Goal: Task Accomplishment & Management: Manage account settings

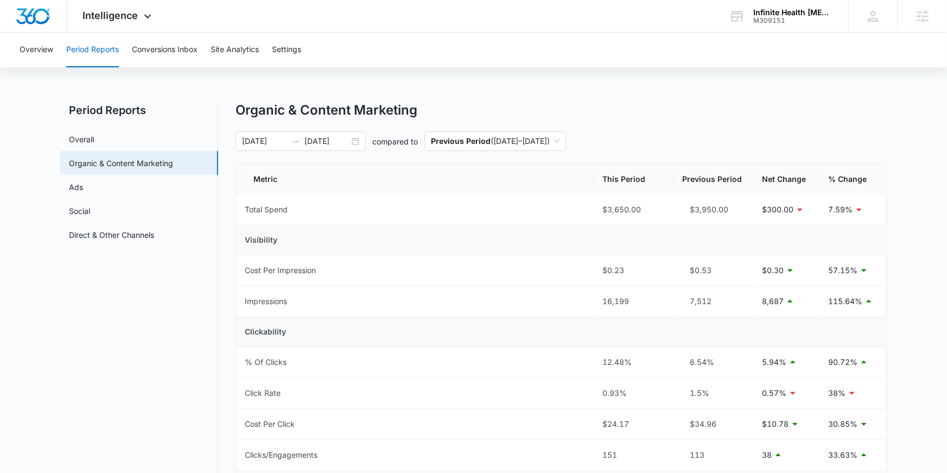
scroll to position [5, 0]
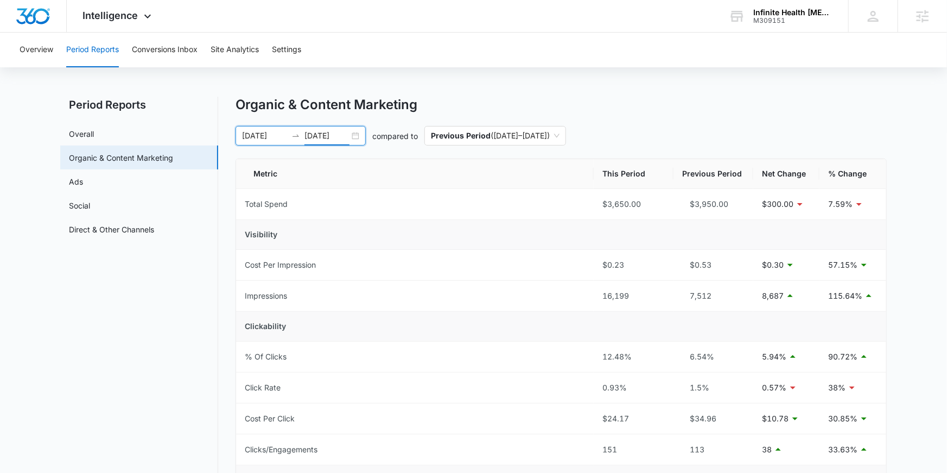
click at [338, 130] on input "[DATE]" at bounding box center [326, 136] width 45 height 12
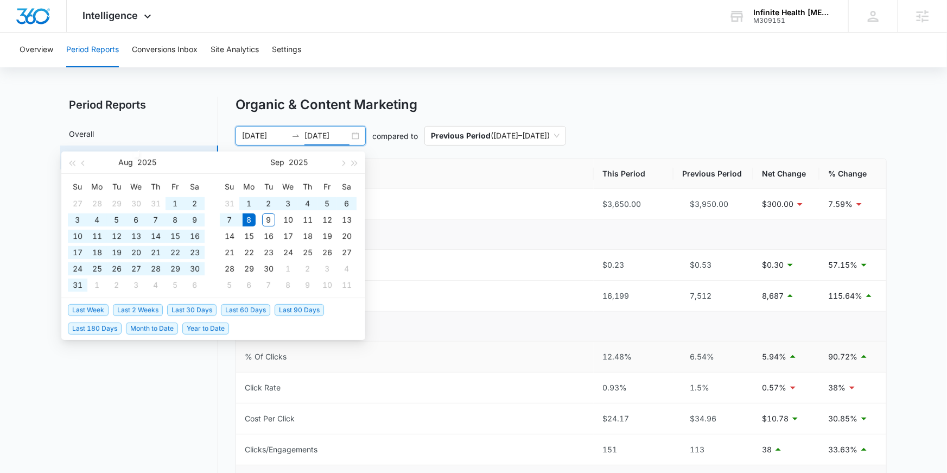
type input "09/08/2025"
click at [111, 329] on span "Last 180 Days" at bounding box center [95, 328] width 54 height 12
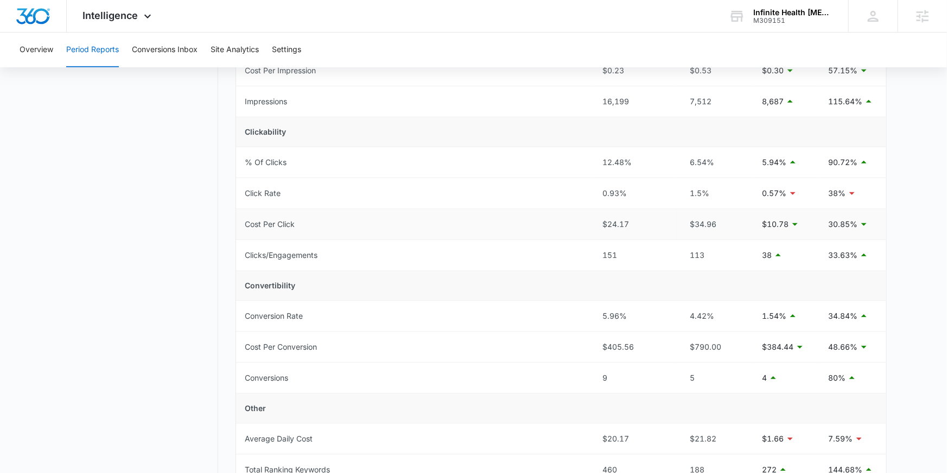
scroll to position [0, 0]
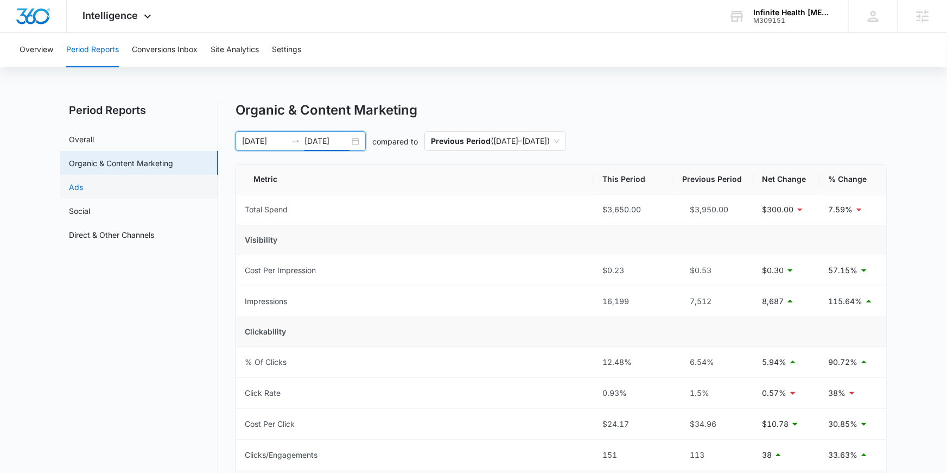
click at [83, 187] on link "Ads" at bounding box center [76, 186] width 14 height 11
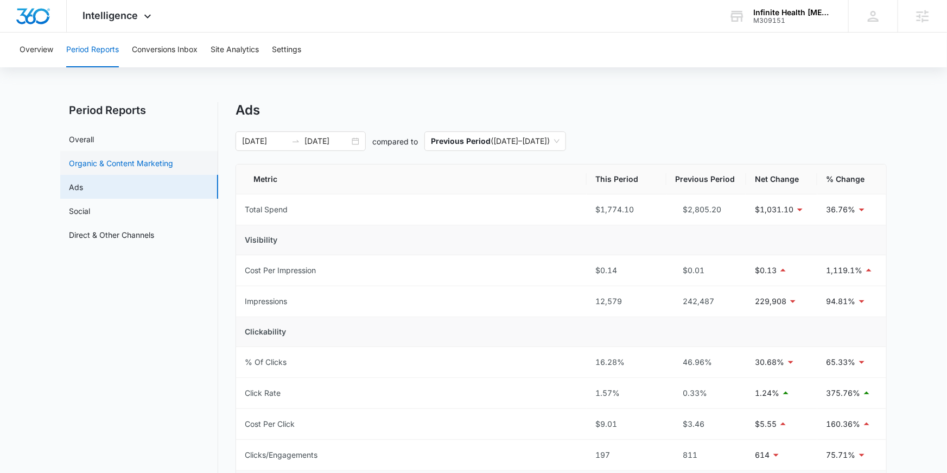
click at [150, 157] on link "Organic & Content Marketing" at bounding box center [121, 162] width 104 height 11
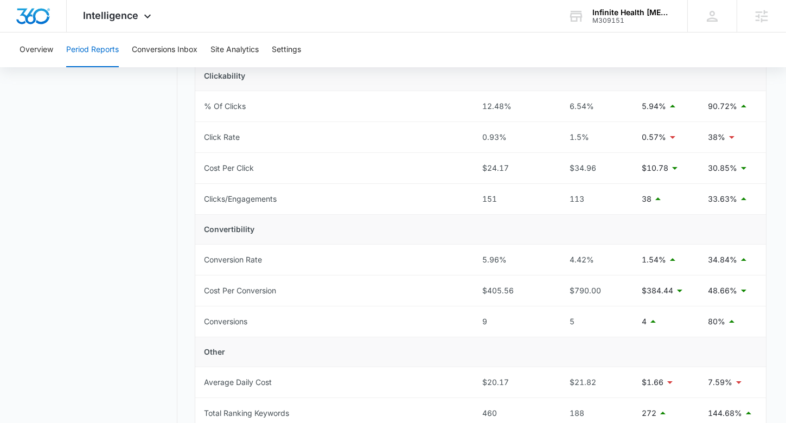
scroll to position [251, 0]
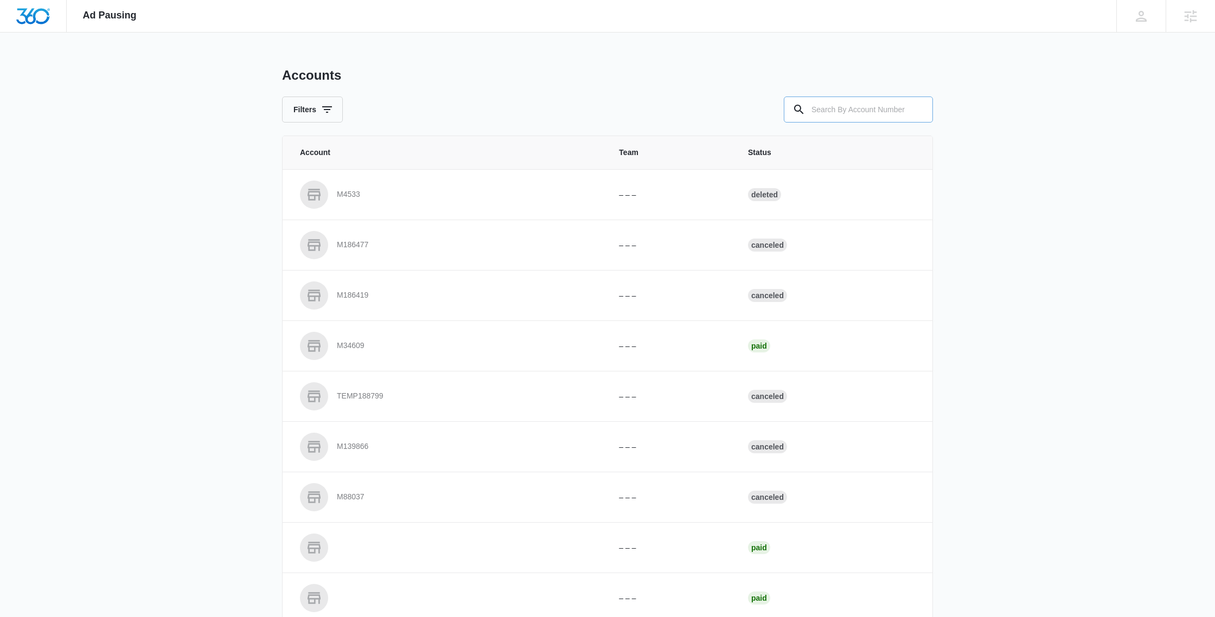
click at [895, 110] on input "text" at bounding box center [858, 110] width 149 height 26
type input "M175464"
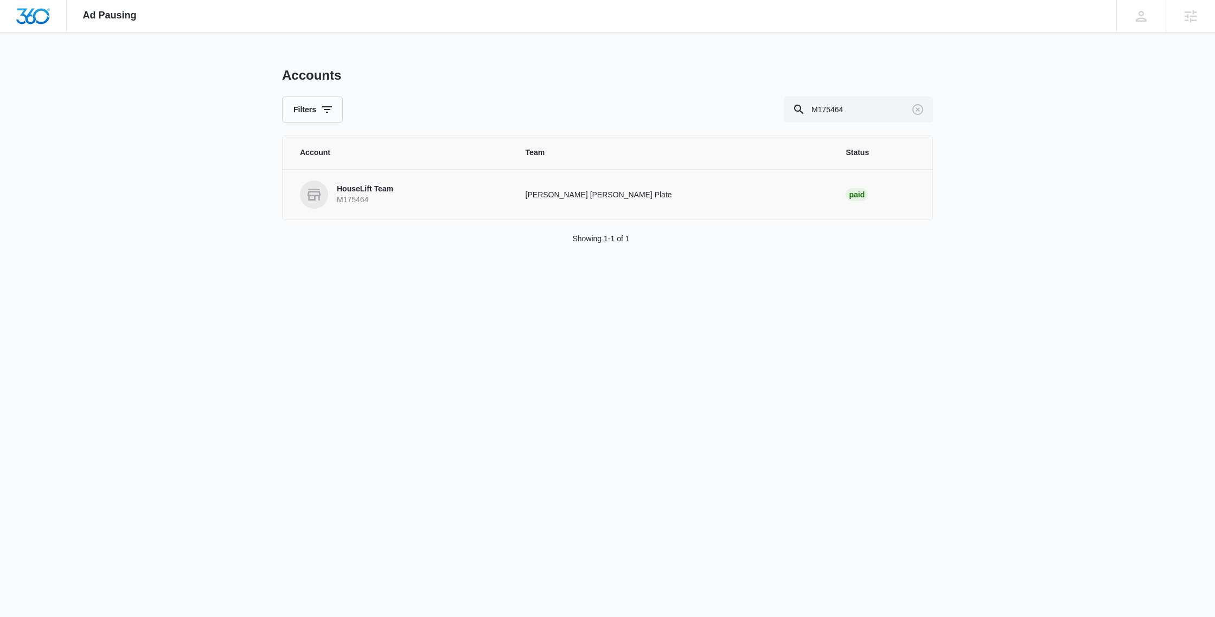
click at [366, 189] on p "HouseLift Team" at bounding box center [365, 189] width 56 height 11
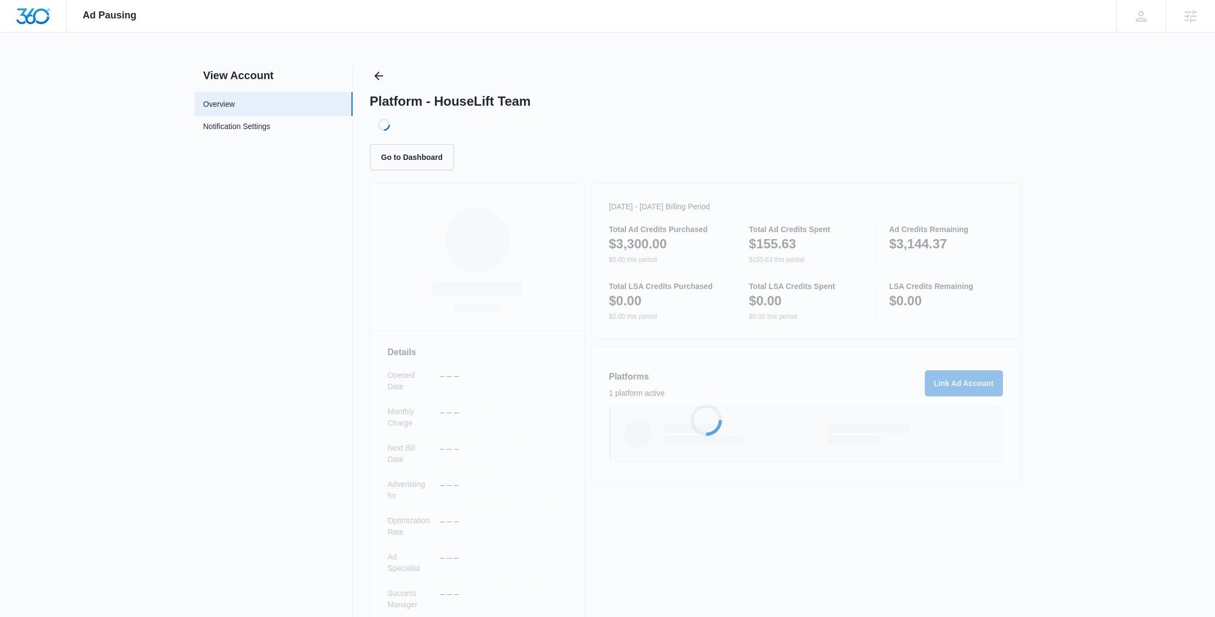
scroll to position [31, 0]
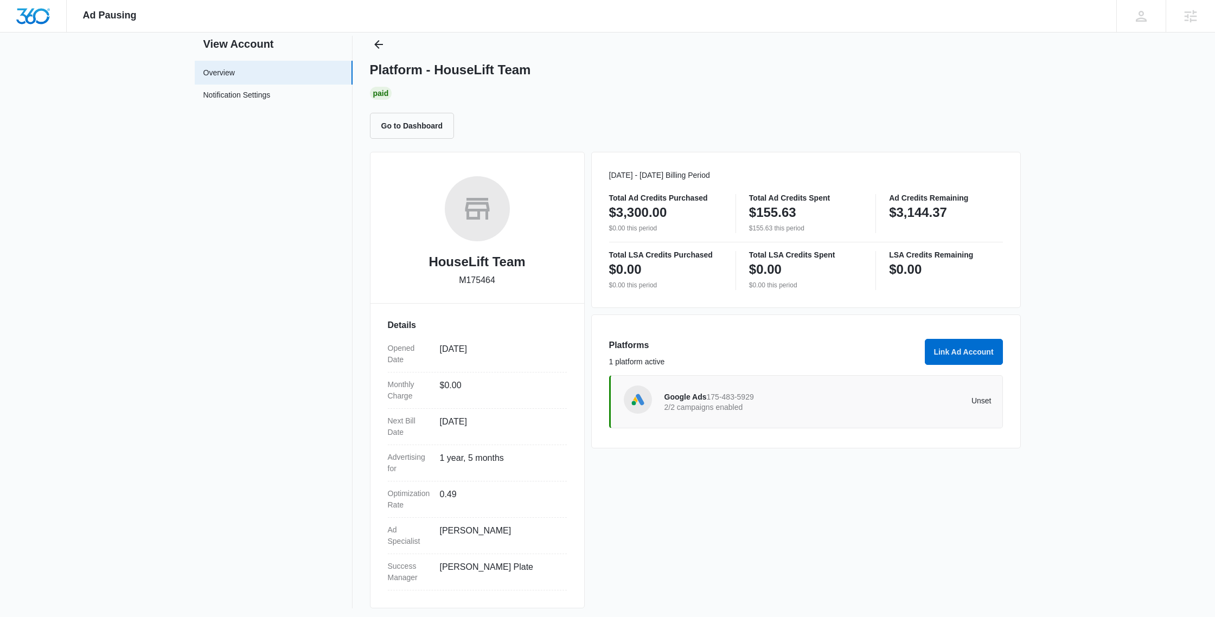
click at [781, 406] on p "2/2 campaigns enabled" at bounding box center [747, 408] width 164 height 8
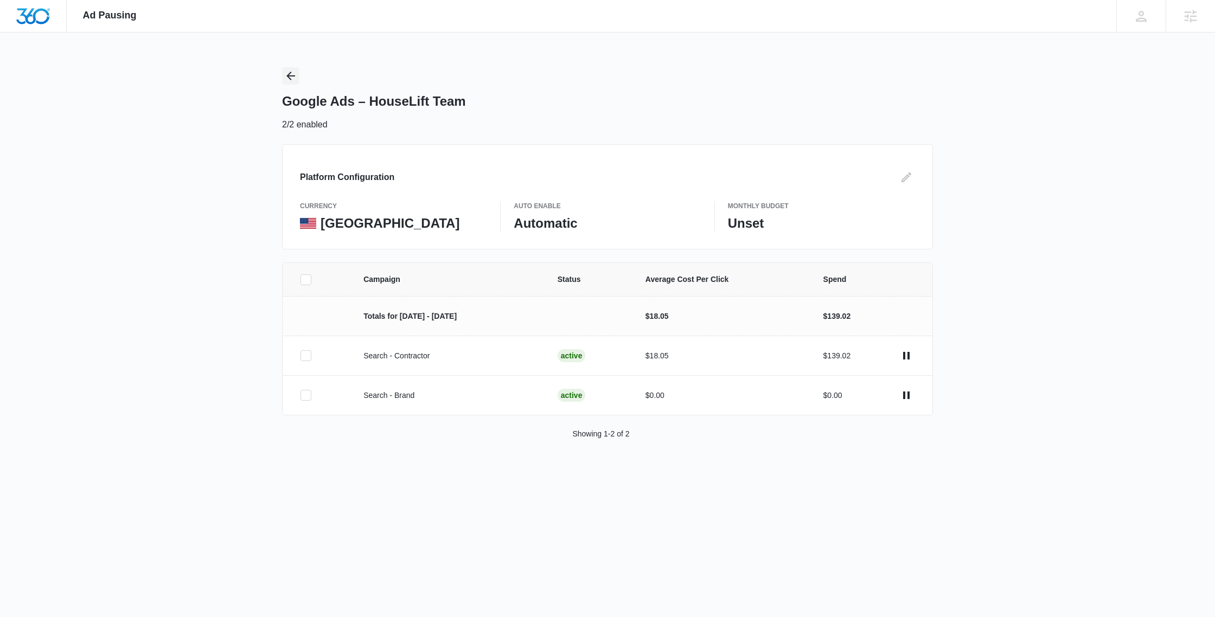
click at [290, 69] on icon "Back" at bounding box center [290, 75] width 13 height 13
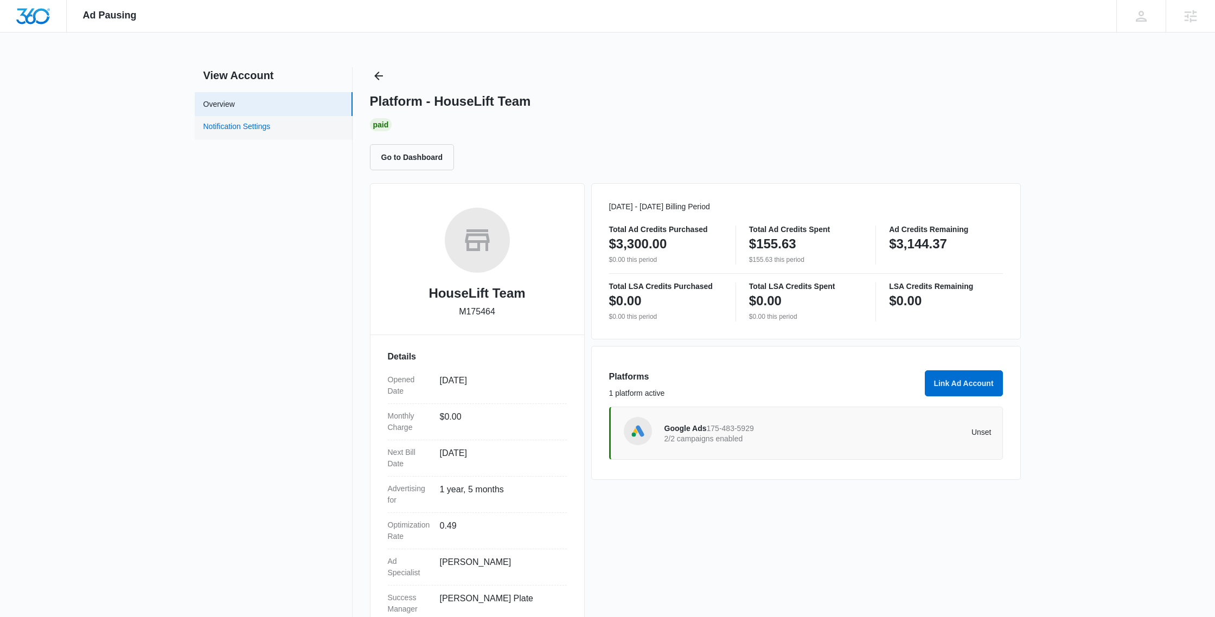
click at [271, 129] on link "Notification Settings" at bounding box center [236, 128] width 67 height 14
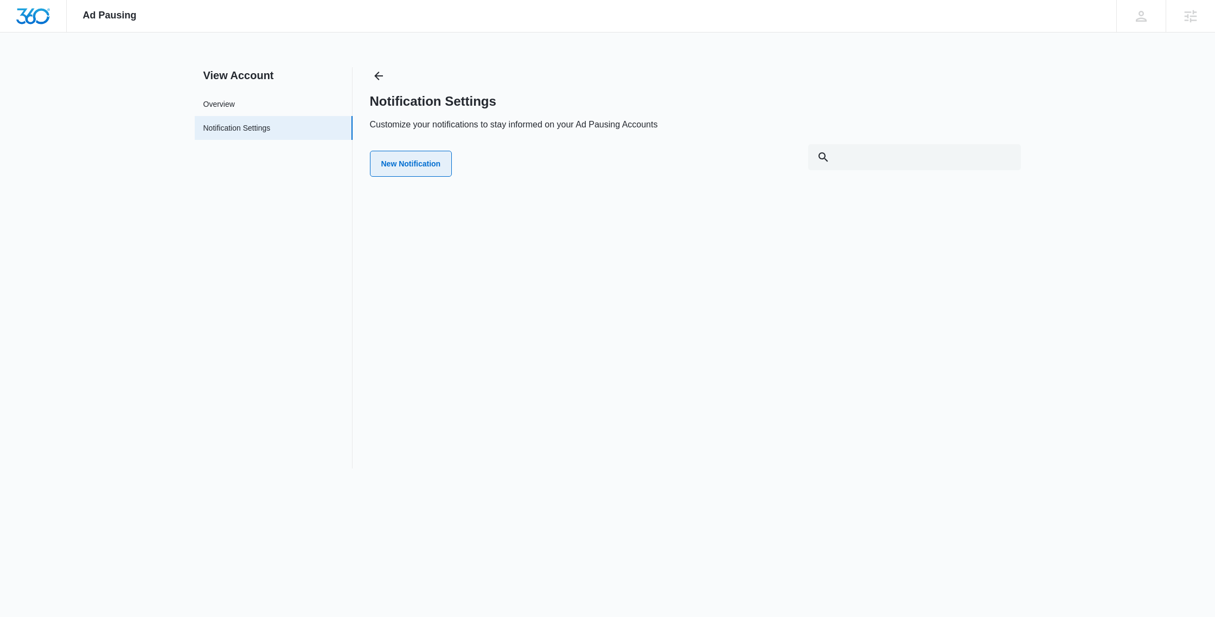
click at [437, 174] on button "New Notification" at bounding box center [411, 164] width 82 height 26
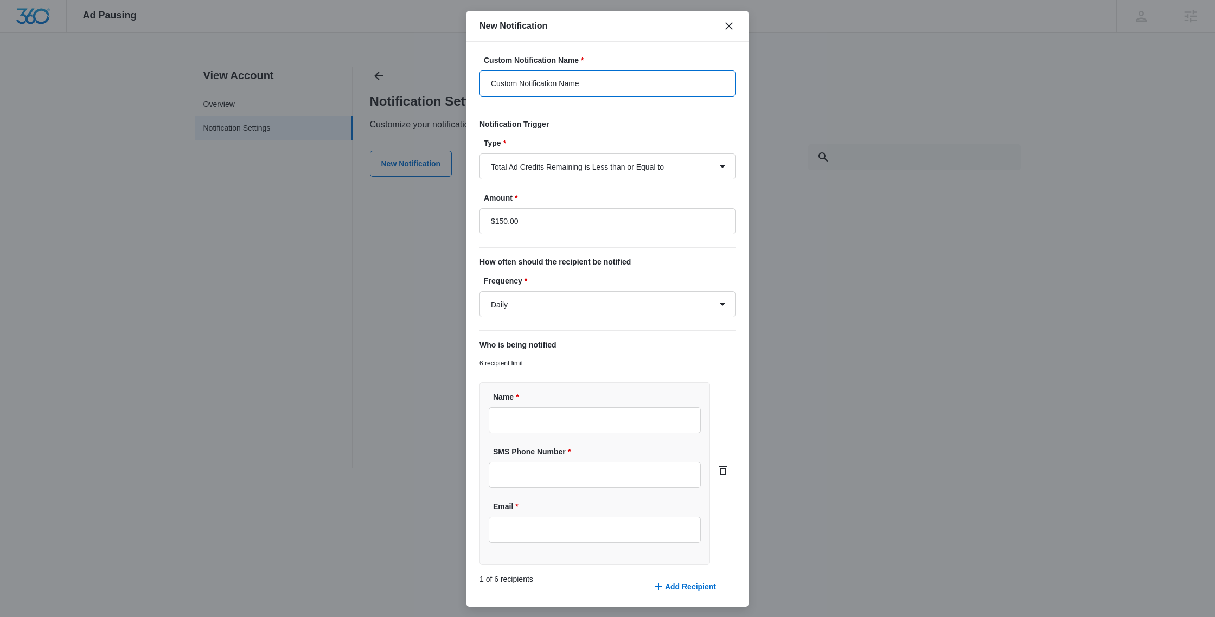
drag, startPoint x: 596, startPoint y: 84, endPoint x: 476, endPoint y: 80, distance: 119.4
click at [476, 80] on div "Custom Notification Name * Custom Notification Name Notification Trigger Type *…" at bounding box center [608, 324] width 282 height 565
type input "Houselift Team"
click at [558, 228] on input "$150.00" at bounding box center [608, 221] width 256 height 26
type input "$50.00"
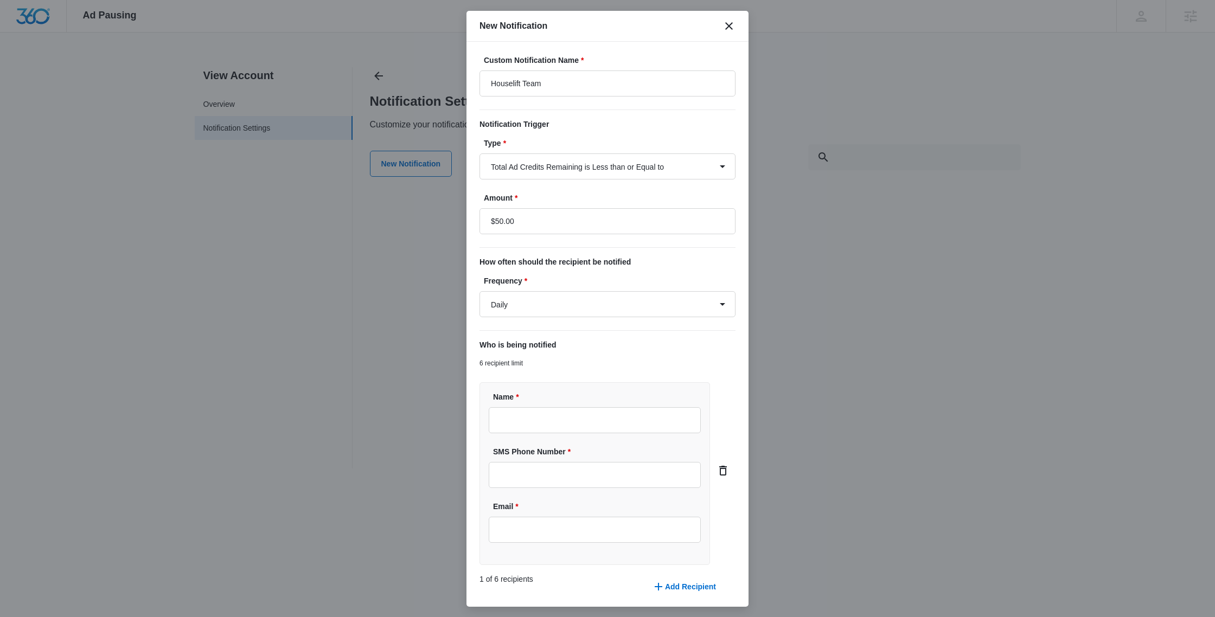
drag, startPoint x: 573, startPoint y: 197, endPoint x: 568, endPoint y: 248, distance: 50.7
click at [573, 197] on label "Amount *" at bounding box center [612, 198] width 256 height 11
click at [559, 304] on select "Daily Every Time" at bounding box center [608, 304] width 256 height 26
click at [480, 291] on select "Daily Every Time" at bounding box center [608, 304] width 256 height 26
click at [598, 296] on select "Daily Every Time" at bounding box center [608, 304] width 256 height 26
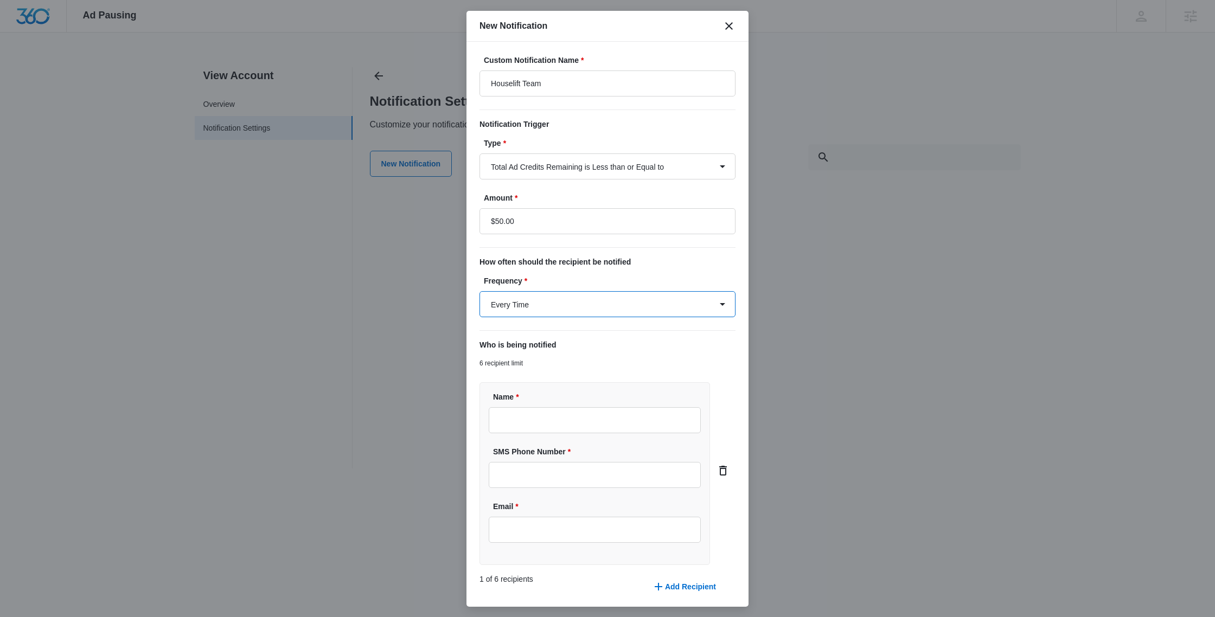
select select "daily"
click at [480, 291] on select "Daily Every Time" at bounding box center [608, 304] width 256 height 26
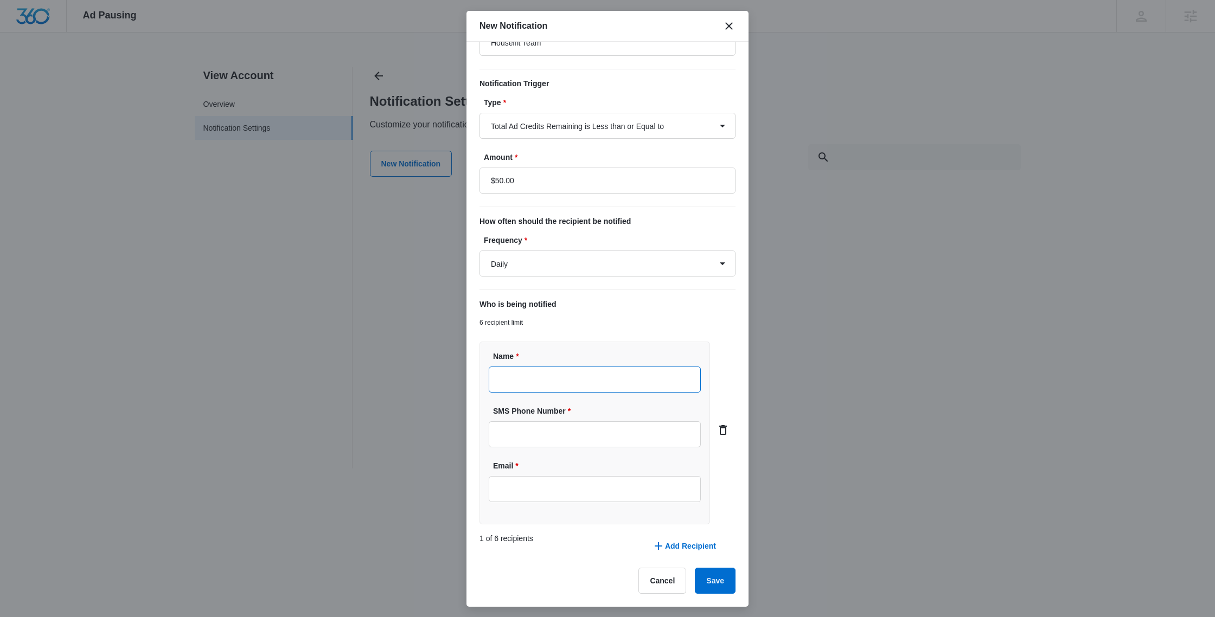
click at [525, 378] on input "Name *" at bounding box center [595, 380] width 212 height 26
type input "Maddie Plate"
type input "(970) 541-3497"
click at [719, 581] on button "Save" at bounding box center [715, 581] width 41 height 26
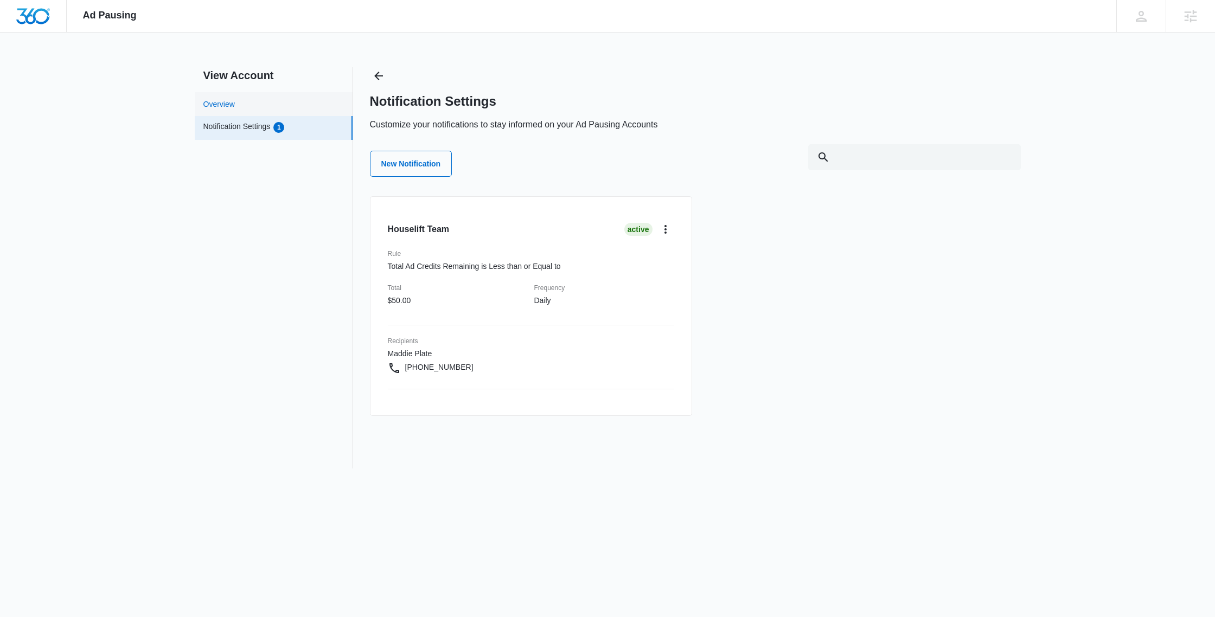
click at [235, 103] on link "Overview" at bounding box center [218, 104] width 31 height 11
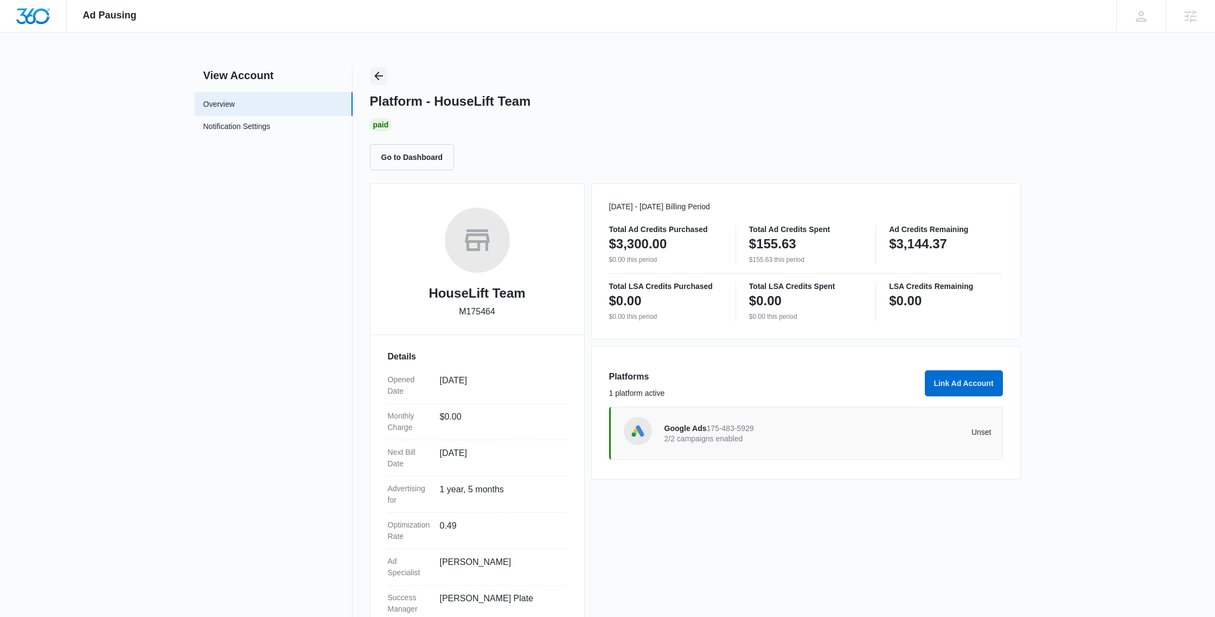
click at [375, 76] on icon "Back" at bounding box center [378, 76] width 9 height 9
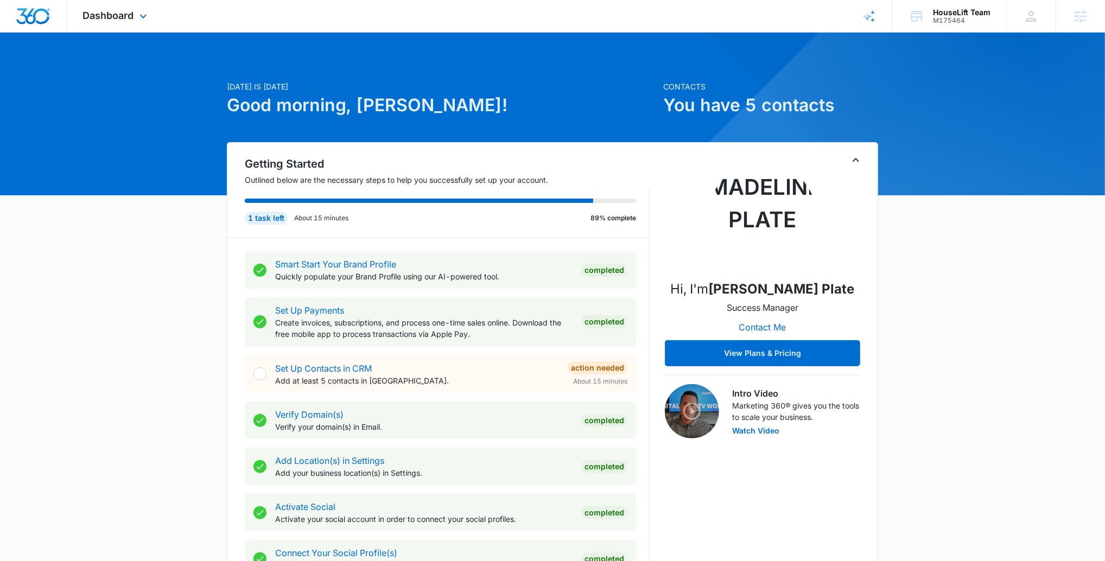
drag, startPoint x: 126, startPoint y: 18, endPoint x: 161, endPoint y: 53, distance: 49.9
click at [126, 18] on span "Dashboard" at bounding box center [108, 15] width 51 height 11
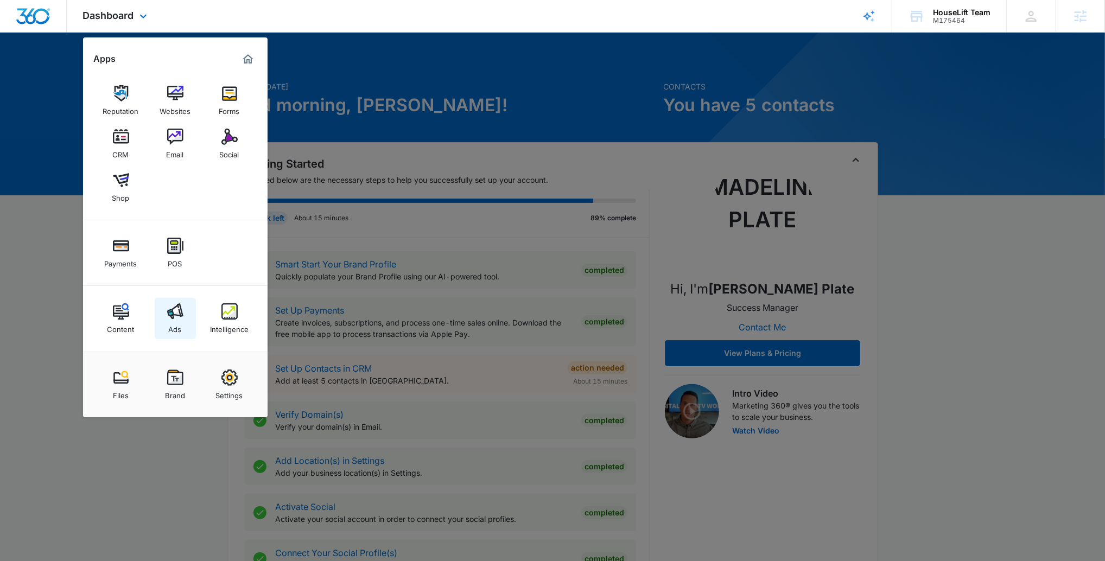
click at [179, 314] on img at bounding box center [175, 311] width 16 height 16
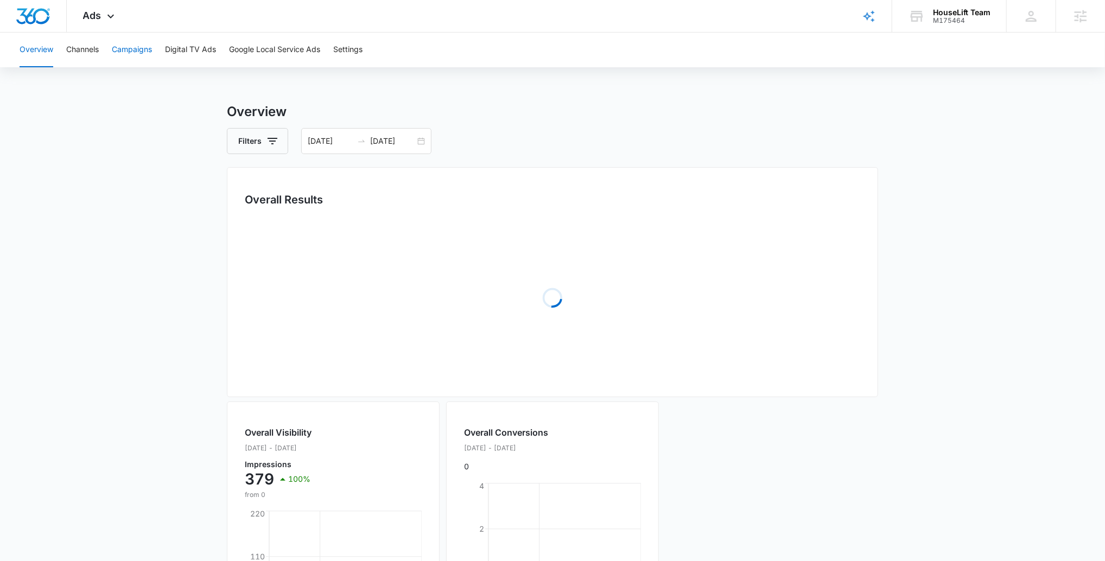
click at [132, 45] on button "Campaigns" at bounding box center [132, 50] width 40 height 35
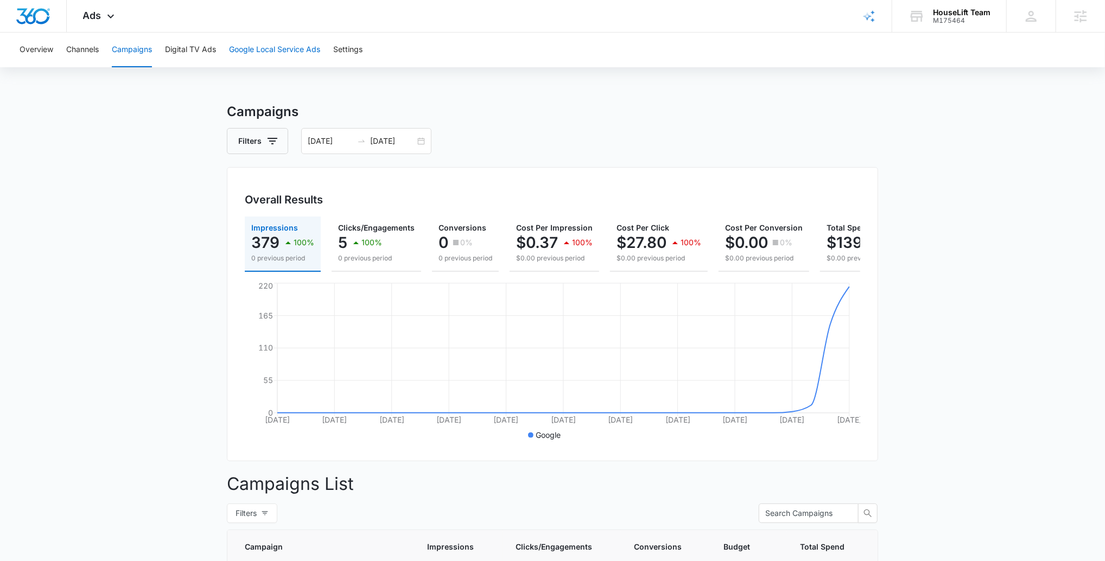
click at [271, 42] on button "Google Local Service Ads" at bounding box center [274, 50] width 91 height 35
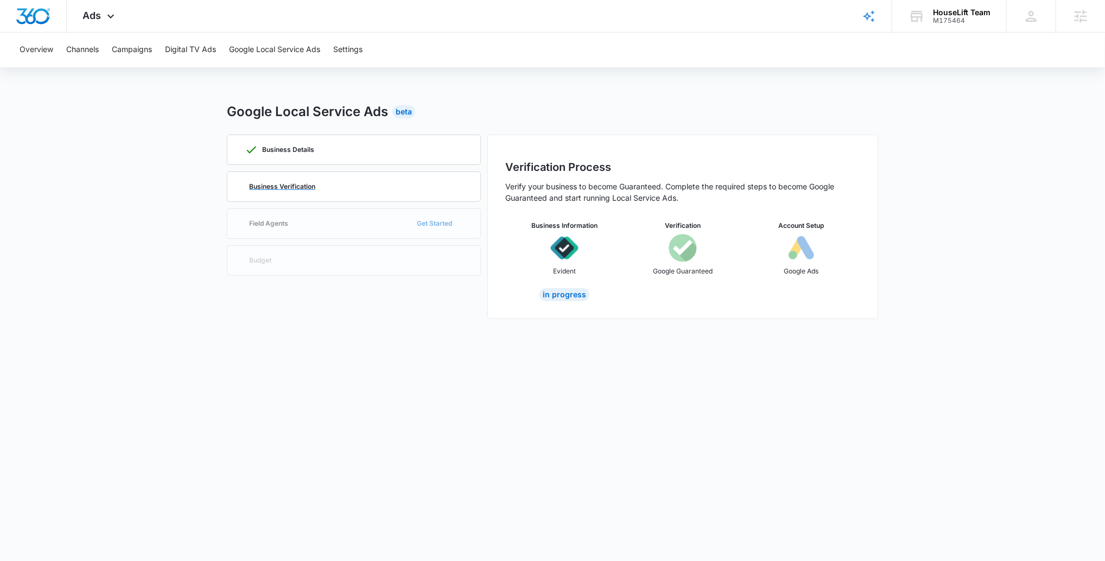
click at [385, 184] on div "Business Verification" at bounding box center [354, 186] width 218 height 29
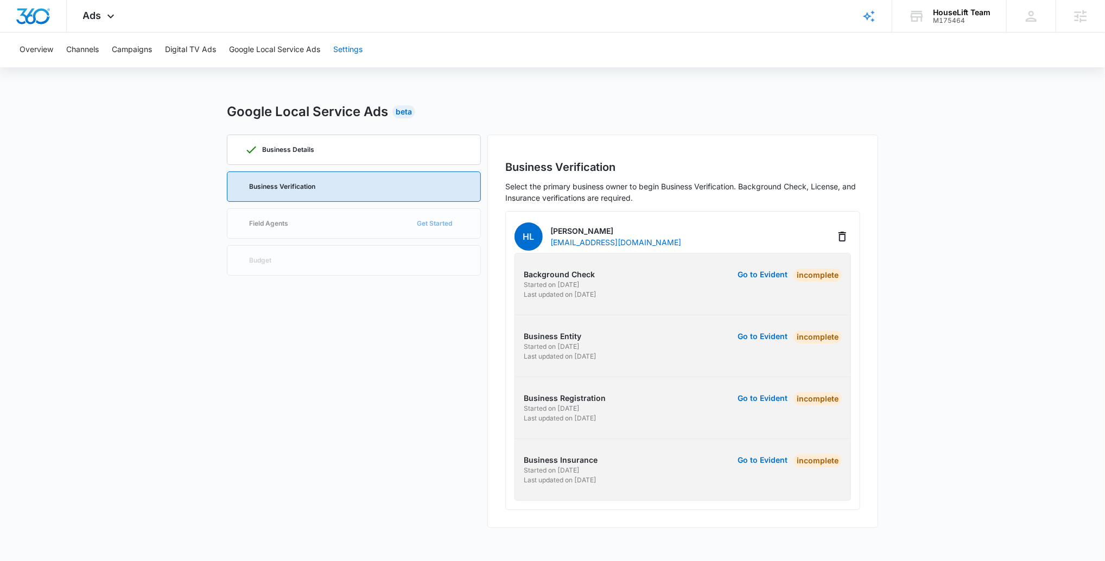
click at [353, 53] on button "Settings" at bounding box center [347, 50] width 29 height 35
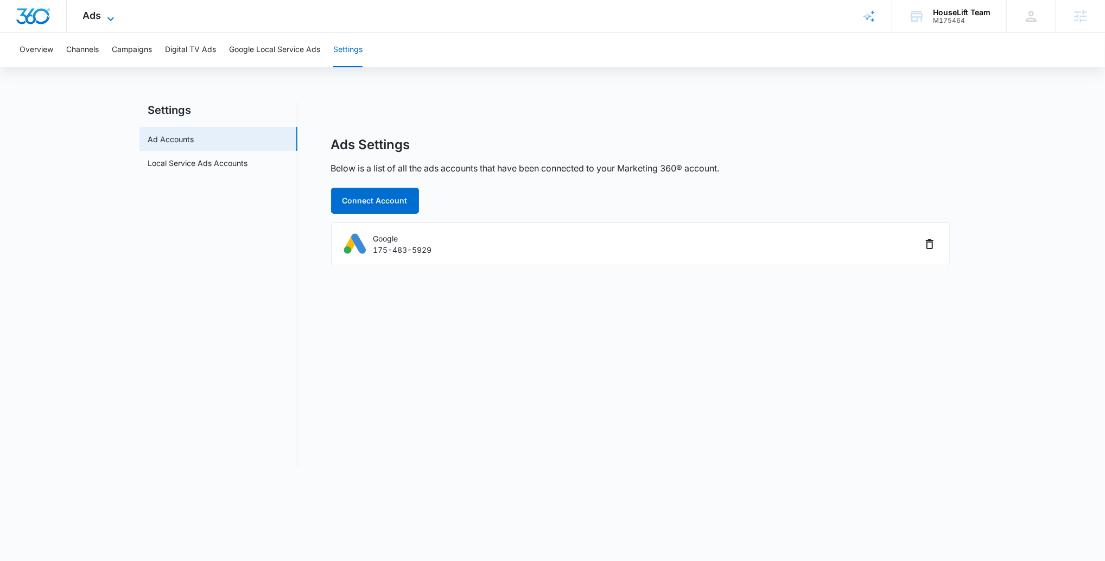
click at [94, 20] on span "Ads" at bounding box center [92, 15] width 18 height 11
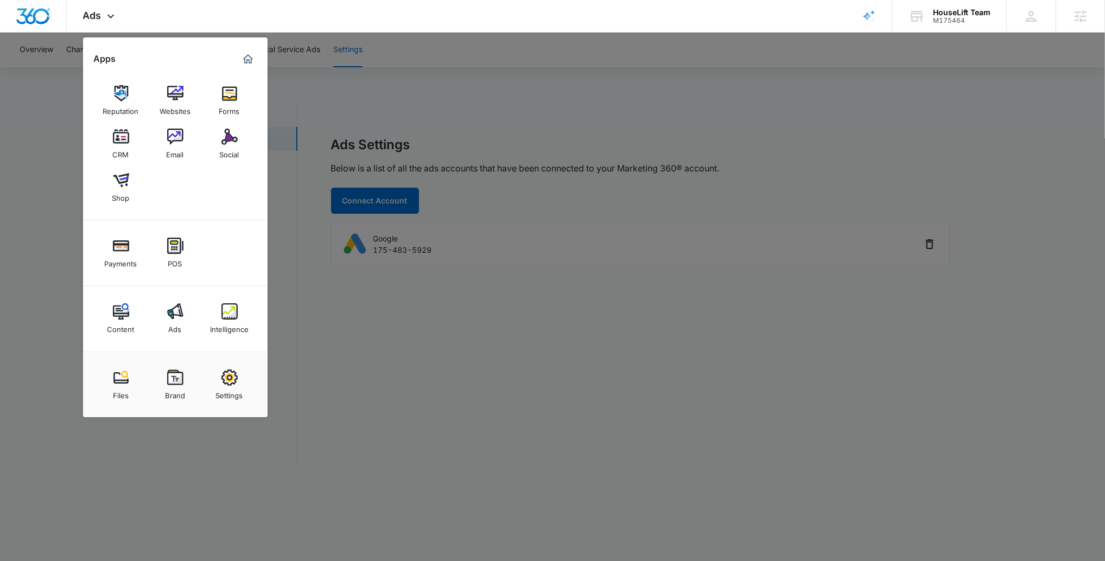
click at [233, 326] on div "Intelligence" at bounding box center [229, 327] width 39 height 14
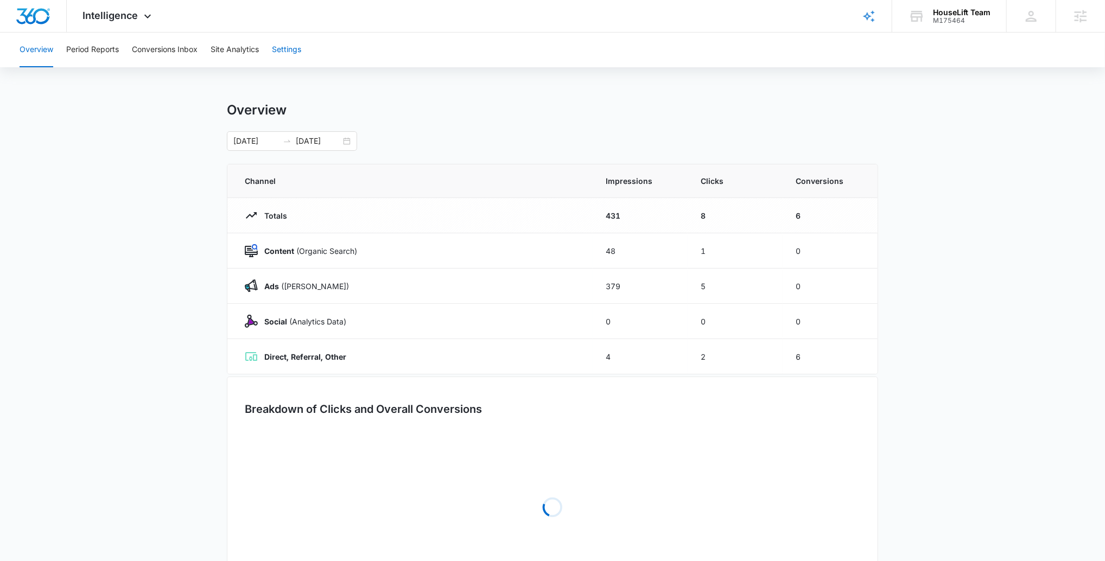
drag, startPoint x: 277, startPoint y: 53, endPoint x: 275, endPoint y: 69, distance: 17.0
click at [277, 53] on button "Settings" at bounding box center [286, 50] width 29 height 35
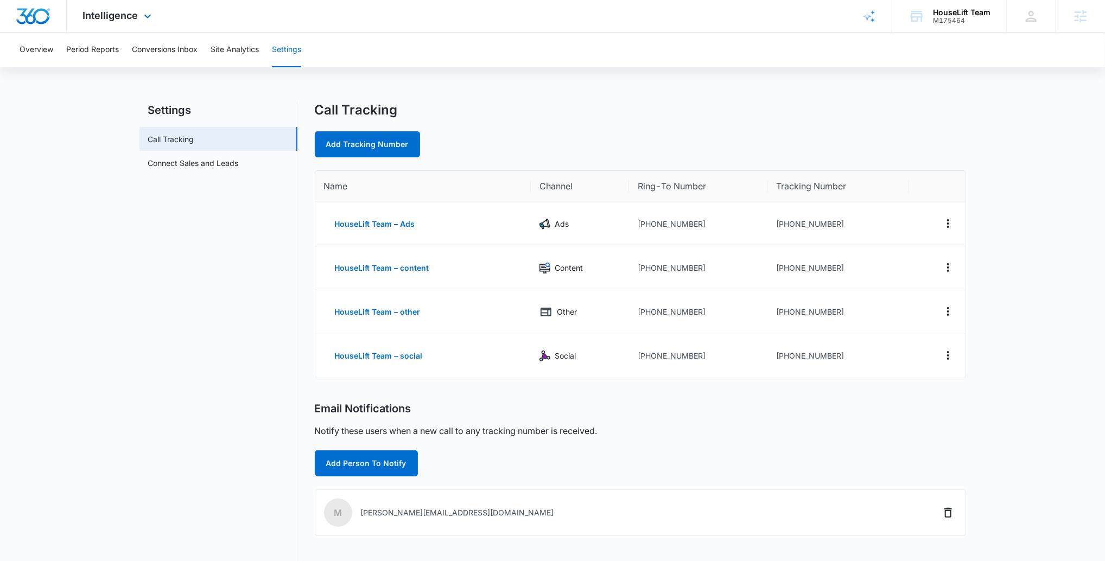
drag, startPoint x: 107, startPoint y: 27, endPoint x: 114, endPoint y: 44, distance: 18.7
click at [107, 27] on div "Intelligence Apps Reputation Websites Forms CRM Email Social Shop Payments POS …" at bounding box center [119, 16] width 104 height 32
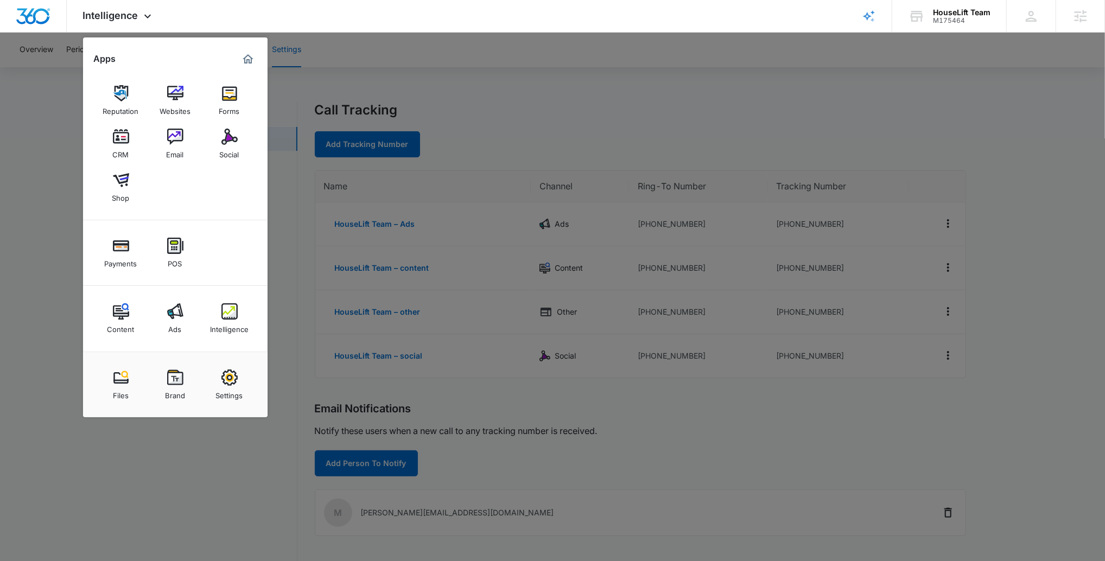
click at [183, 302] on link "Ads" at bounding box center [175, 318] width 41 height 41
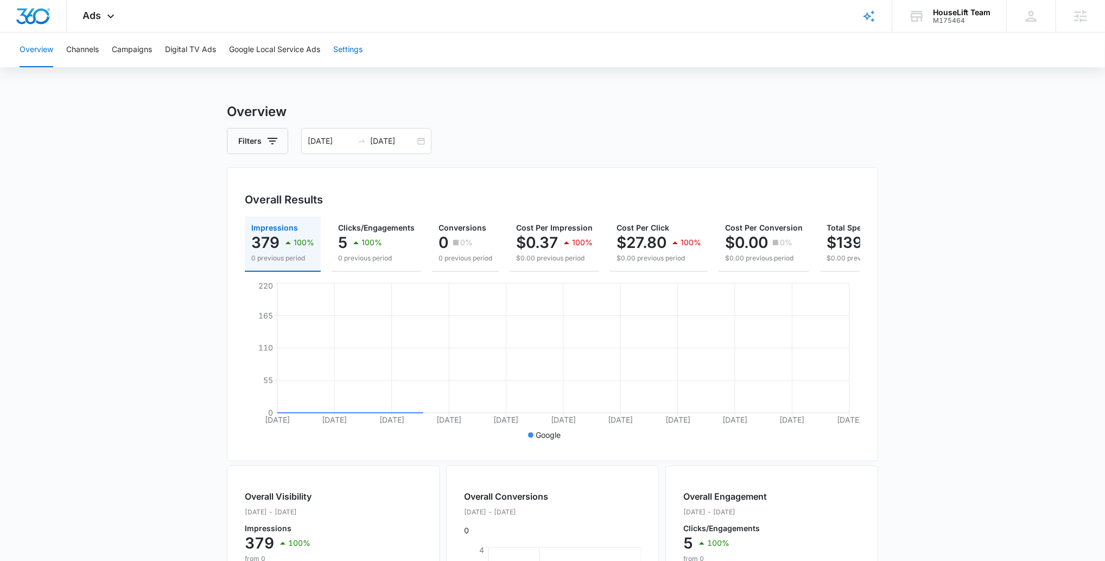
click at [358, 44] on button "Settings" at bounding box center [347, 50] width 29 height 35
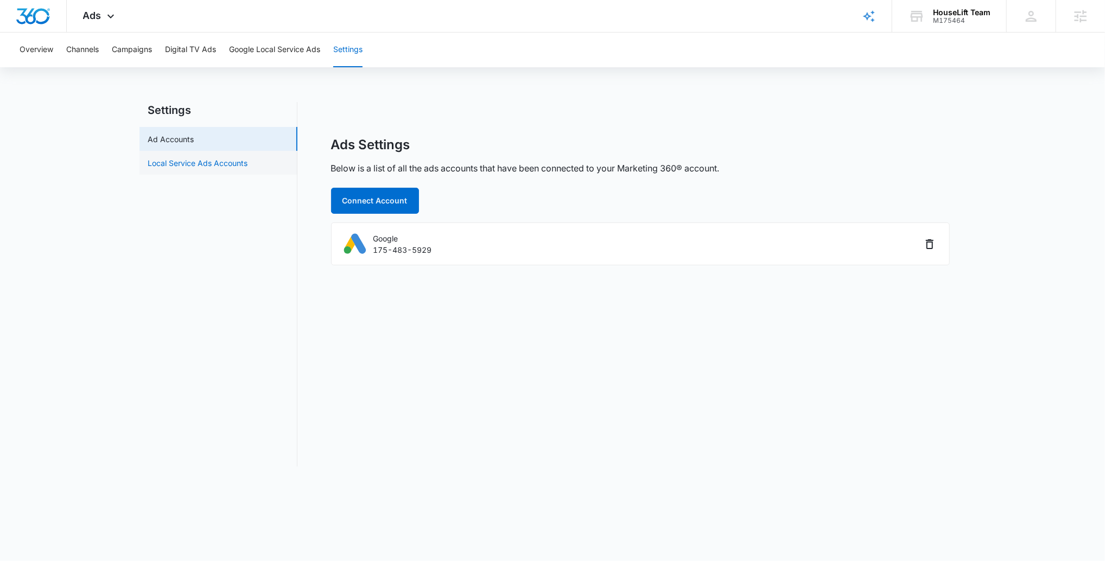
click at [248, 164] on link "Local Service Ads Accounts" at bounding box center [198, 162] width 100 height 11
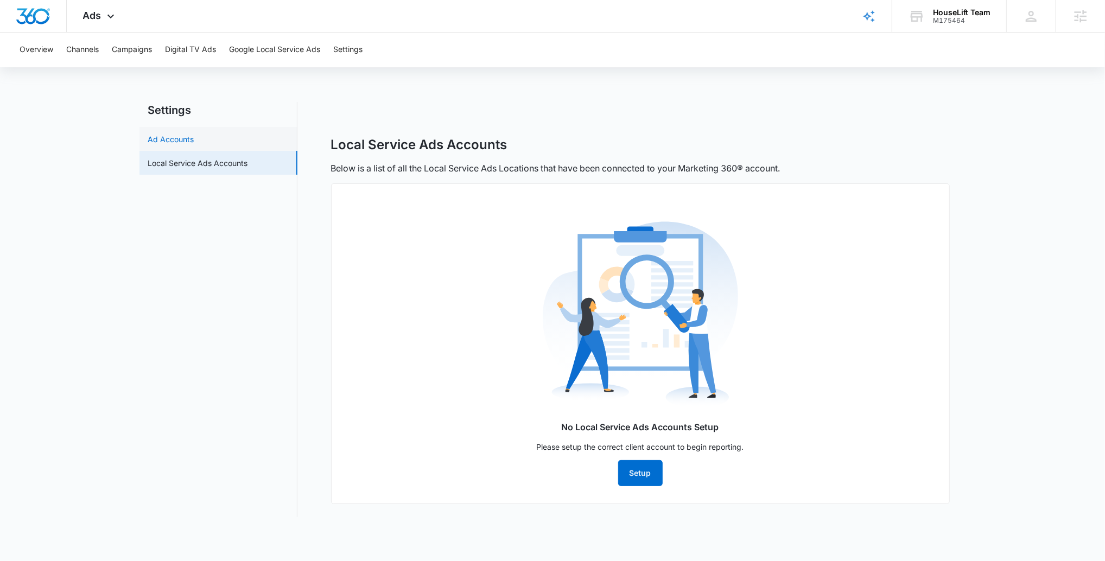
click at [194, 142] on link "Ad Accounts" at bounding box center [171, 138] width 46 height 11
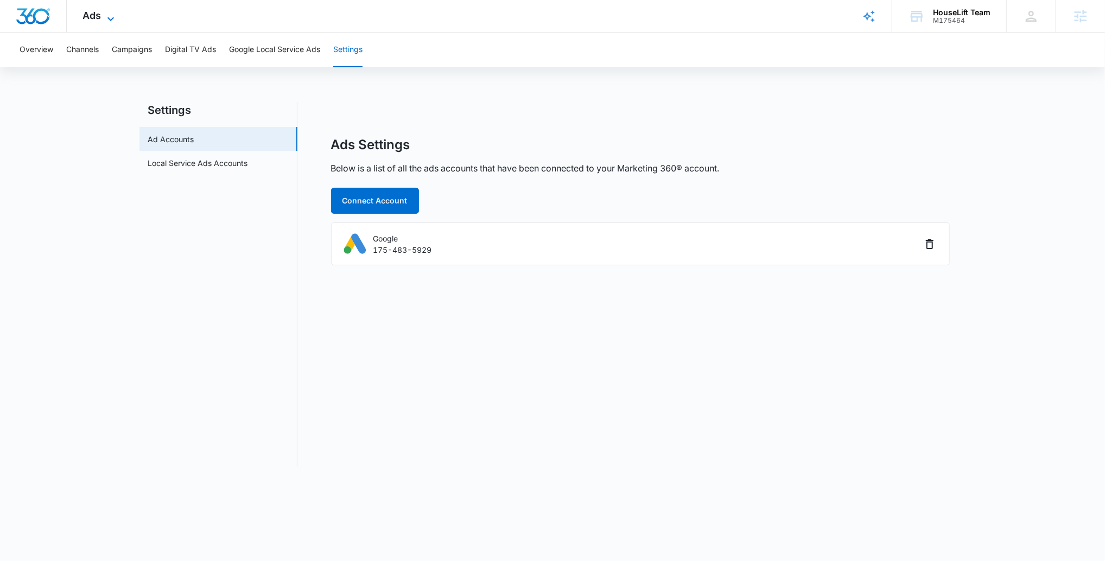
click at [100, 15] on span "Ads" at bounding box center [92, 15] width 18 height 11
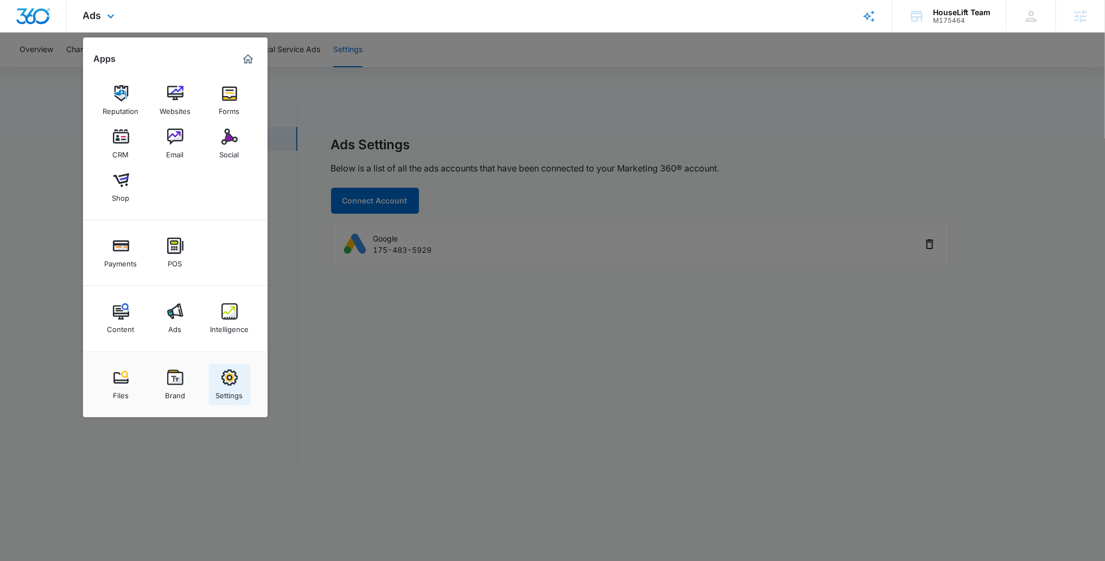
click at [221, 393] on div "Settings" at bounding box center [229, 393] width 27 height 14
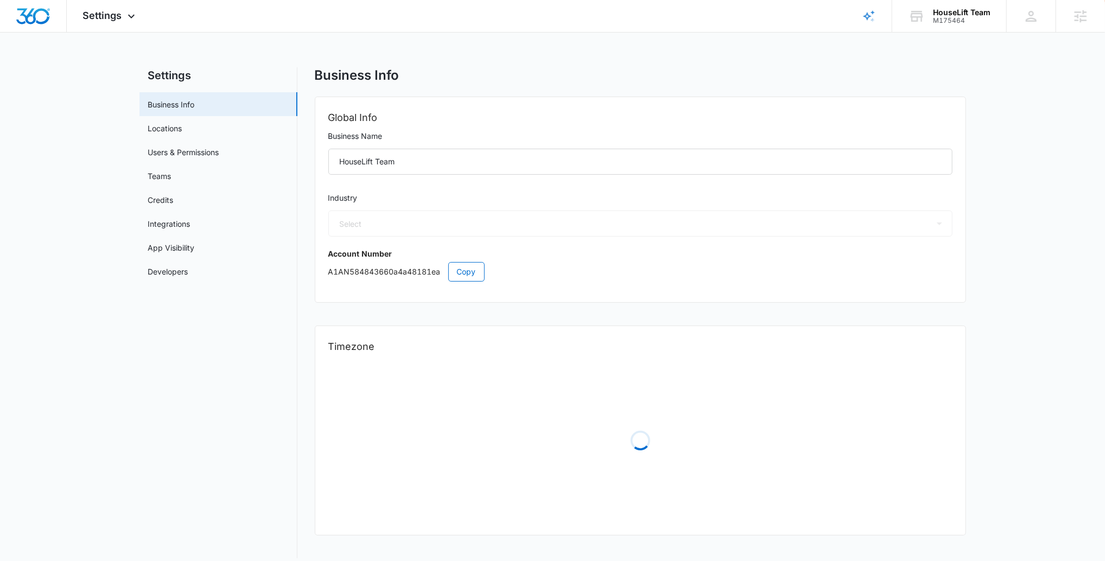
select select "4"
select select "US"
select select "America/Chicago"
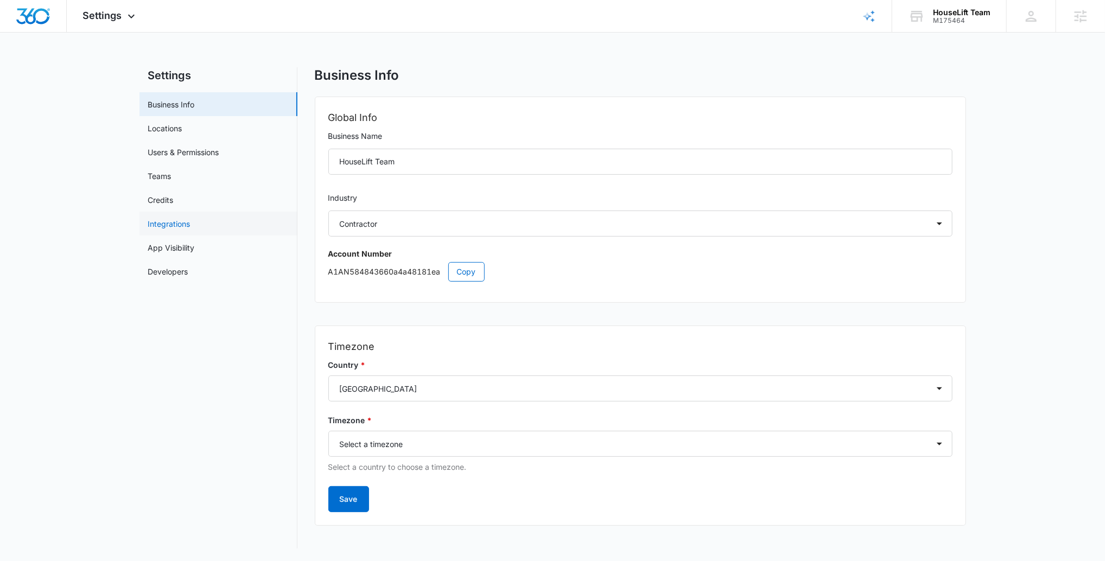
click at [190, 222] on link "Integrations" at bounding box center [169, 223] width 42 height 11
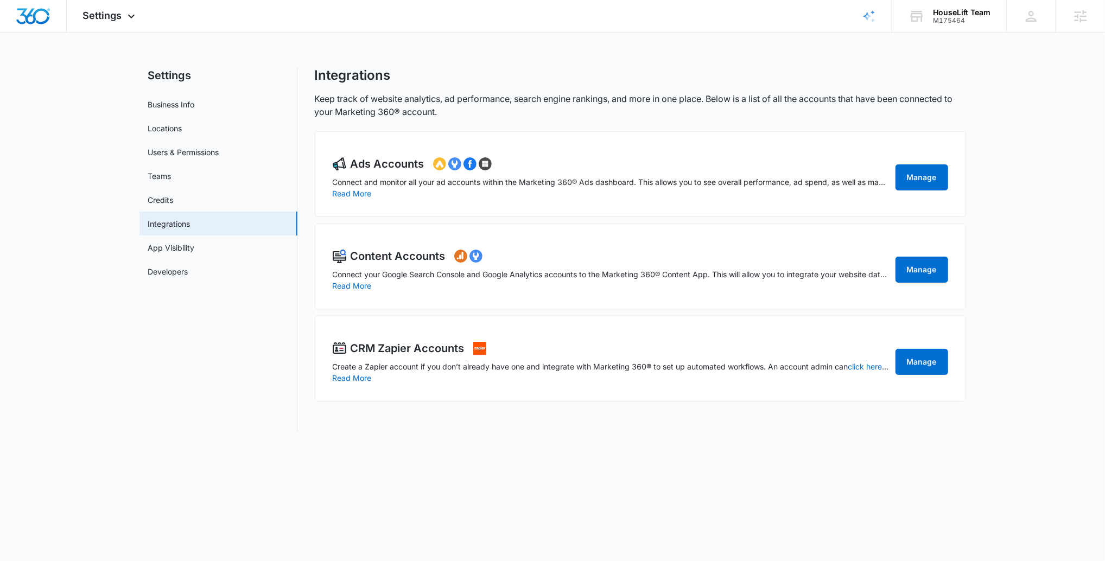
click at [756, 194] on div "Ads Accounts Connect and monitor all your ad accounts within the Marketing 360®…" at bounding box center [611, 177] width 556 height 43
click at [188, 146] on link "Users & Permissions" at bounding box center [183, 151] width 71 height 11
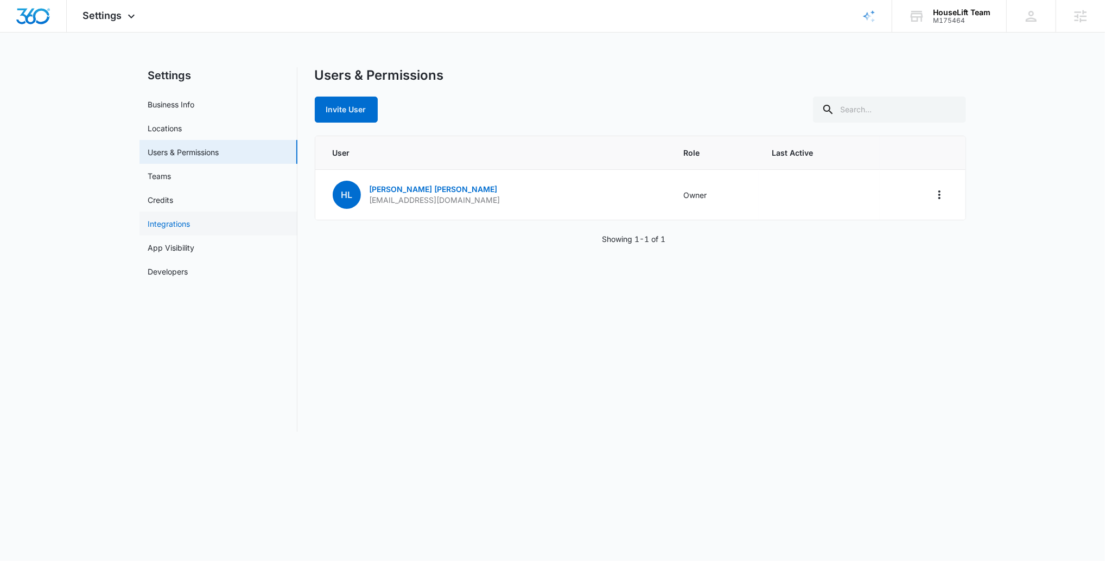
click at [180, 224] on link "Integrations" at bounding box center [169, 223] width 42 height 11
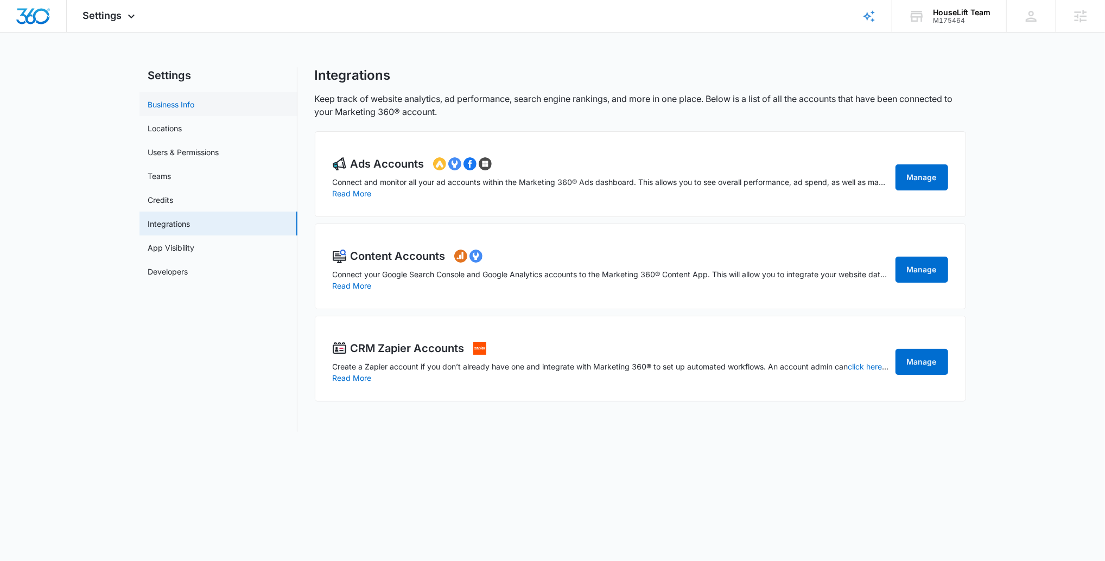
click at [155, 110] on link "Business Info" at bounding box center [171, 104] width 47 height 11
select select "4"
select select "US"
select select "America/Chicago"
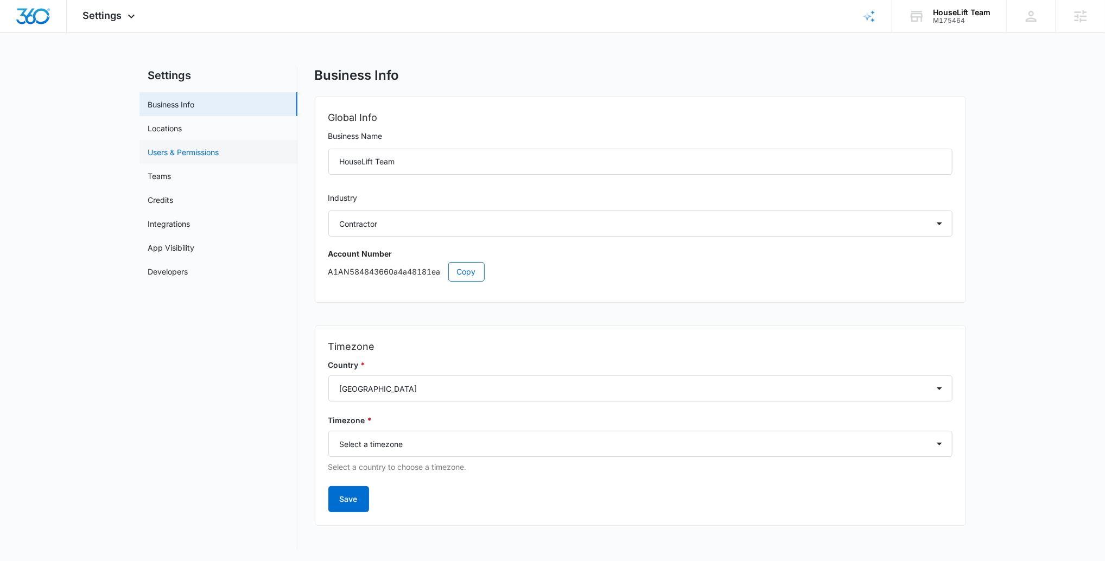
click at [189, 153] on link "Users & Permissions" at bounding box center [183, 151] width 71 height 11
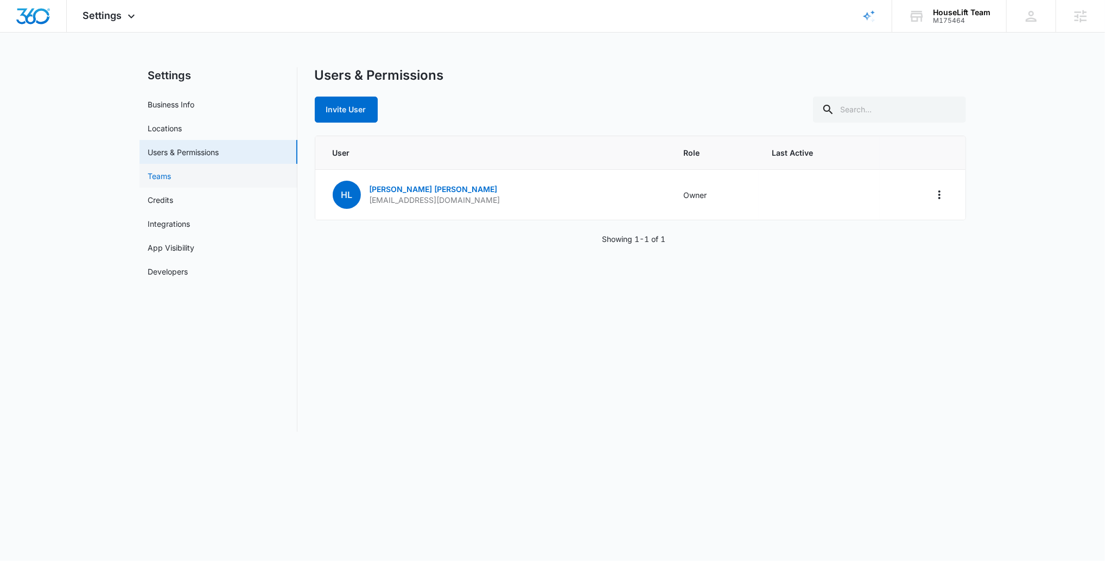
click at [171, 177] on link "Teams" at bounding box center [159, 175] width 23 height 11
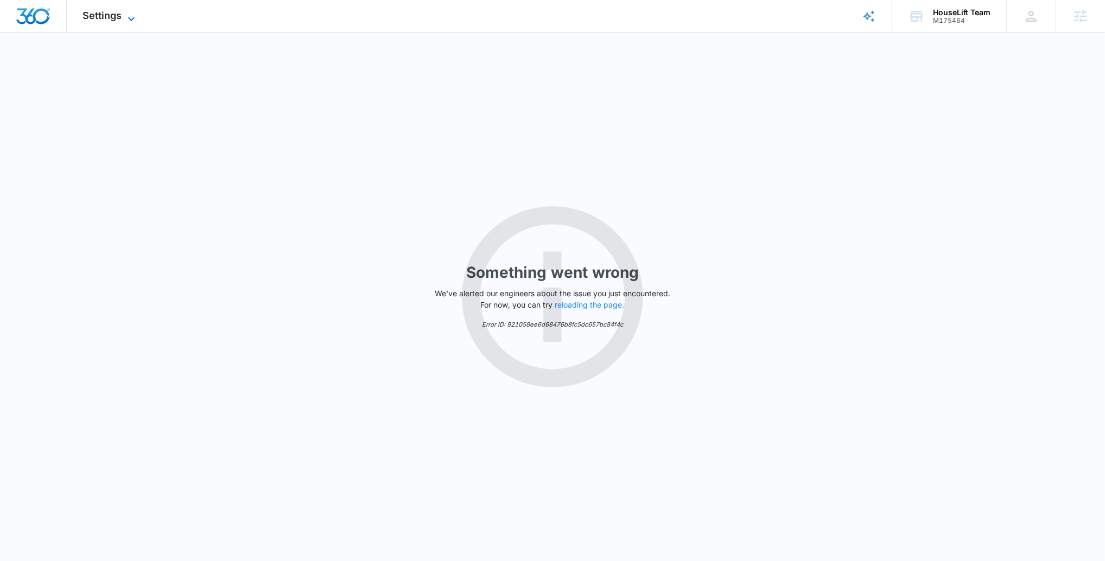
click at [114, 16] on span "Settings" at bounding box center [102, 15] width 39 height 11
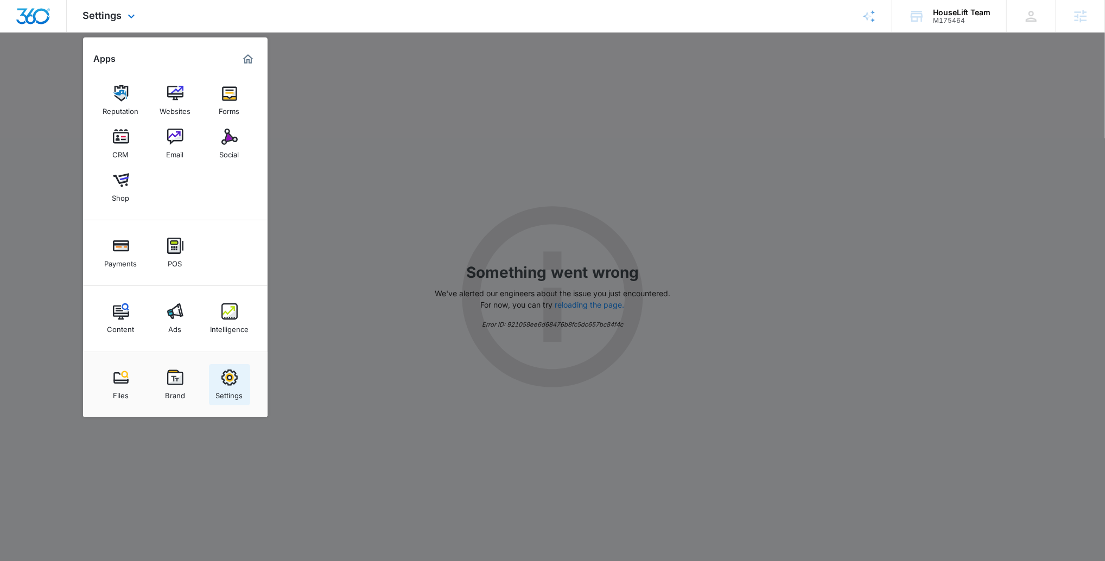
click at [228, 368] on link "Settings" at bounding box center [229, 384] width 41 height 41
select select "4"
select select "US"
select select "America/Chicago"
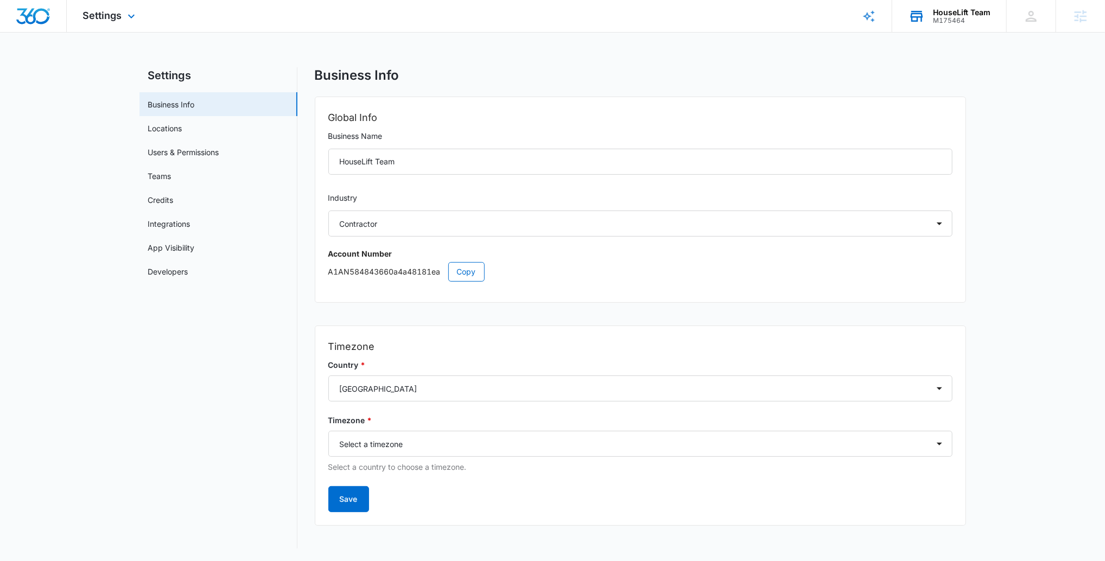
click at [980, 12] on div "HouseLift Team" at bounding box center [962, 12] width 58 height 9
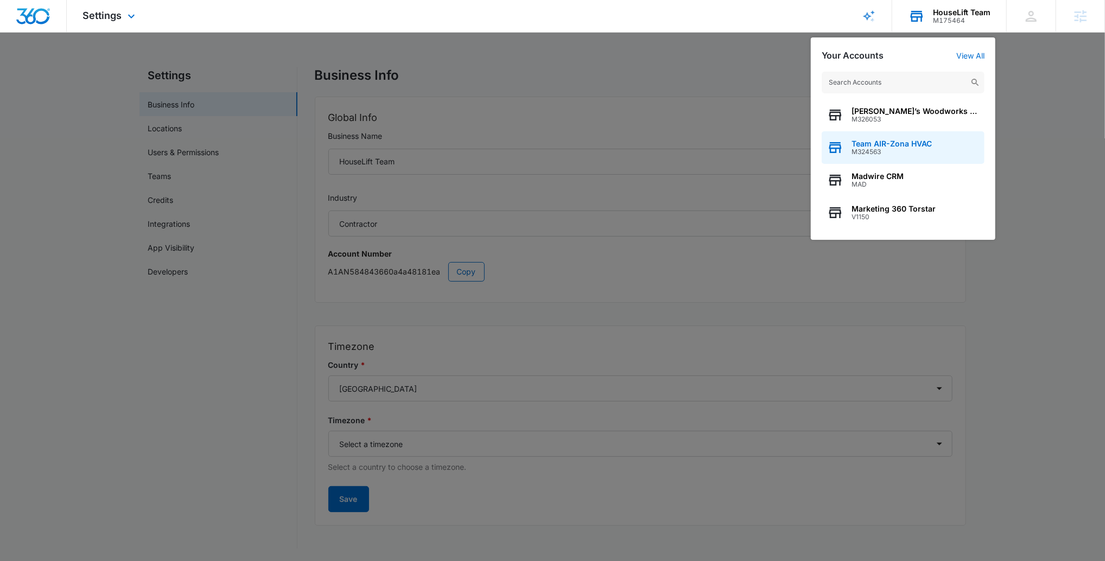
drag, startPoint x: 967, startPoint y: 132, endPoint x: 928, endPoint y: 131, distance: 39.1
click at [967, 132] on div "Team AIR-Zona HVAC M324563" at bounding box center [902, 147] width 163 height 33
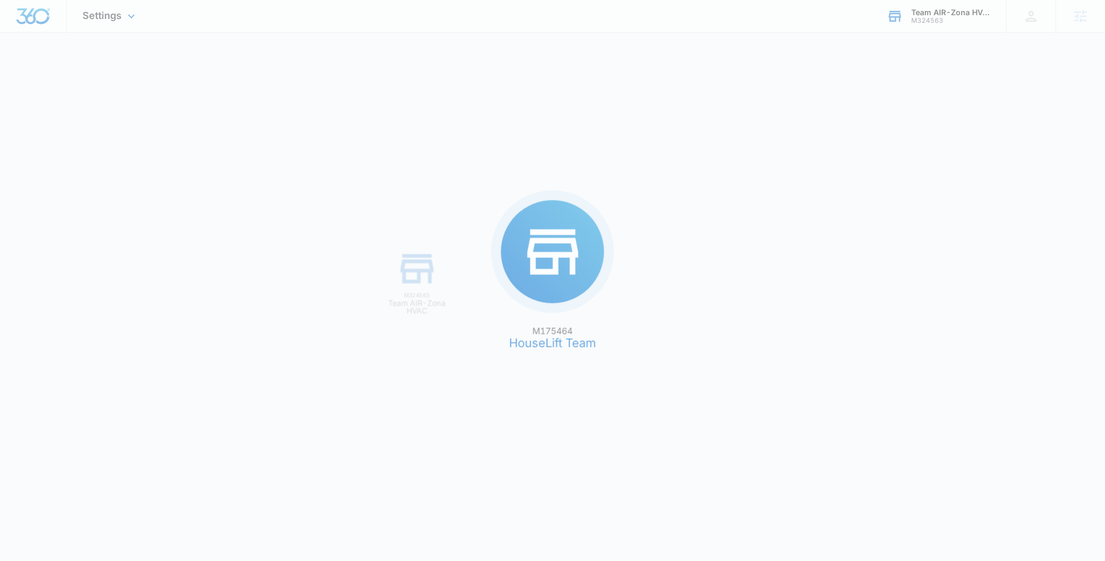
click at [731, 123] on div "M175464 HouseLift Team M324563 Team AIR-Zona HVAC" at bounding box center [552, 280] width 1105 height 561
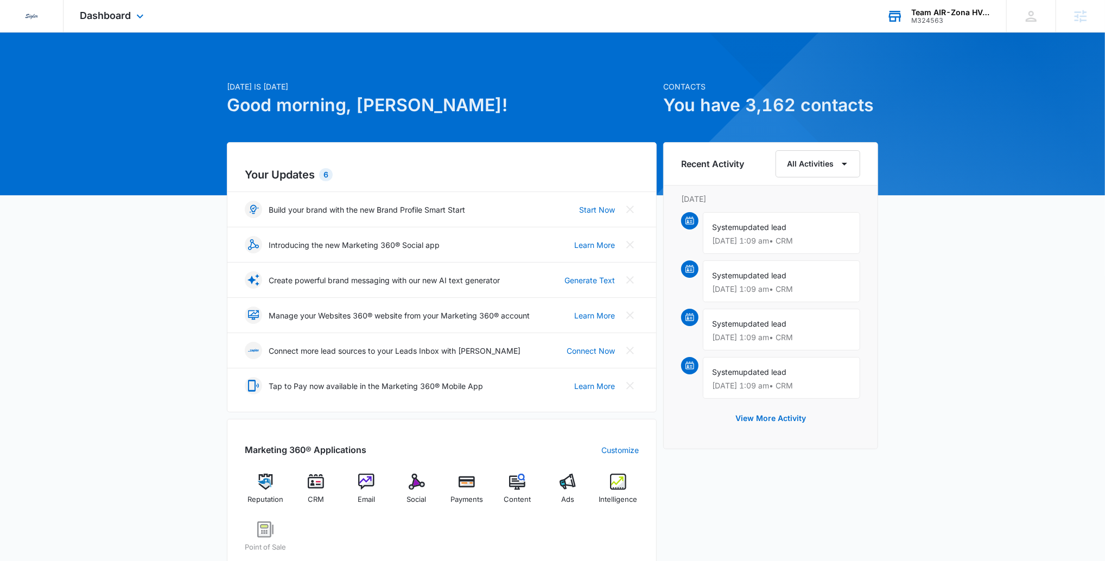
click at [921, 14] on div "Team AIR-Zona HVAC" at bounding box center [950, 12] width 79 height 9
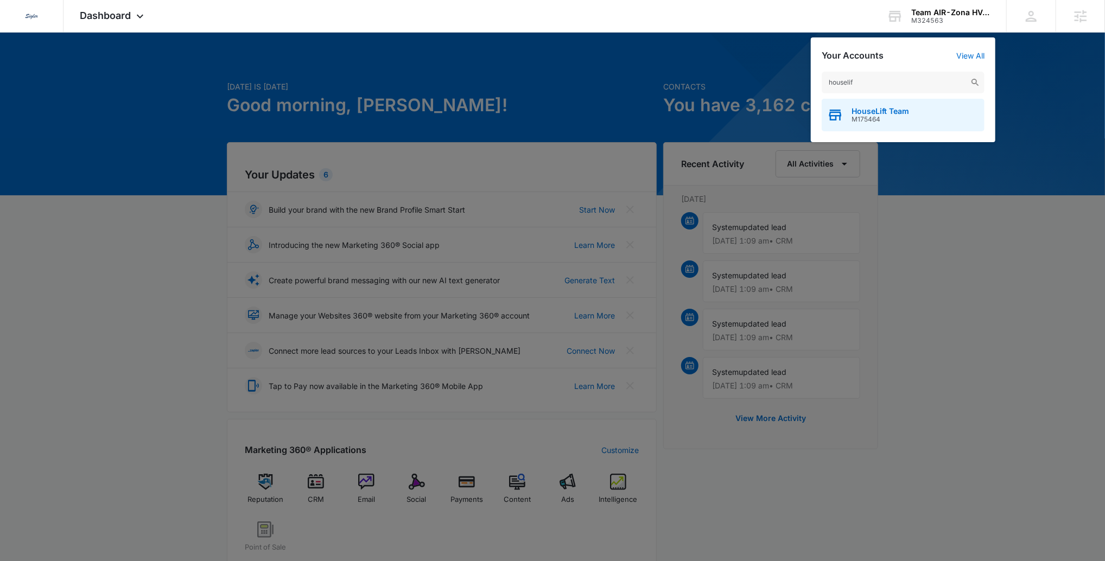
type input "houselif"
click at [899, 109] on span "HouseLift Team" at bounding box center [880, 111] width 58 height 9
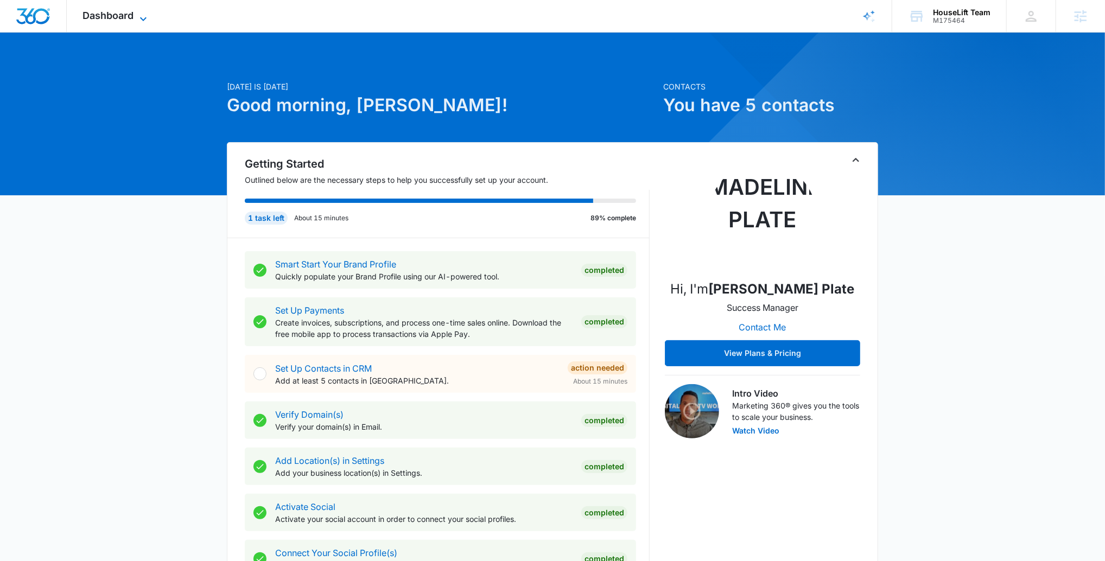
click at [106, 14] on span "Dashboard" at bounding box center [108, 15] width 51 height 11
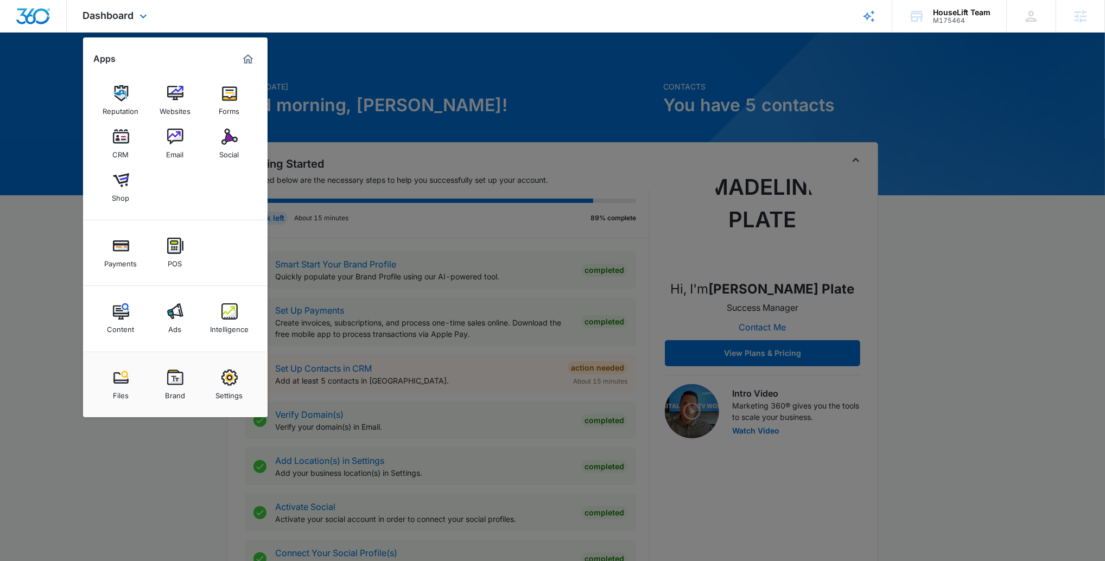
click at [251, 55] on img "Marketing 360® Dashboard" at bounding box center [247, 59] width 13 height 13
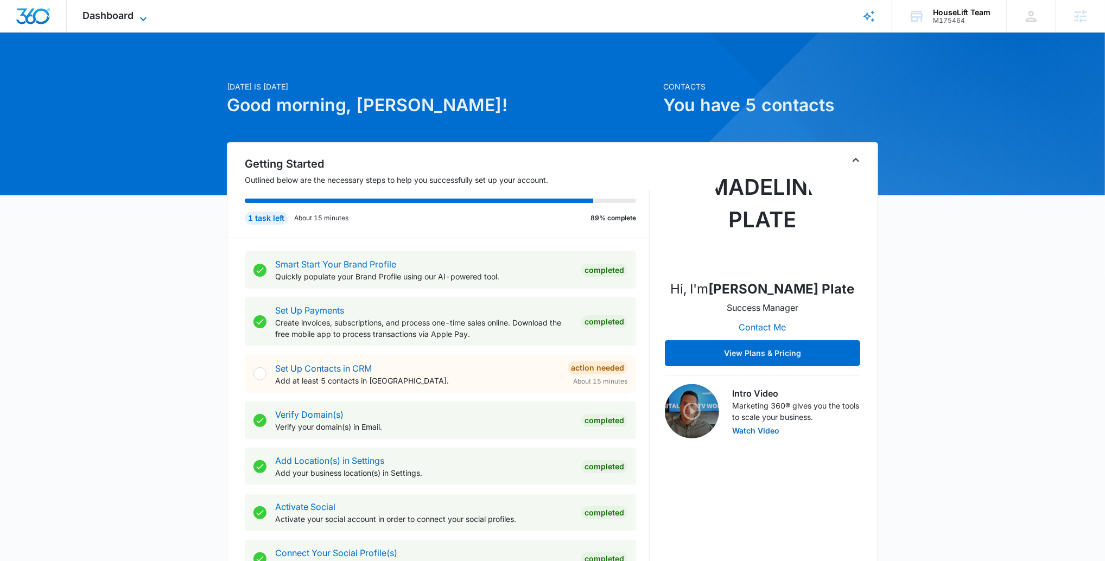
click at [114, 21] on span "Dashboard" at bounding box center [108, 15] width 51 height 11
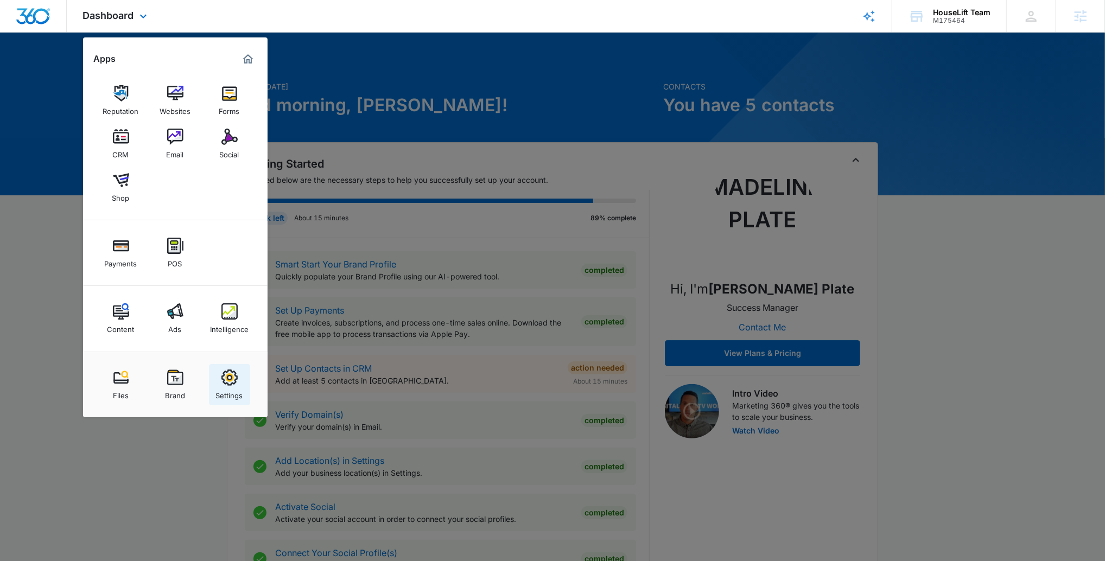
click at [224, 377] on img at bounding box center [229, 377] width 16 height 16
select select "4"
select select "US"
select select "America/Chicago"
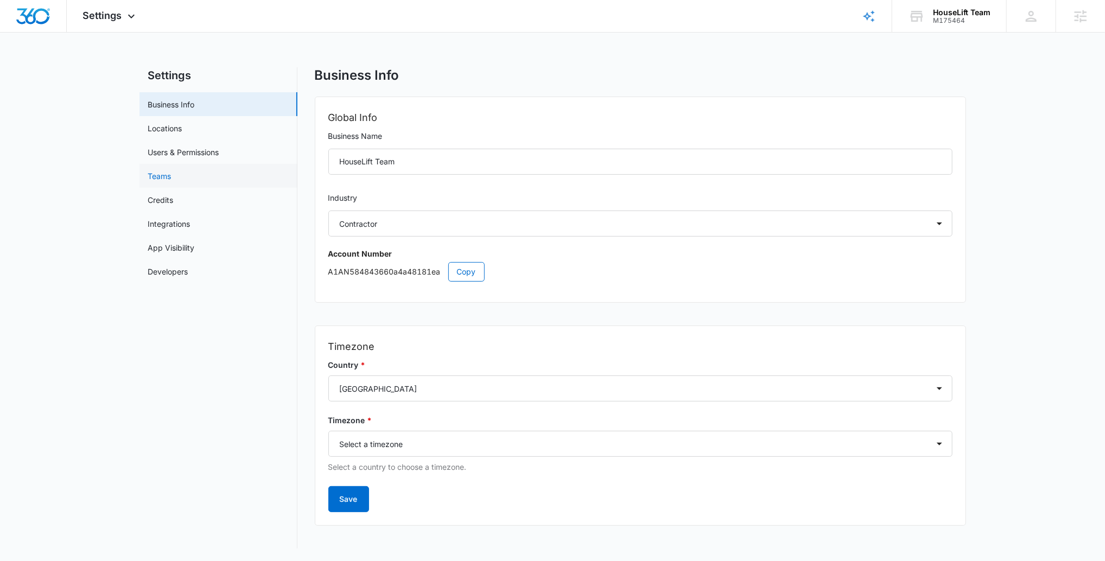
click at [171, 179] on link "Teams" at bounding box center [159, 175] width 23 height 11
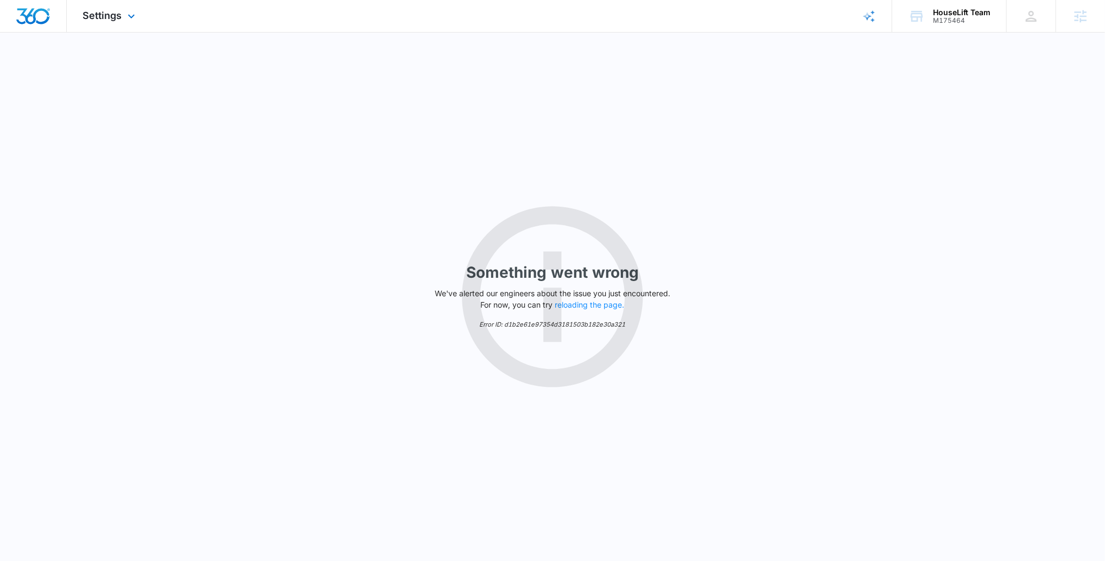
click at [115, 23] on div "Settings Apps Reputation Websites Forms CRM Email Social Shop Payments POS Cont…" at bounding box center [110, 16] width 87 height 32
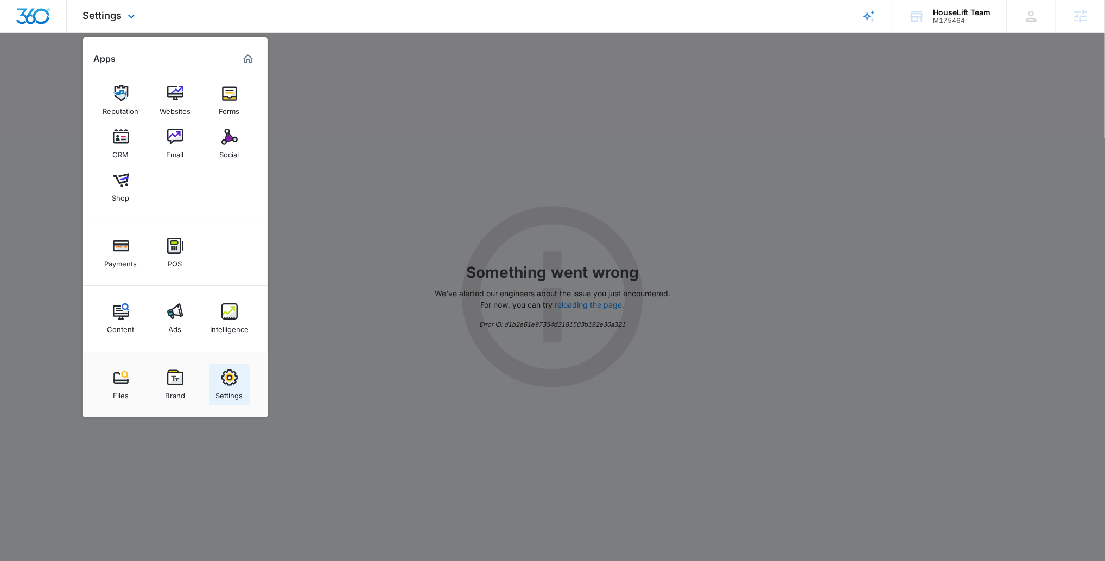
click at [228, 377] on img at bounding box center [229, 377] width 16 height 16
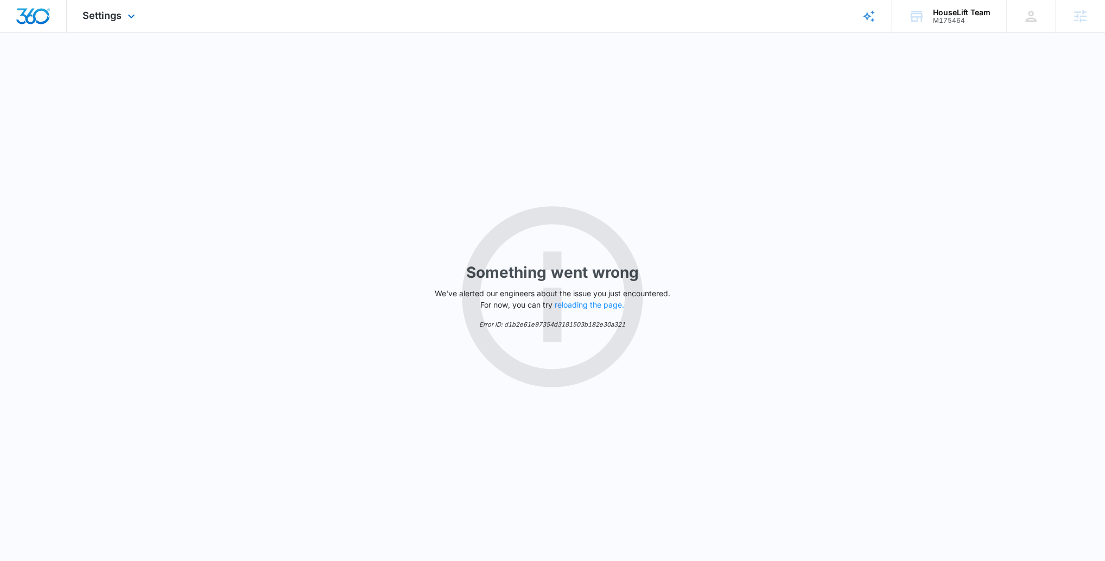
select select "4"
select select "US"
select select "America/Chicago"
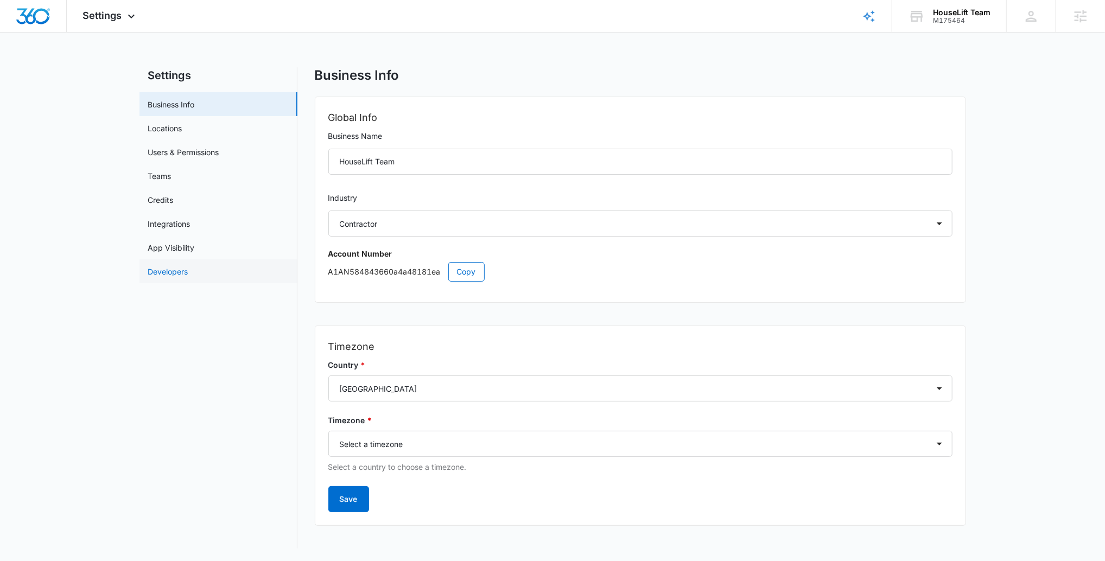
click at [169, 267] on link "Developers" at bounding box center [168, 271] width 40 height 11
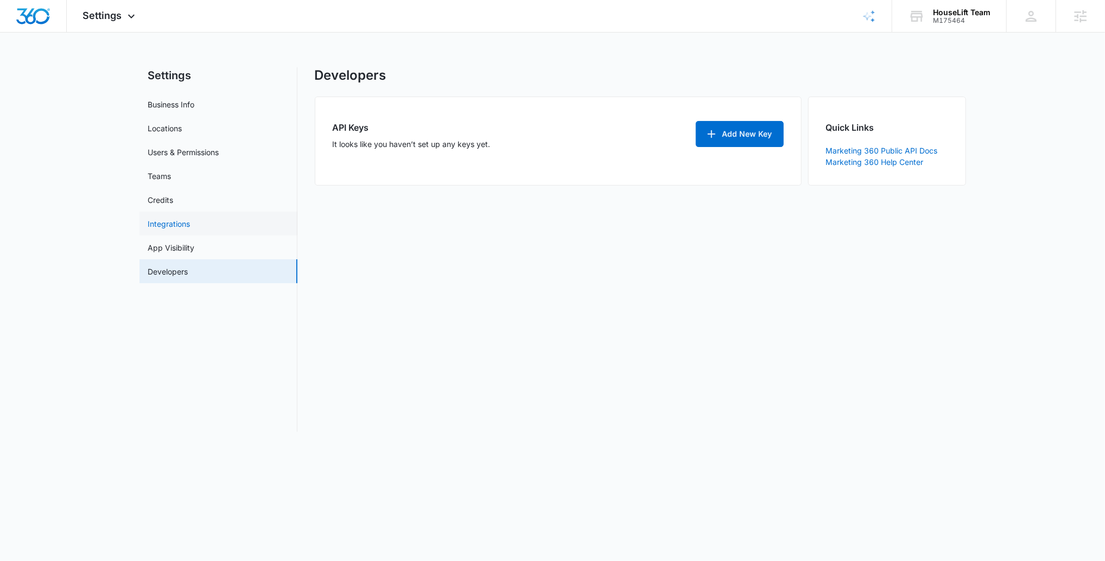
click at [176, 226] on link "Integrations" at bounding box center [169, 223] width 42 height 11
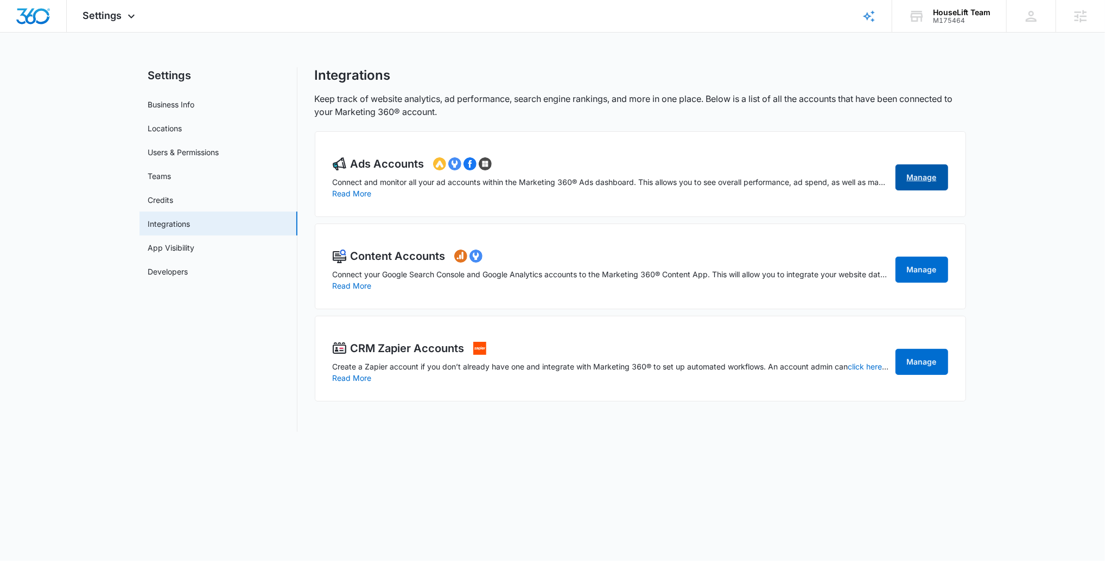
click at [914, 178] on link "Manage" at bounding box center [921, 177] width 53 height 26
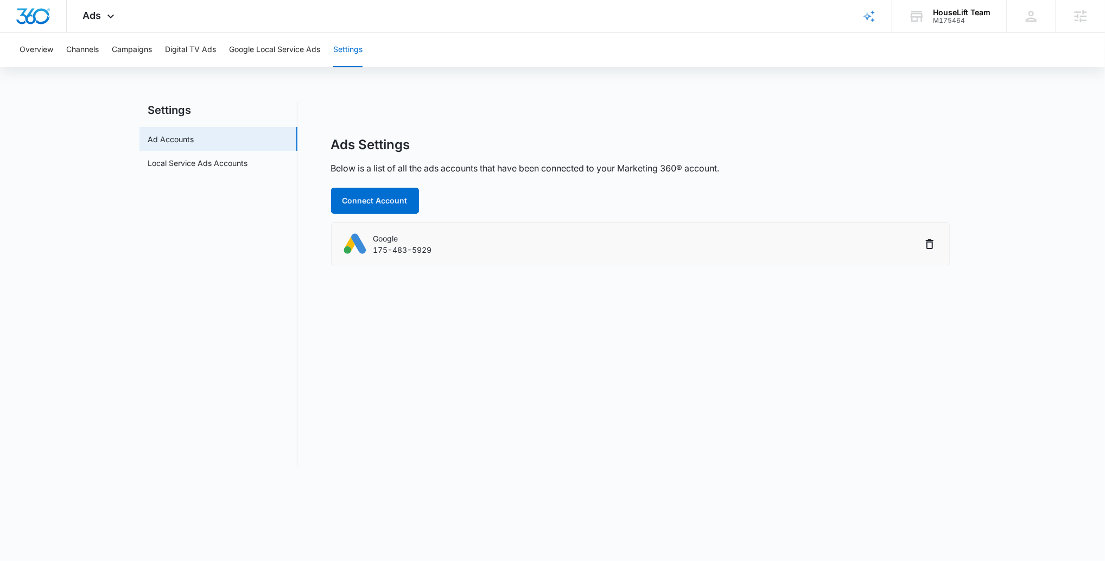
click at [623, 251] on div "Google 175-483-5929" at bounding box center [631, 244] width 579 height 24
click at [29, 55] on button "Overview" at bounding box center [37, 50] width 34 height 35
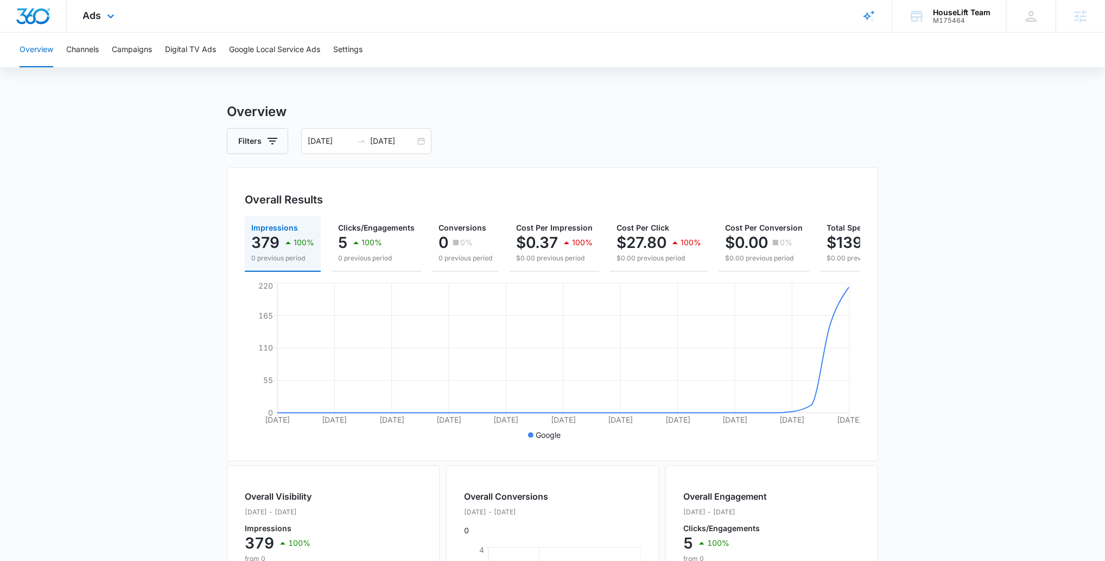
click at [92, 9] on div "Ads Apps Reputation Websites Forms CRM Email Social Shop Payments POS Content A…" at bounding box center [100, 16] width 67 height 32
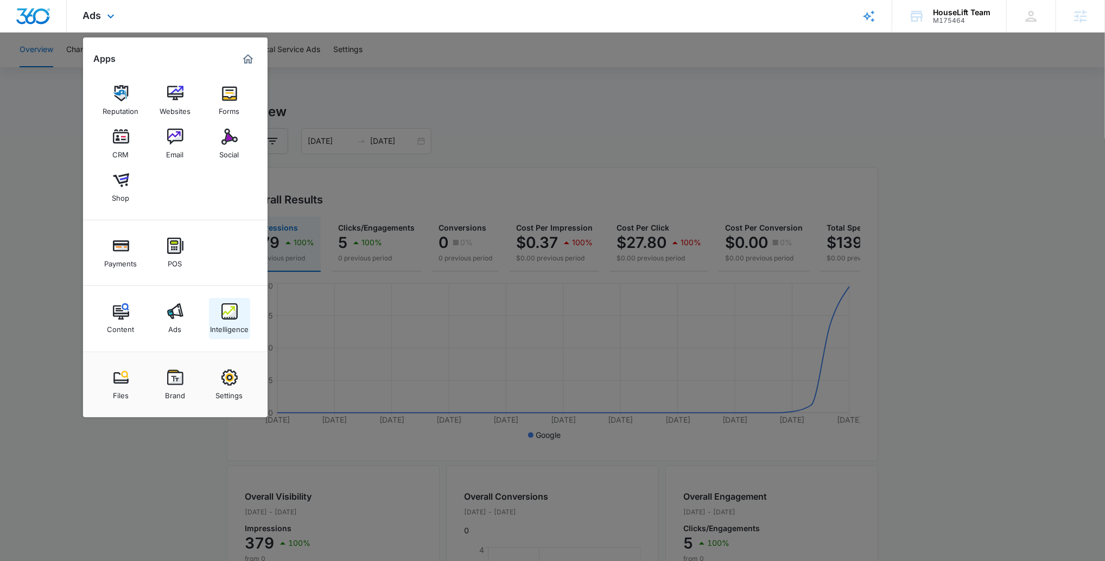
click at [229, 311] on img at bounding box center [229, 311] width 16 height 16
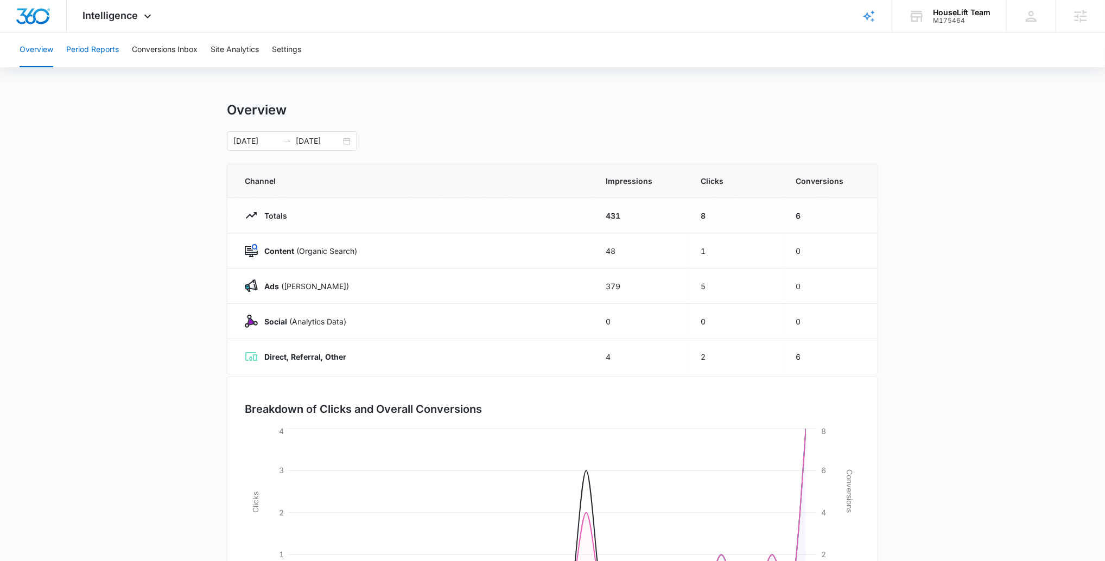
click at [100, 55] on button "Period Reports" at bounding box center [92, 50] width 53 height 35
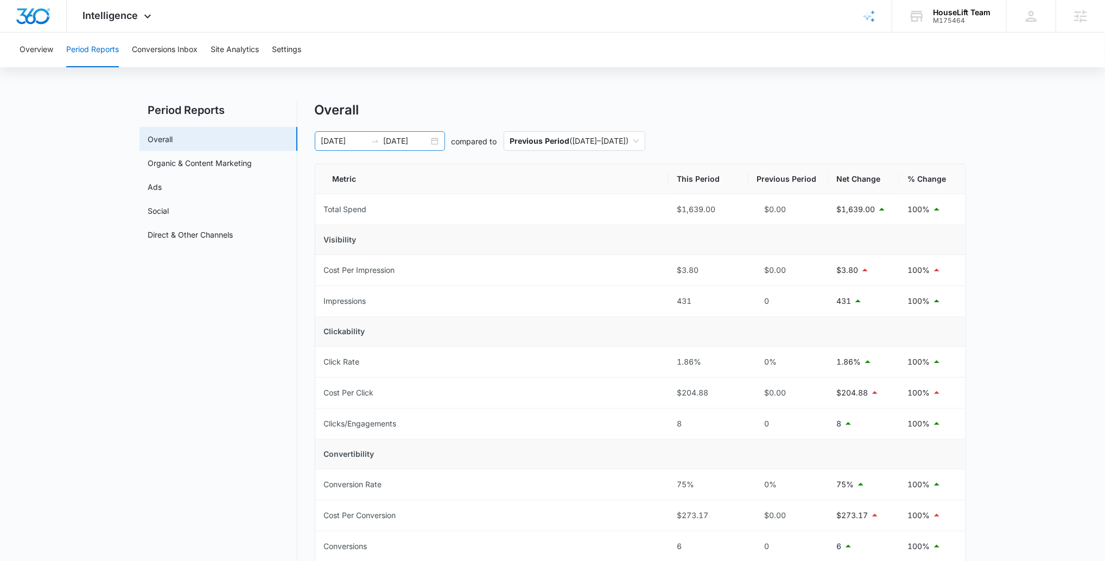
scroll to position [4, 0]
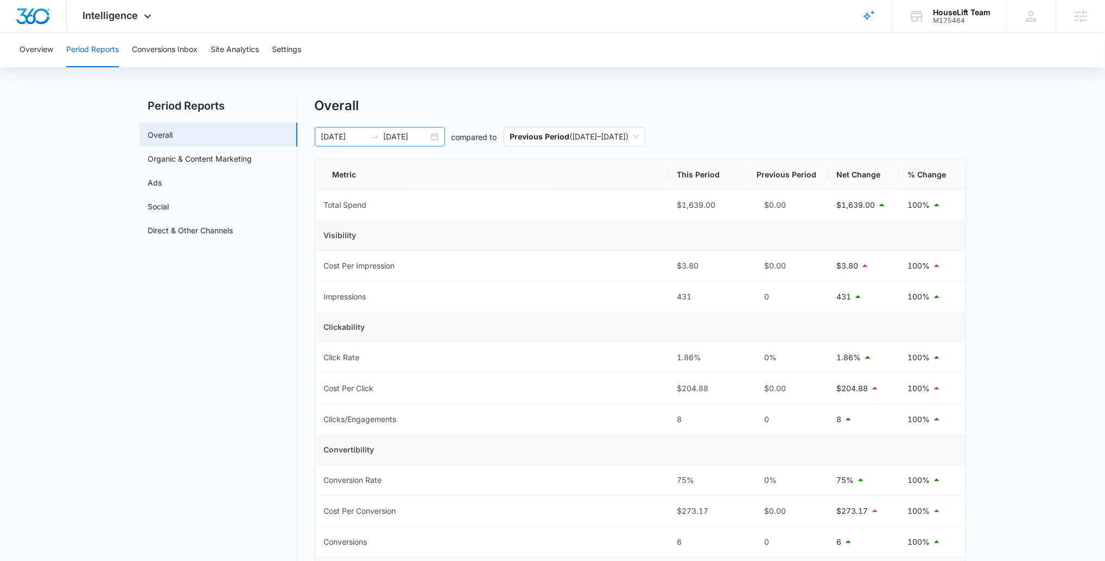
click at [362, 142] on input "08/09/2025" at bounding box center [343, 137] width 45 height 12
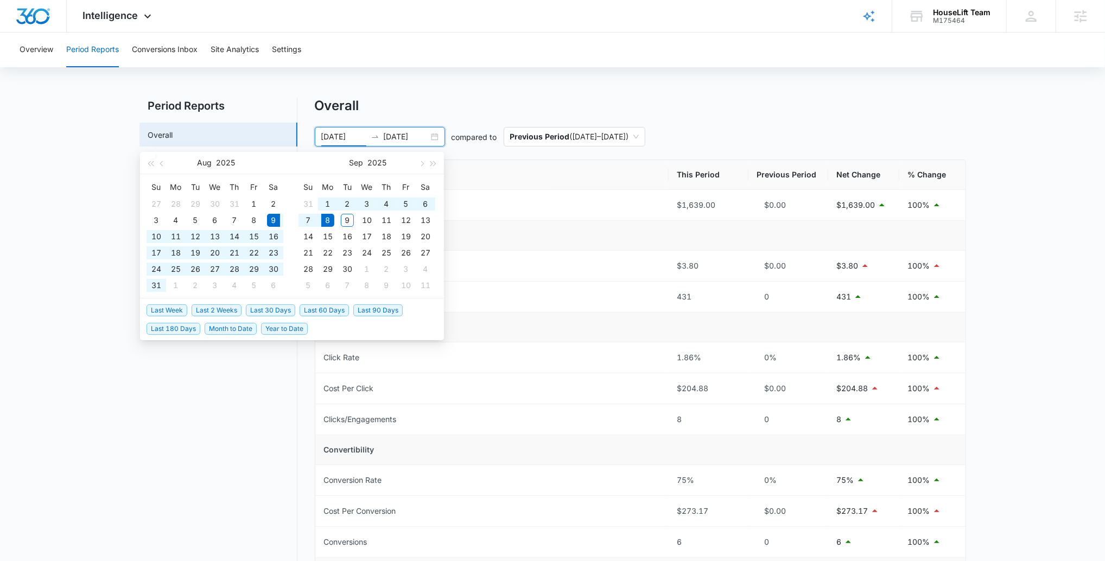
click at [216, 313] on span "Last 2 Weeks" at bounding box center [217, 310] width 50 height 12
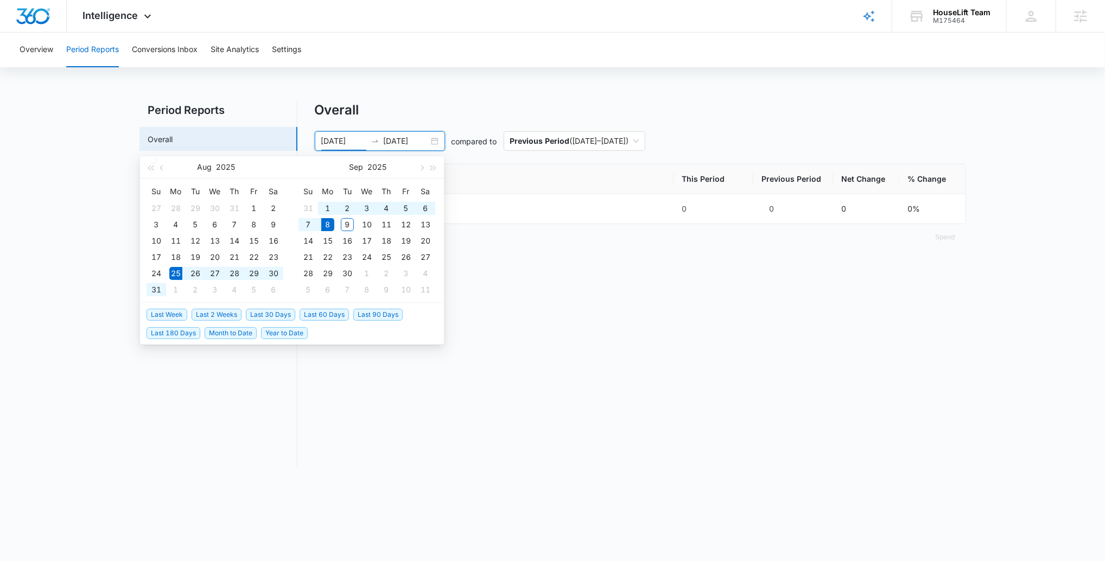
scroll to position [0, 0]
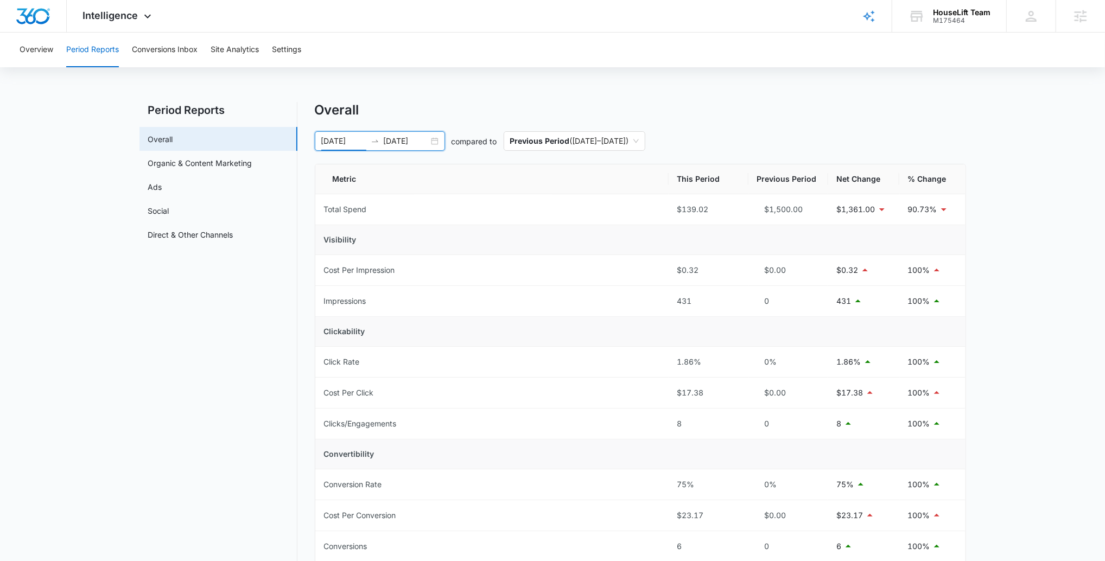
click at [334, 141] on input "08/25/2025" at bounding box center [343, 141] width 45 height 12
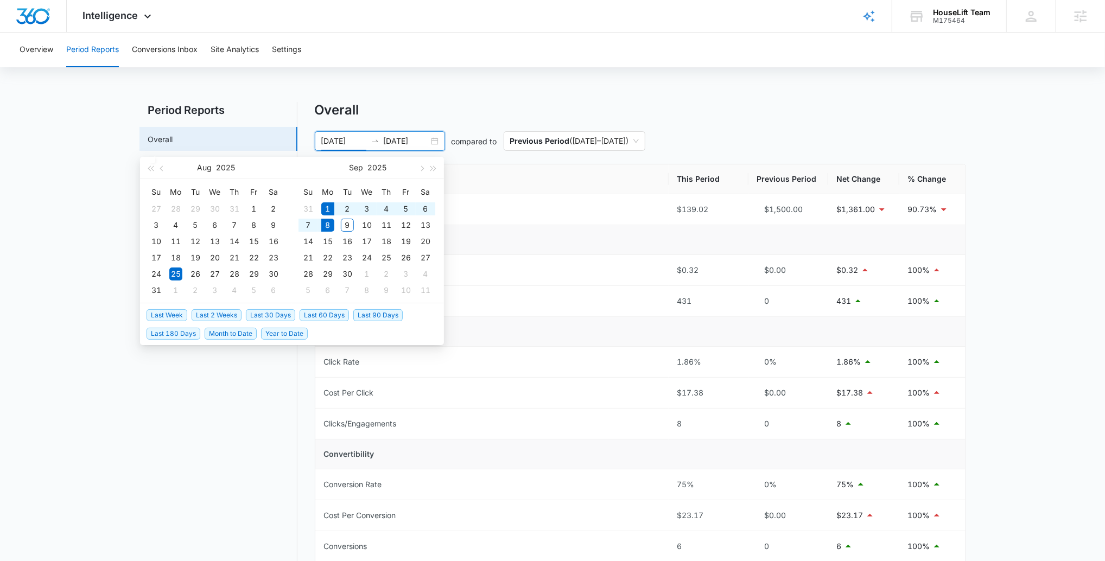
click at [174, 314] on span "Last Week" at bounding box center [166, 315] width 41 height 12
type input "[DATE]"
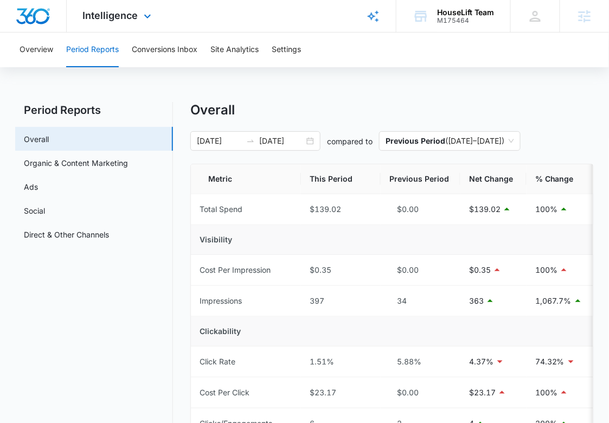
drag, startPoint x: 126, startPoint y: 21, endPoint x: 148, endPoint y: 188, distance: 168.5
click at [126, 21] on span "Intelligence" at bounding box center [110, 15] width 55 height 11
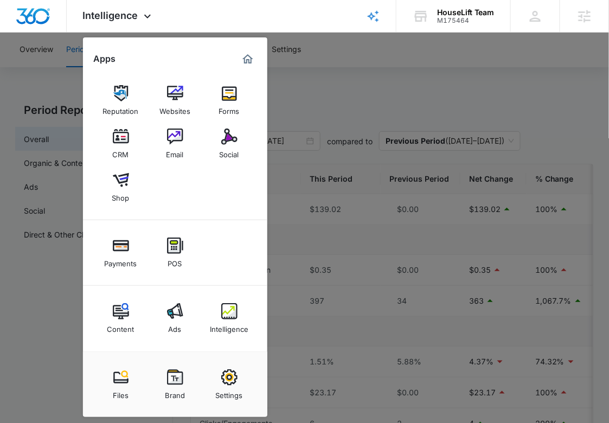
click at [178, 311] on img at bounding box center [175, 311] width 16 height 16
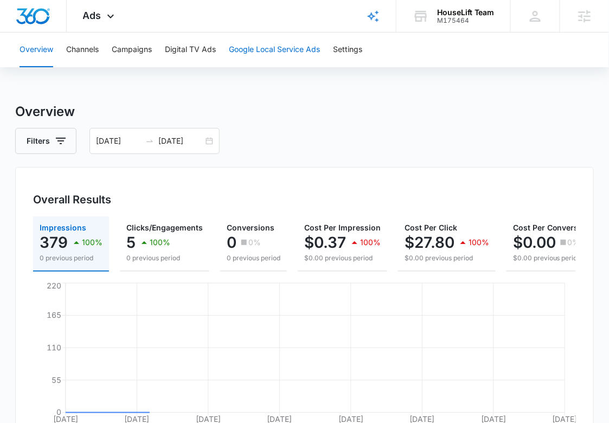
click at [263, 44] on button "Google Local Service Ads" at bounding box center [274, 50] width 91 height 35
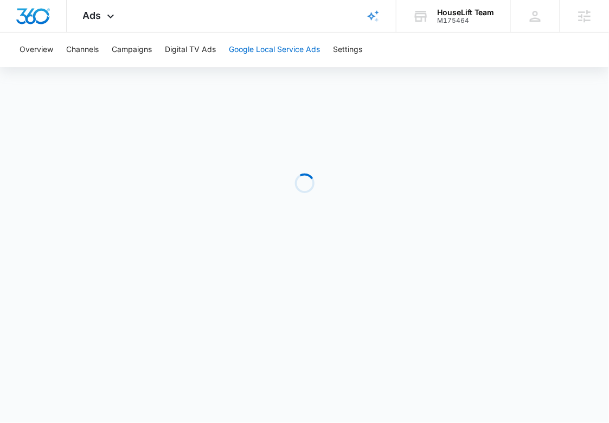
click at [260, 52] on button "Google Local Service Ads" at bounding box center [274, 50] width 91 height 35
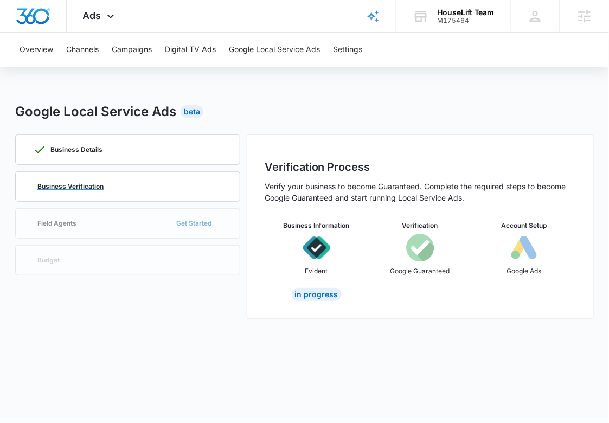
click at [183, 179] on div "Business Verification" at bounding box center [127, 186] width 189 height 29
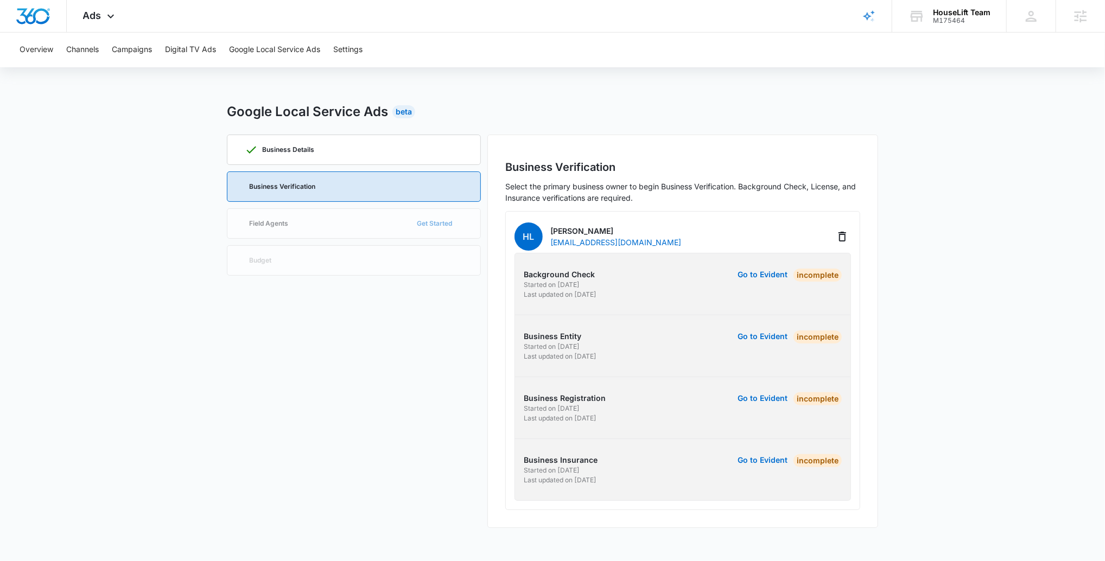
click at [423, 228] on div "Business Details Business Verification Field Agents Get Started Budget" at bounding box center [354, 331] width 254 height 393
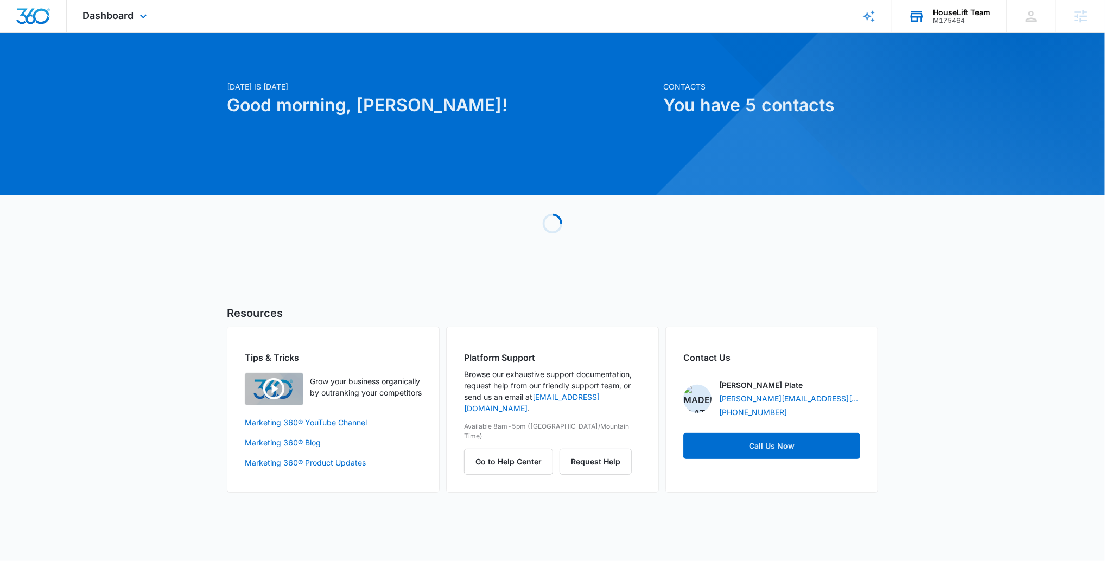
click at [968, 17] on div "M175464" at bounding box center [962, 21] width 58 height 8
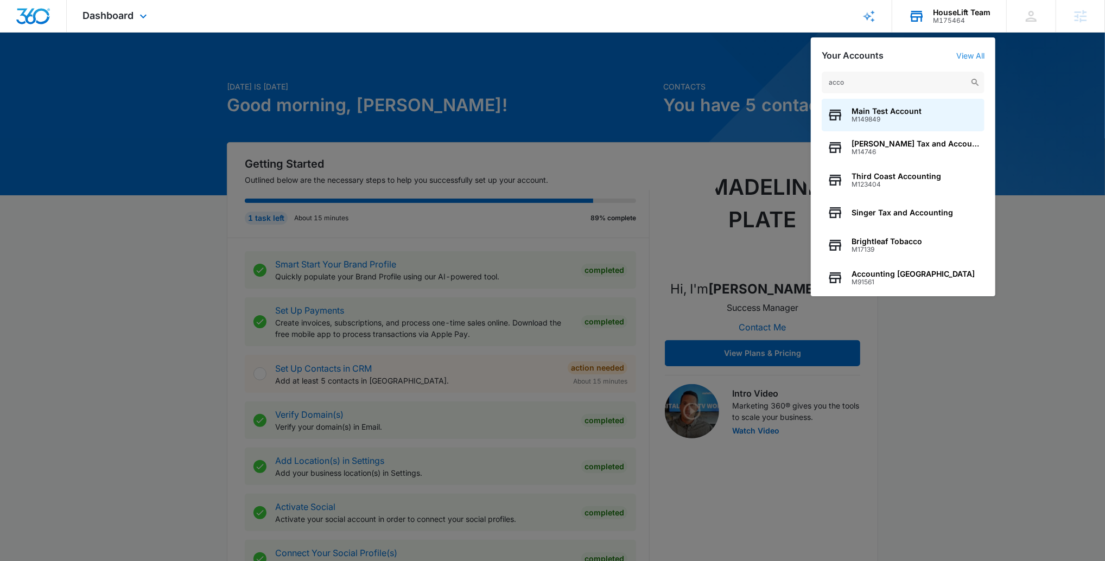
type input "acco"
click at [977, 57] on link "View All" at bounding box center [970, 55] width 28 height 9
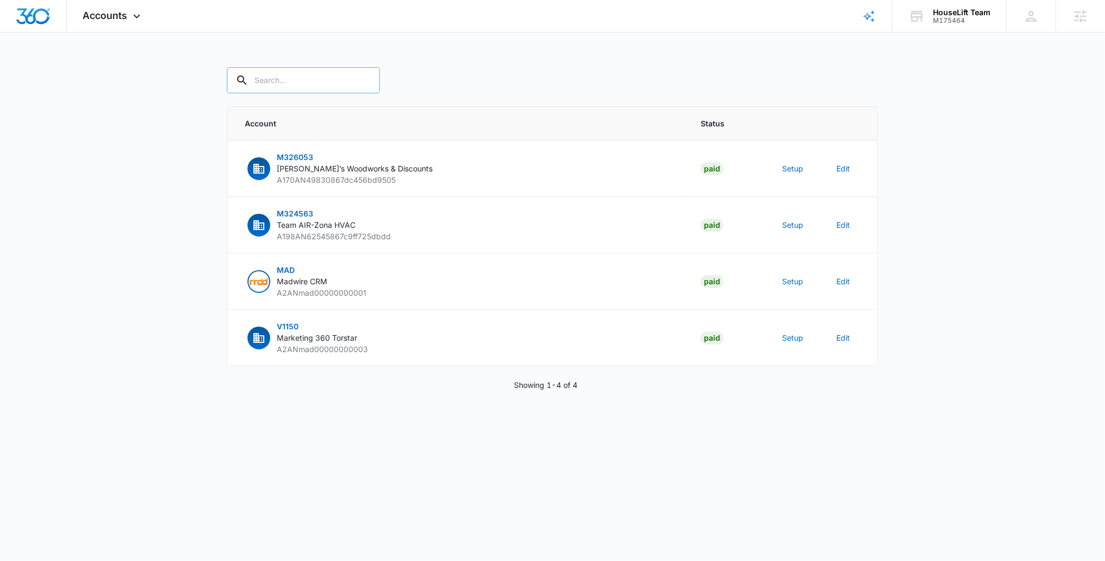
click at [294, 84] on input "text" at bounding box center [303, 80] width 153 height 26
type input "houseli"
click at [100, 124] on main "houseli Account Status M326053 [PERSON_NAME]’s Woodworks & Discounts A170AN4983…" at bounding box center [552, 241] width 1105 height 349
click at [374, 79] on icon "Clear" at bounding box center [380, 80] width 13 height 13
click at [467, 79] on div at bounding box center [552, 80] width 651 height 26
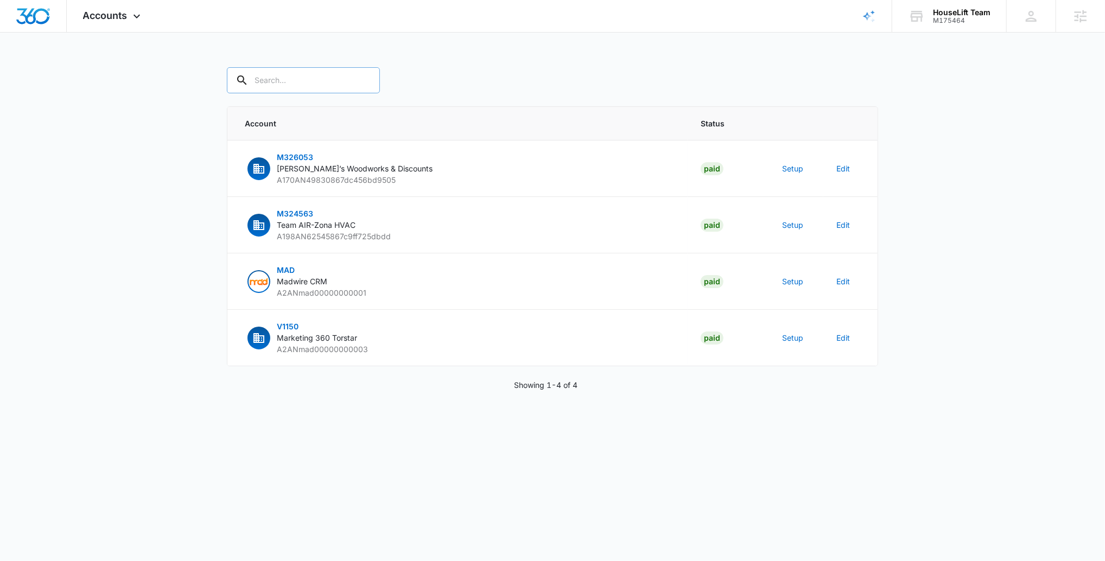
click at [313, 69] on input "text" at bounding box center [303, 80] width 153 height 26
type input "M175464"
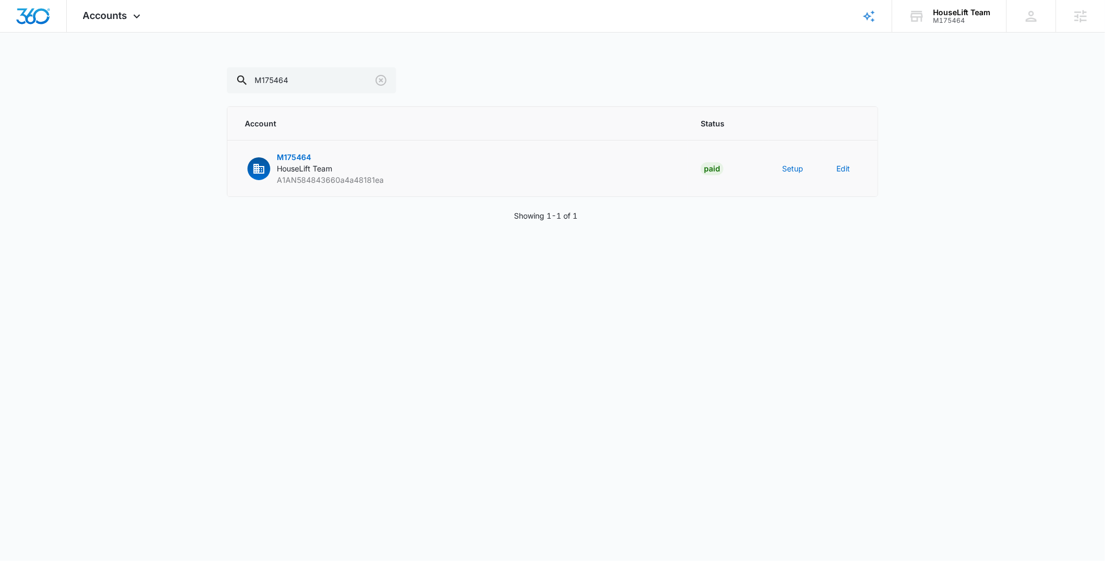
click at [320, 162] on p "M175464 HouseLift Team A1AN584843660a4a48181ea" at bounding box center [330, 168] width 107 height 34
click at [295, 158] on span "M175464" at bounding box center [294, 156] width 34 height 9
click at [794, 169] on button "Setup" at bounding box center [792, 168] width 21 height 11
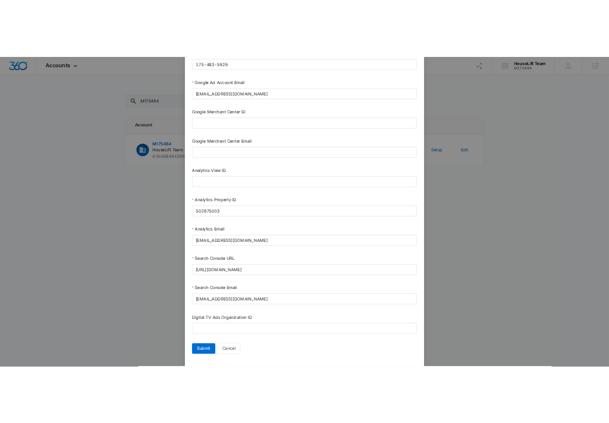
scroll to position [404, 0]
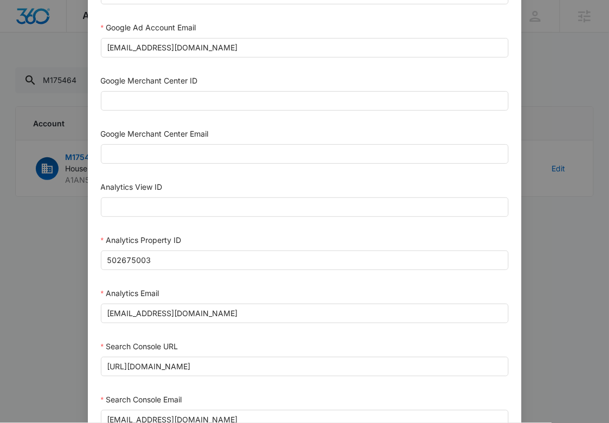
click at [56, 123] on div "Setup Account Bing Ad Account ID Bing Ad Account Email LinkedIn Ad Account ID L…" at bounding box center [304, 211] width 609 height 423
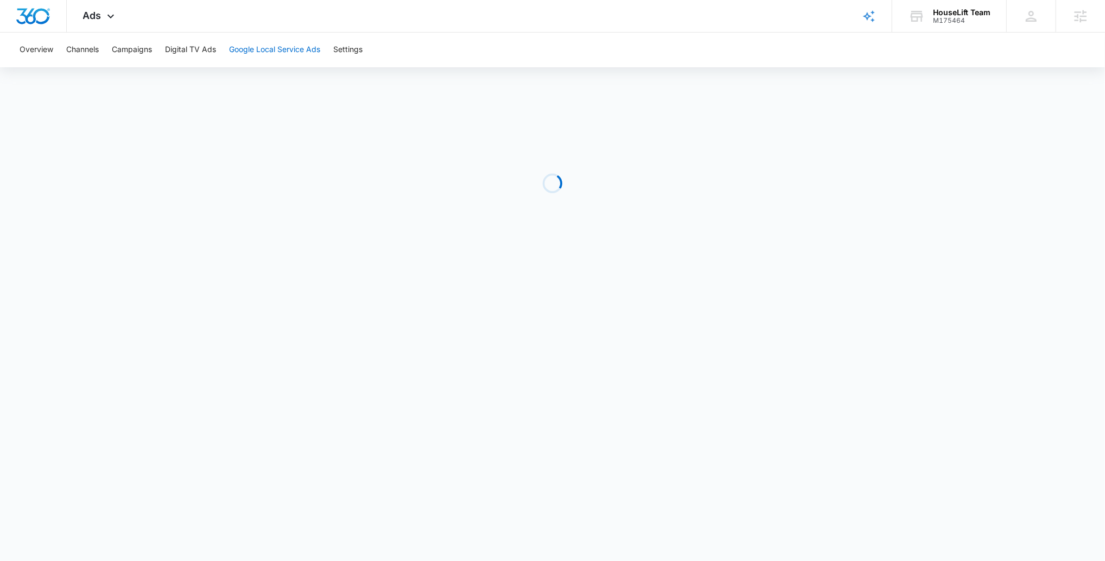
click at [277, 46] on button "Google Local Service Ads" at bounding box center [274, 50] width 91 height 35
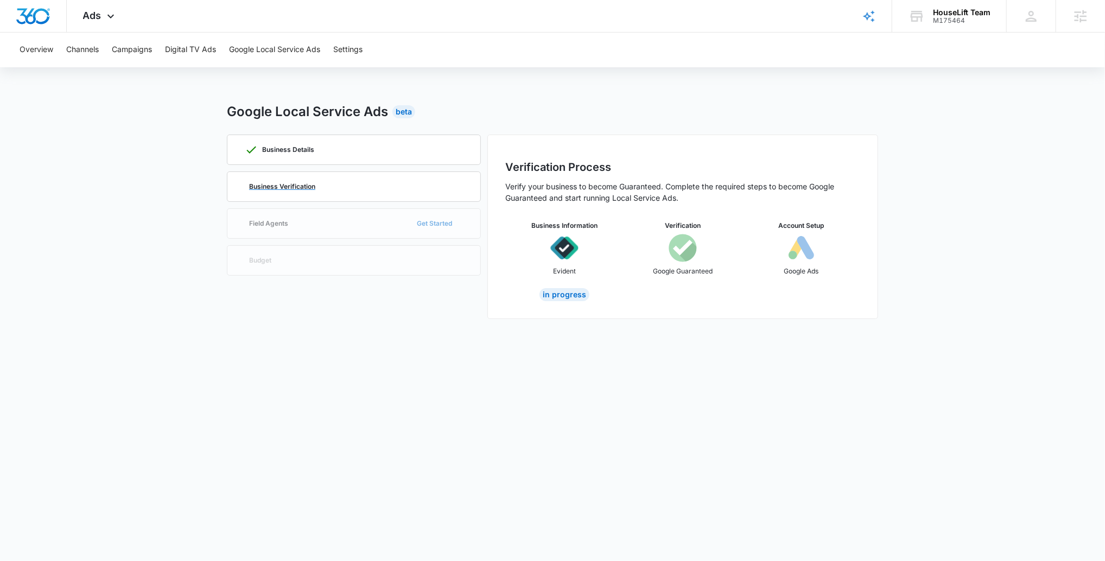
click at [341, 193] on div "Business Verification" at bounding box center [354, 186] width 218 height 29
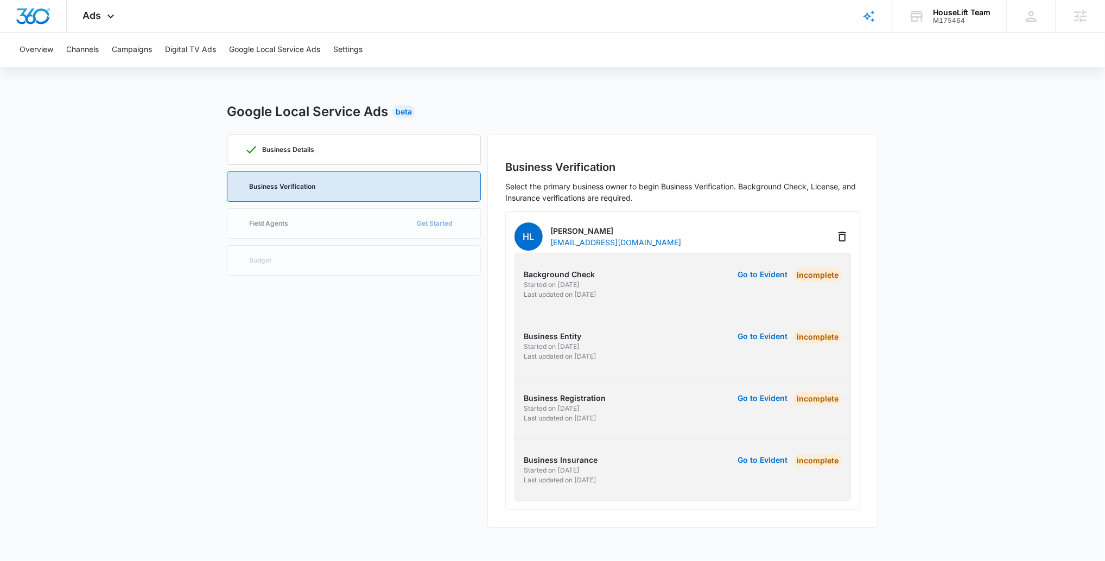
click at [732, 293] on div "Go to Evident Incomplete" at bounding box center [764, 284] width 156 height 31
click at [751, 273] on button "Go to Evident" at bounding box center [762, 275] width 50 height 8
click at [748, 271] on button "Go to Evident" at bounding box center [762, 275] width 50 height 8
click at [106, 12] on icon at bounding box center [110, 18] width 13 height 13
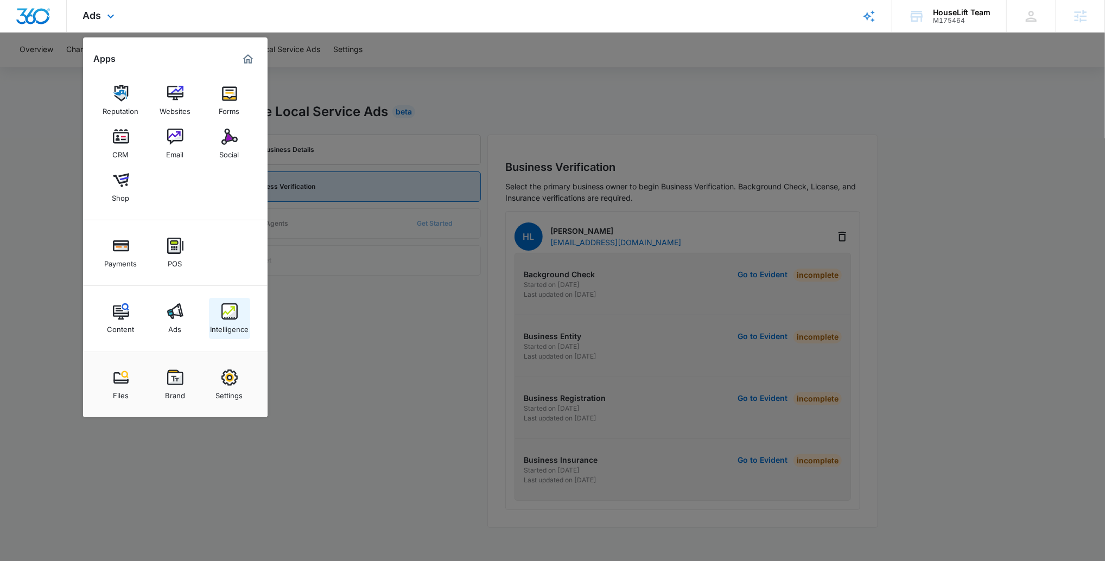
click at [244, 321] on div "Intelligence" at bounding box center [229, 327] width 39 height 14
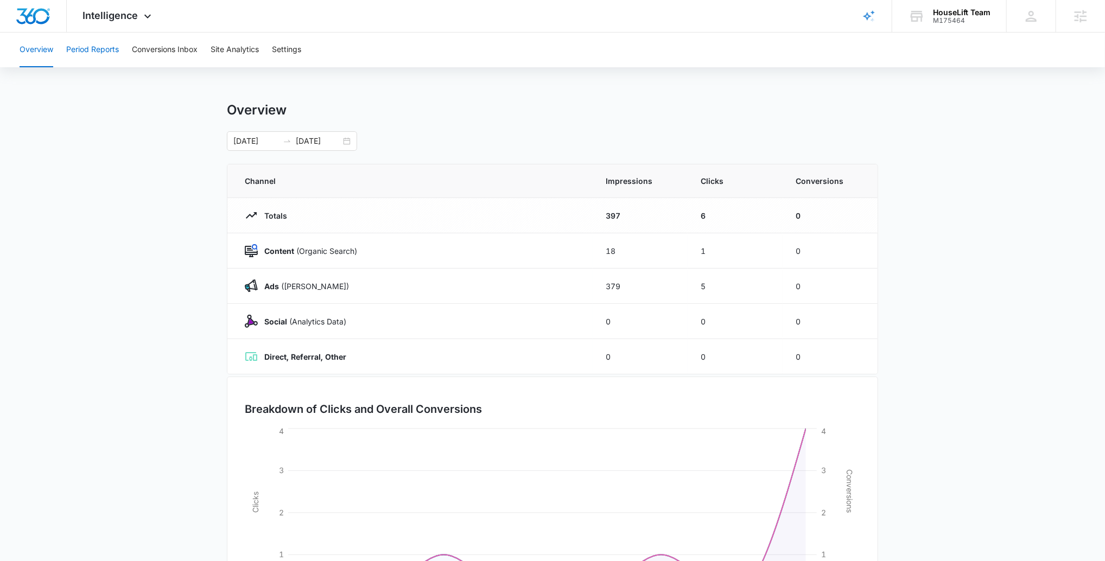
click at [116, 54] on button "Period Reports" at bounding box center [92, 50] width 53 height 35
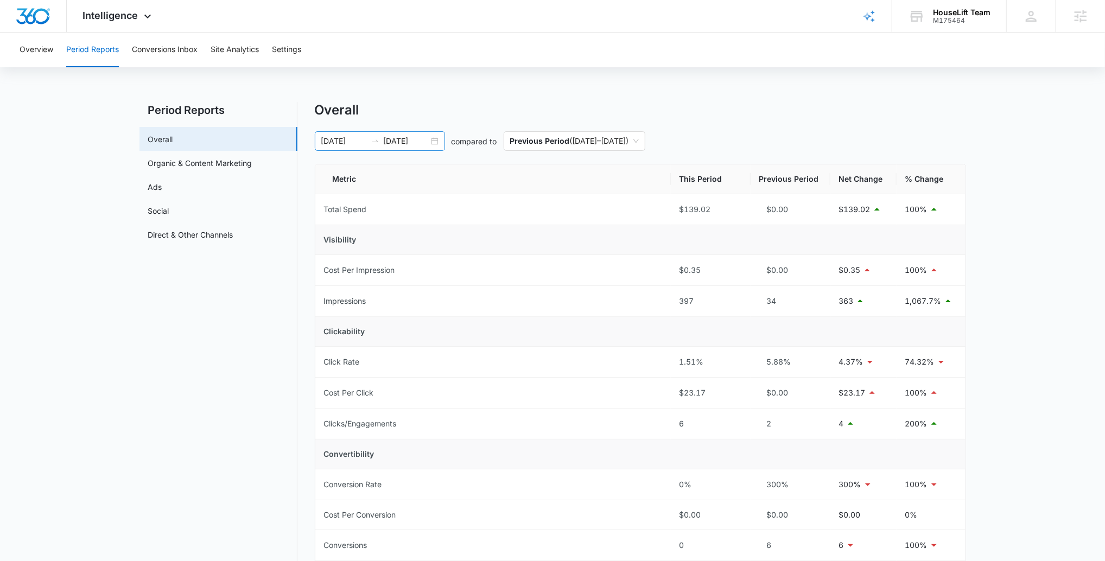
click at [415, 143] on input "[DATE]" at bounding box center [406, 141] width 45 height 12
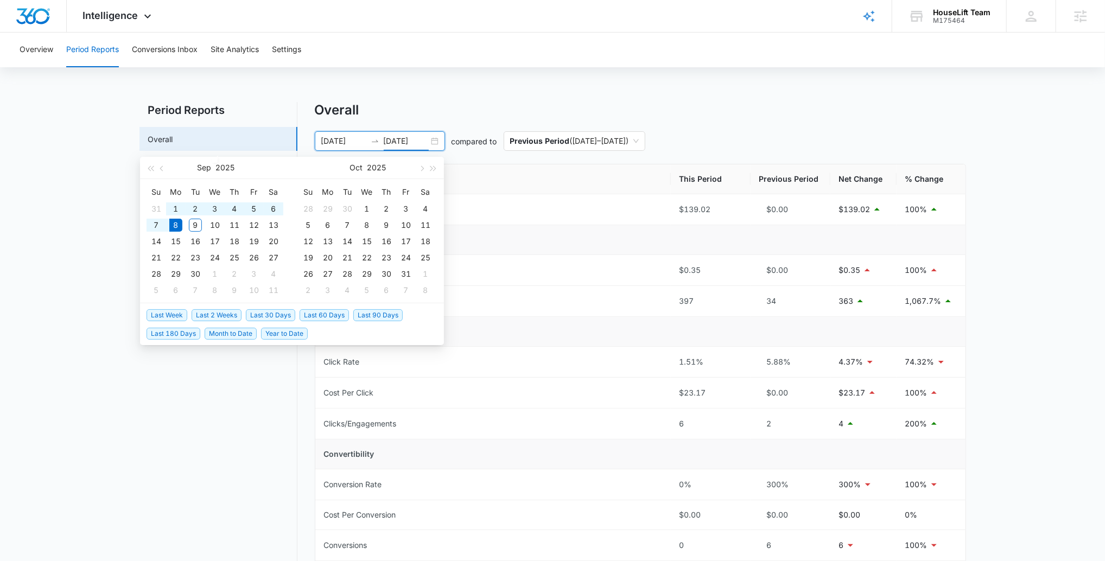
type input "[DATE]"
click at [717, 95] on div "Overview Period Reports Conversions Inbox Site Analytics Settings Period Report…" at bounding box center [552, 491] width 1105 height 917
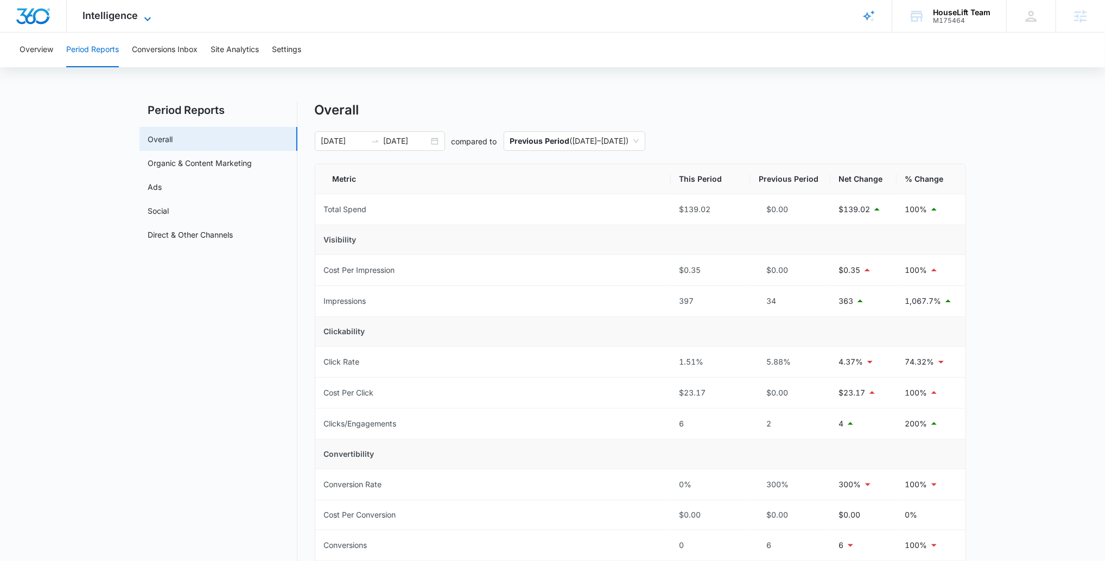
click at [105, 19] on span "Intelligence" at bounding box center [110, 15] width 55 height 11
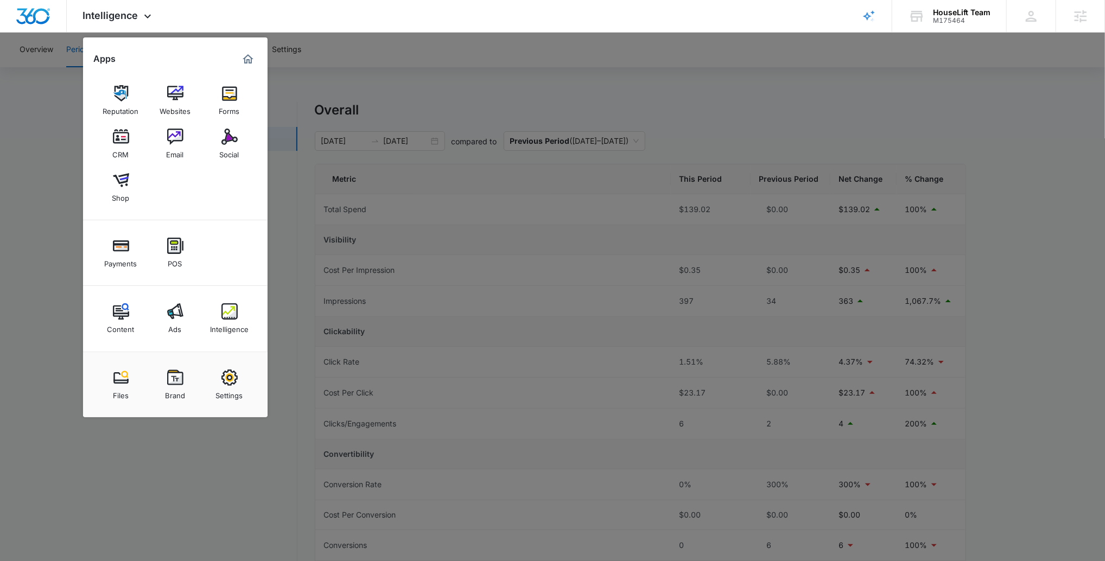
click at [365, 102] on div at bounding box center [552, 280] width 1105 height 561
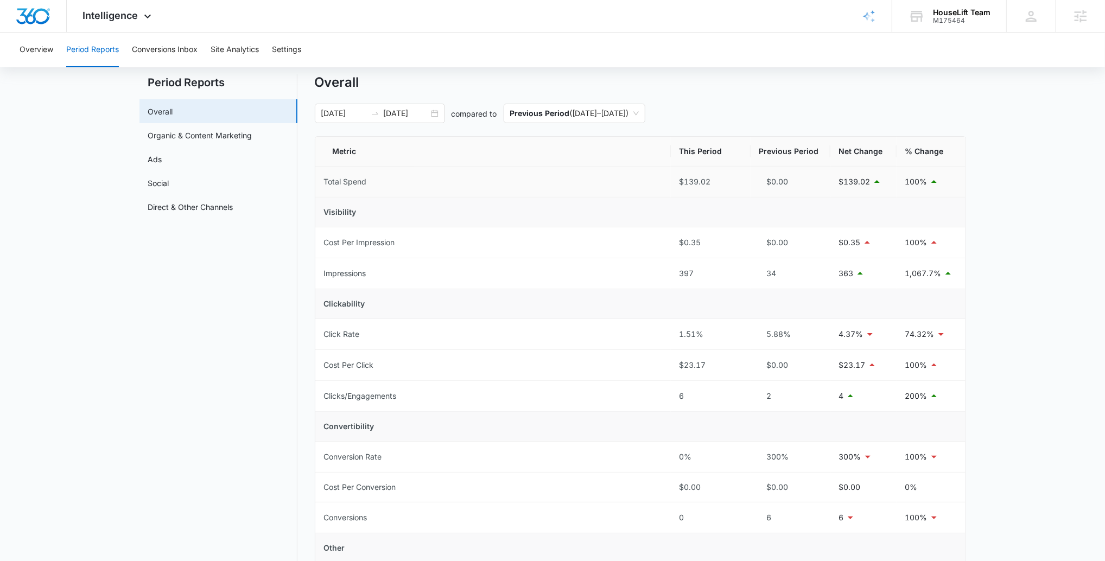
scroll to position [27, 0]
click at [413, 104] on div "[DATE] [DATE]" at bounding box center [380, 114] width 130 height 20
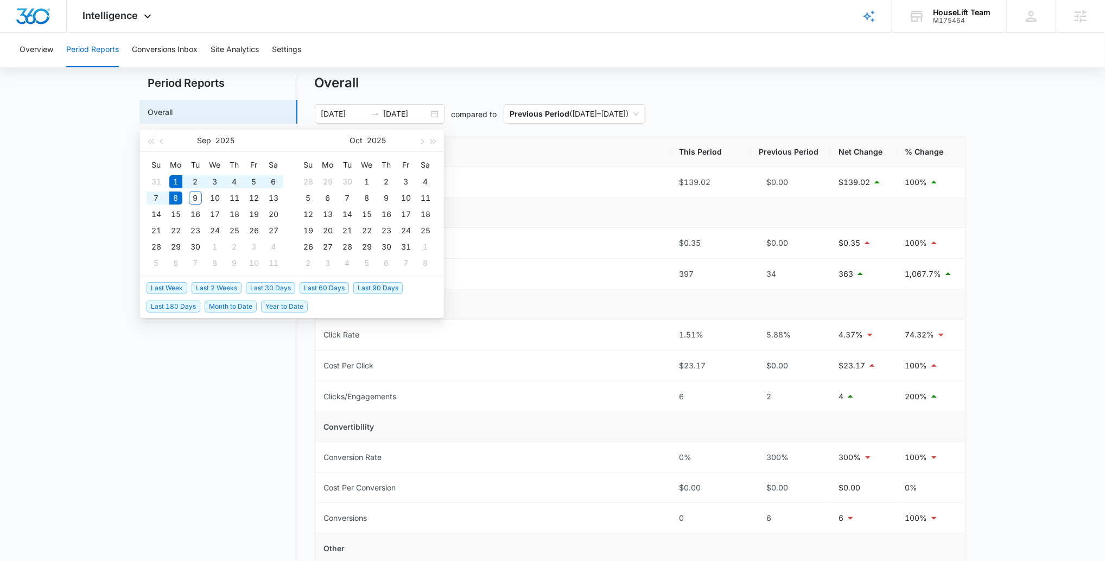
click at [492, 92] on div "Overall [DATE] [DATE] compared to Previous Period ( [DATE] – [DATE] ) Metric Th…" at bounding box center [640, 486] width 651 height 822
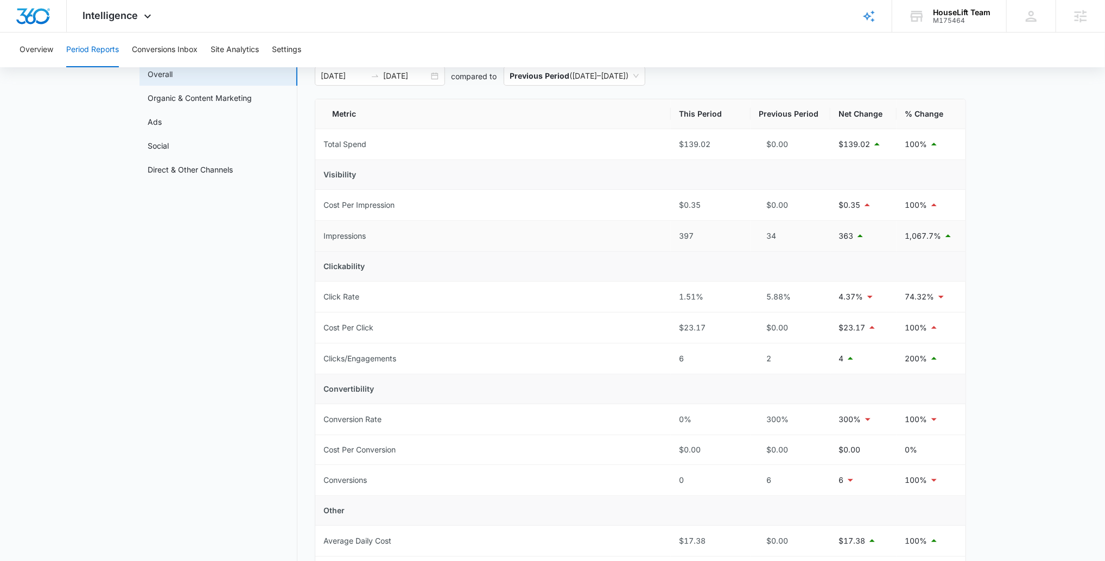
scroll to position [65, 0]
click at [147, 14] on icon at bounding box center [147, 18] width 13 height 13
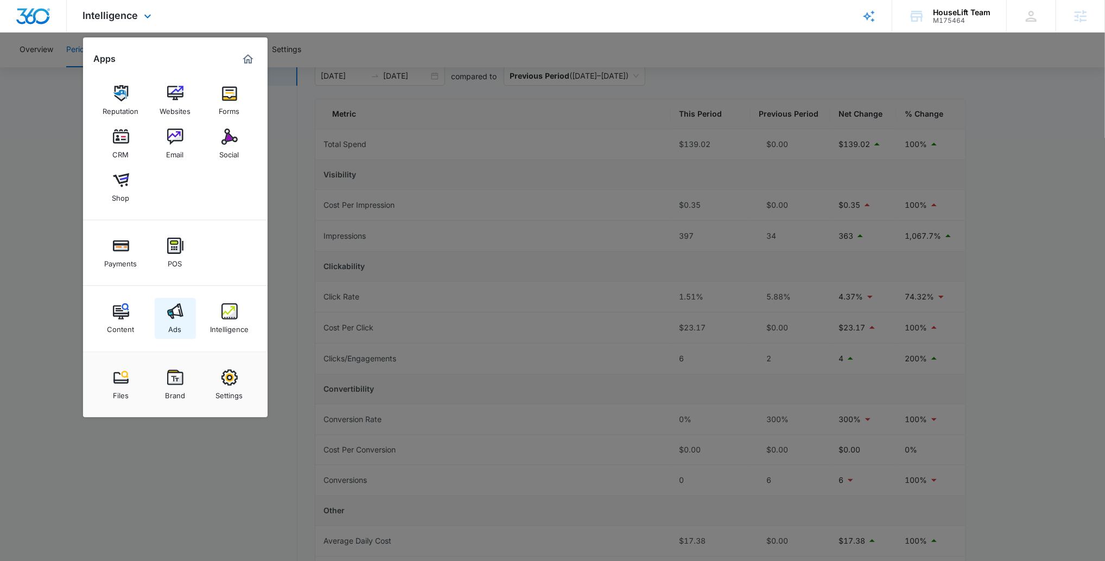
click at [177, 311] on img at bounding box center [175, 311] width 16 height 16
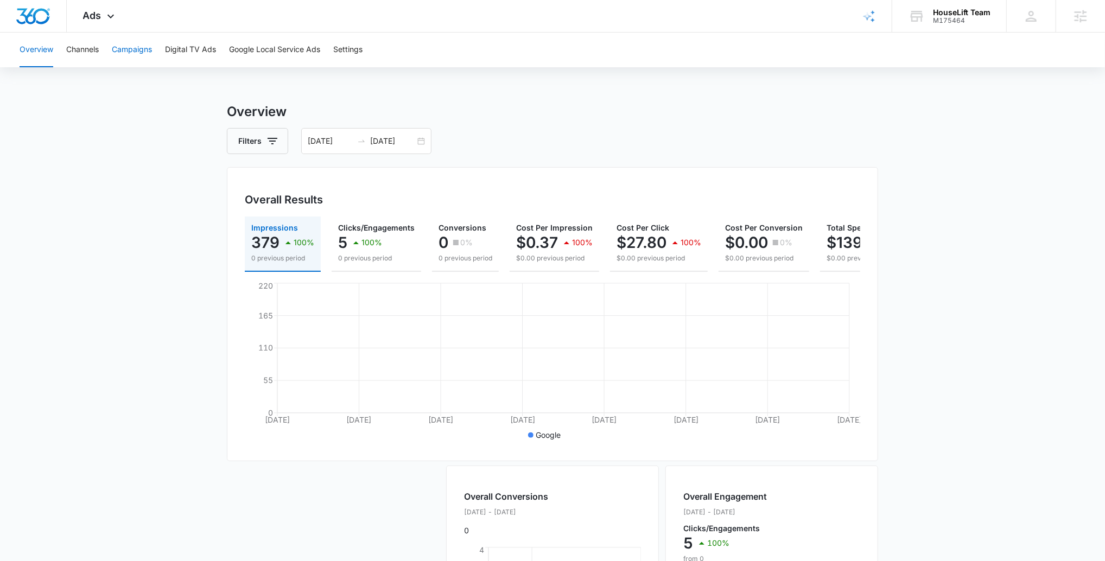
click at [141, 52] on button "Campaigns" at bounding box center [132, 50] width 40 height 35
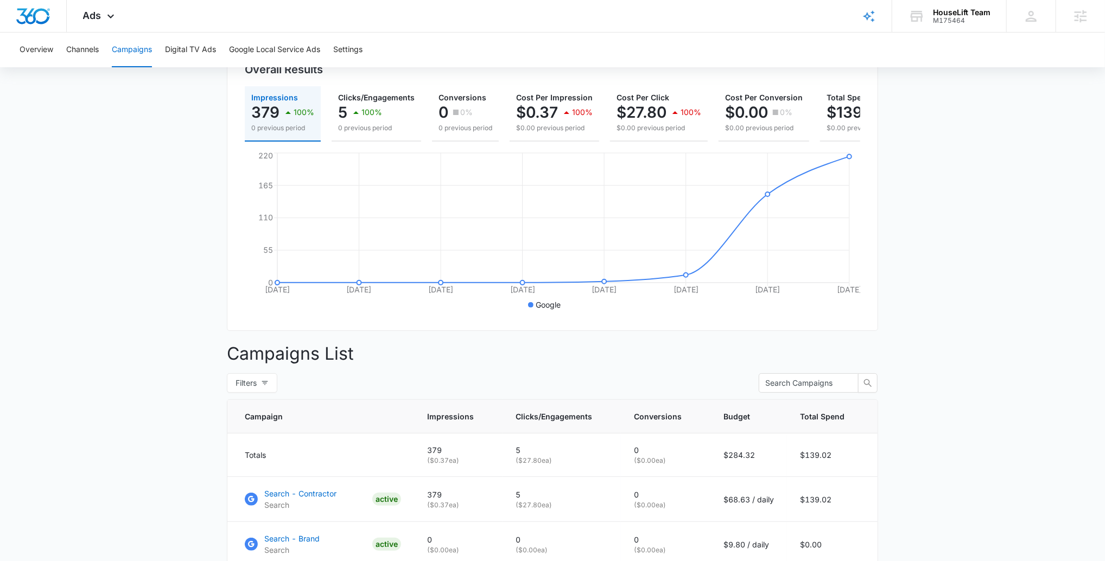
scroll to position [126, 0]
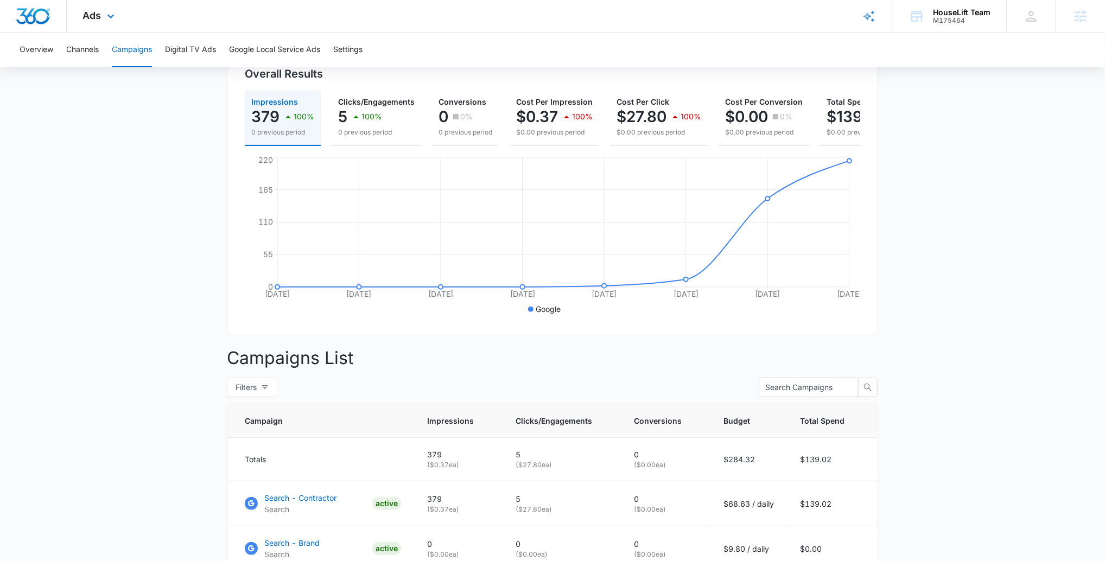
click at [82, 12] on div "Ads Apps Reputation Websites Forms CRM Email Social Shop Payments POS Content A…" at bounding box center [100, 16] width 67 height 32
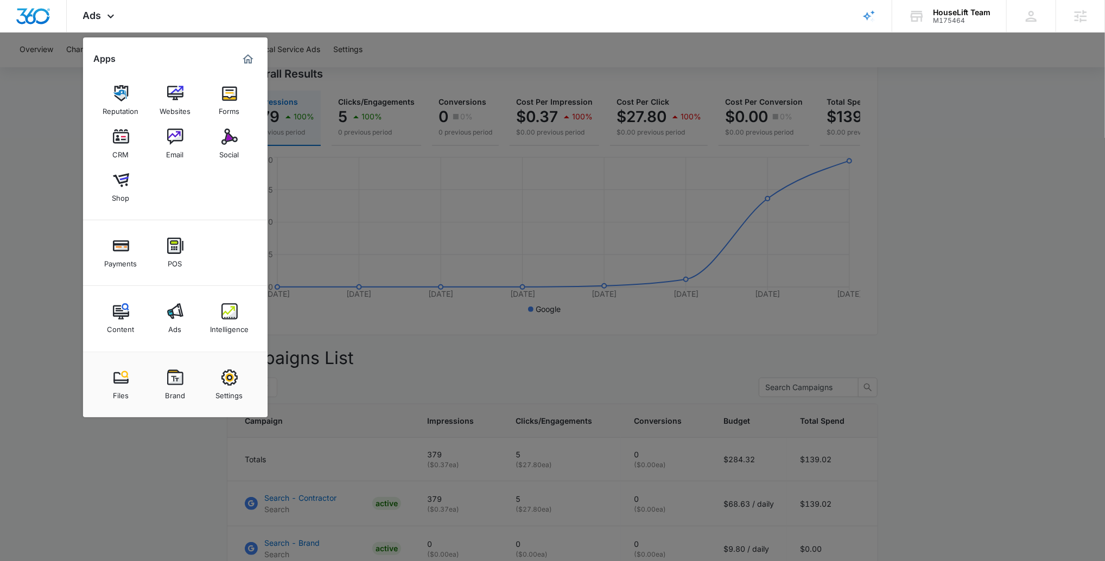
click at [227, 308] on img at bounding box center [229, 311] width 16 height 16
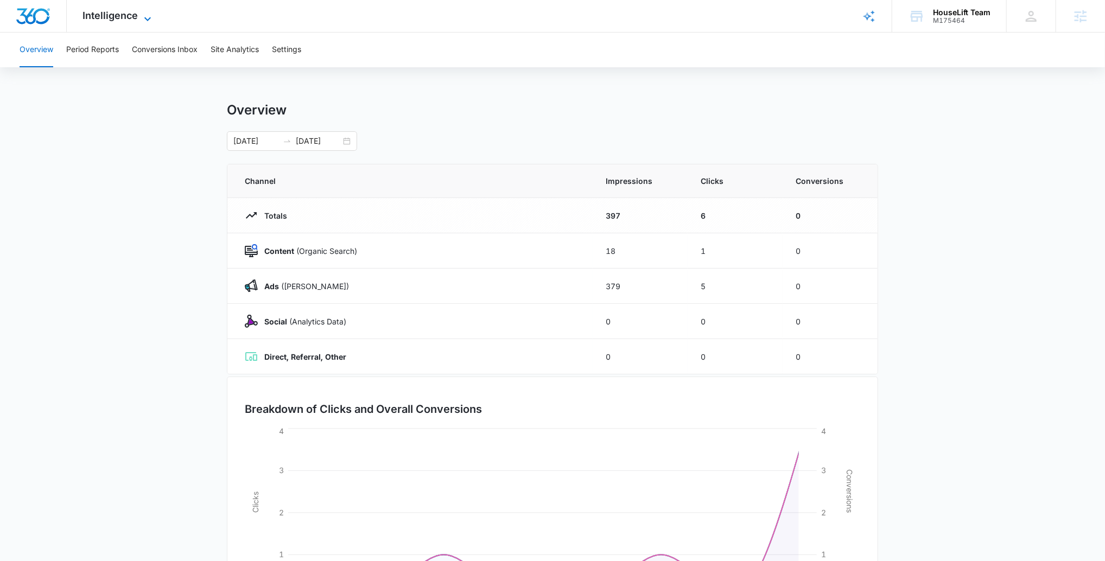
click at [123, 18] on span "Intelligence" at bounding box center [110, 15] width 55 height 11
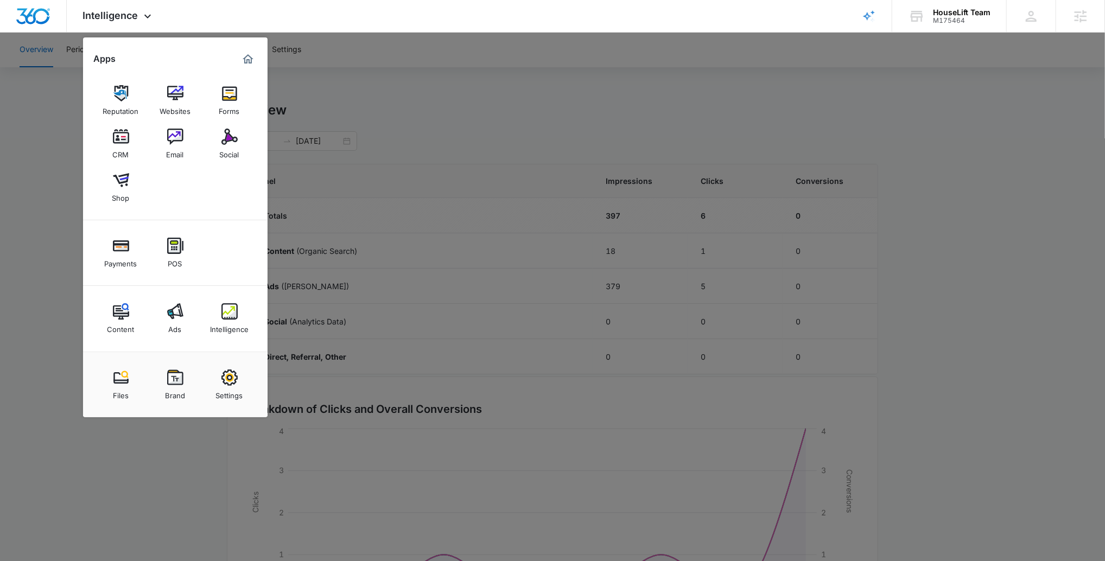
click at [124, 138] on img at bounding box center [121, 137] width 16 height 16
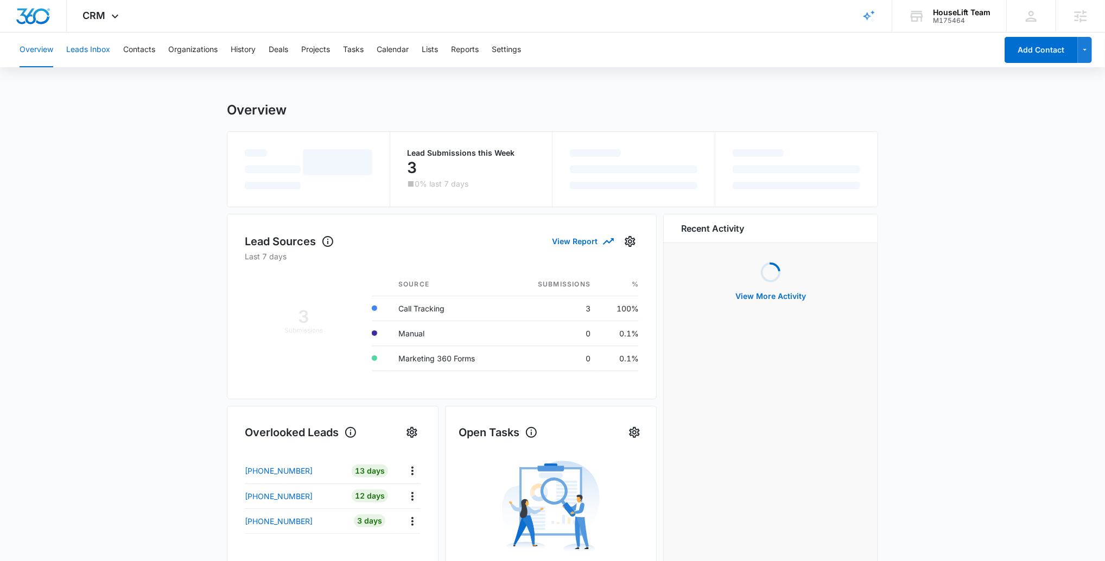
click at [91, 55] on button "Leads Inbox" at bounding box center [88, 50] width 44 height 35
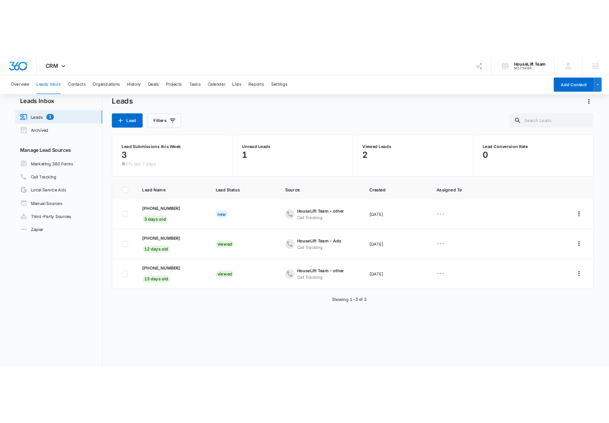
scroll to position [14, 0]
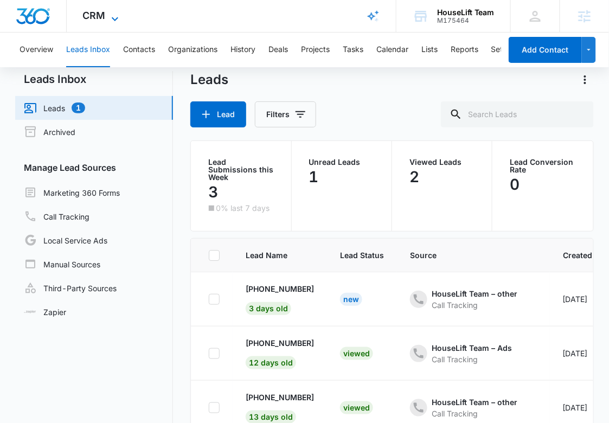
click at [104, 14] on span "CRM" at bounding box center [94, 15] width 23 height 11
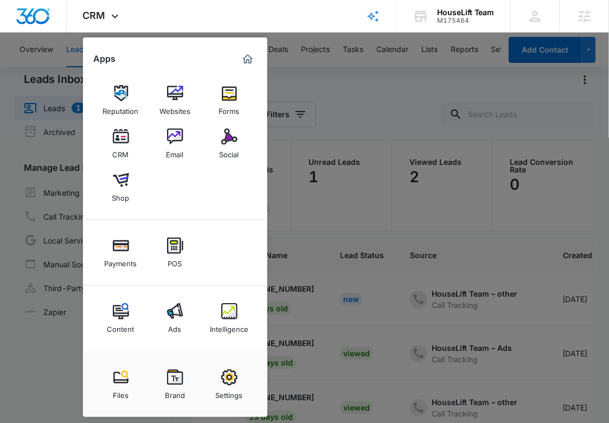
click at [231, 87] on img at bounding box center [229, 93] width 16 height 16
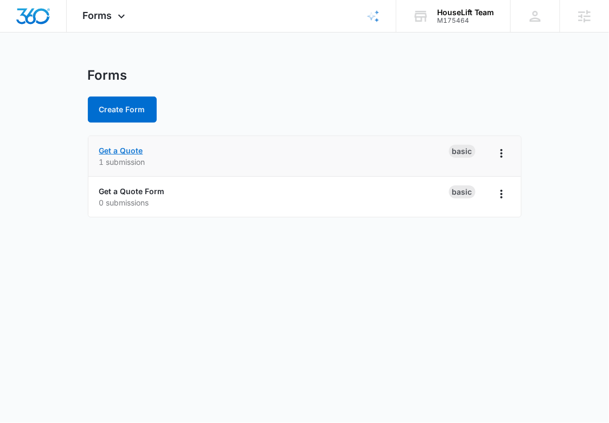
click at [122, 149] on link "Get a Quote" at bounding box center [121, 150] width 44 height 9
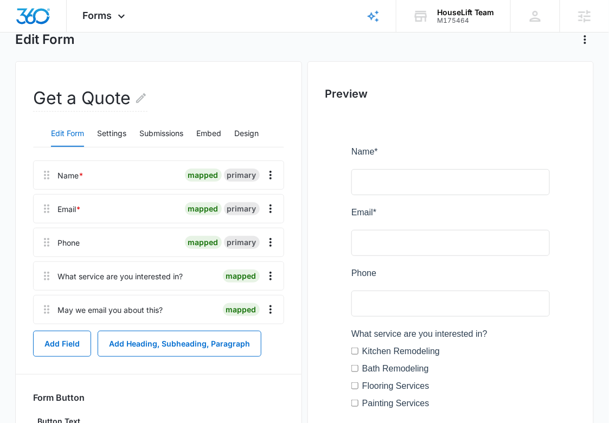
scroll to position [49, 0]
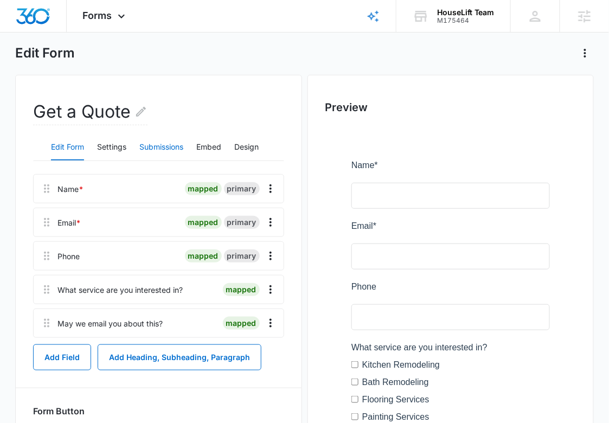
click at [150, 142] on button "Submissions" at bounding box center [161, 148] width 44 height 26
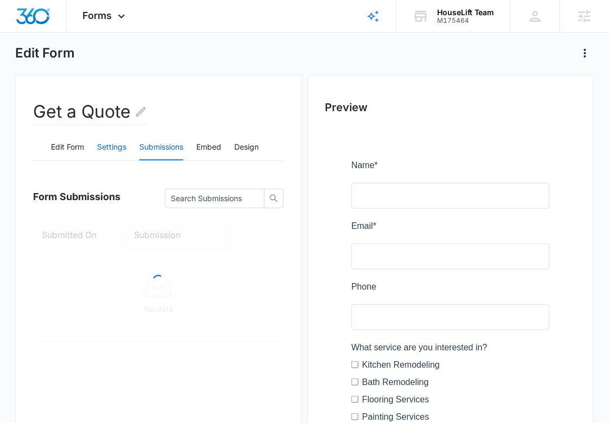
click at [122, 147] on button "Settings" at bounding box center [111, 148] width 29 height 26
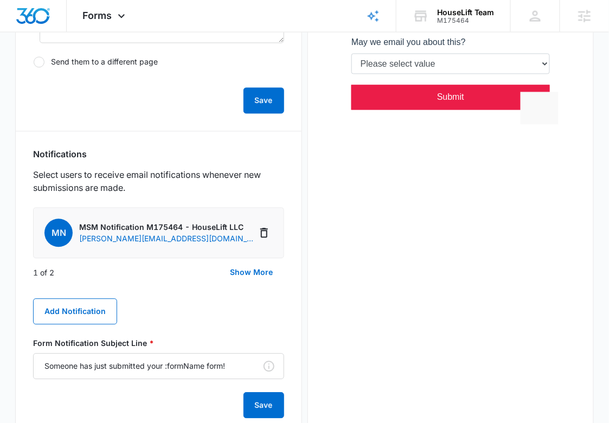
scroll to position [478, 0]
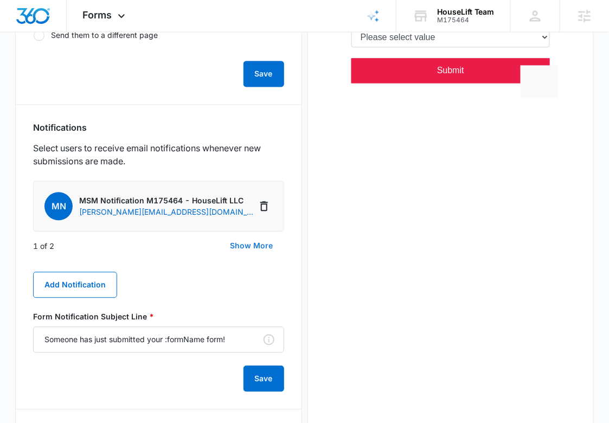
drag, startPoint x: 249, startPoint y: 246, endPoint x: 226, endPoint y: 245, distance: 22.8
click at [249, 246] on button "Show More" at bounding box center [252, 246] width 65 height 26
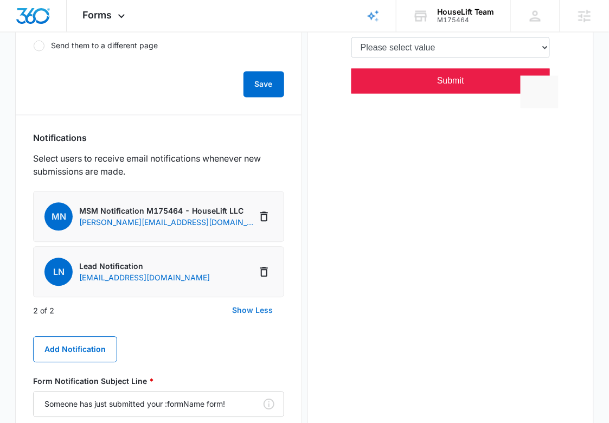
scroll to position [467, 0]
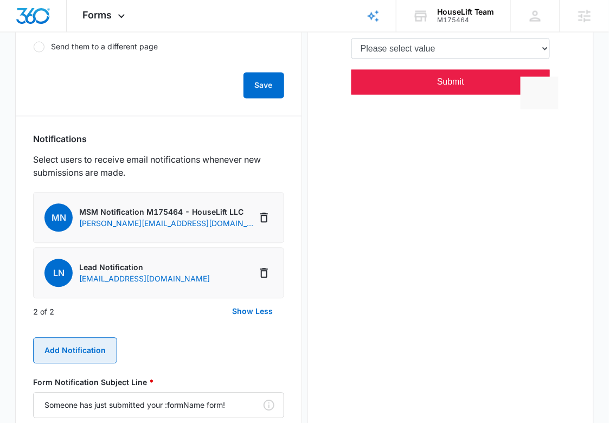
click at [63, 346] on button "Add Notification" at bounding box center [75, 351] width 84 height 26
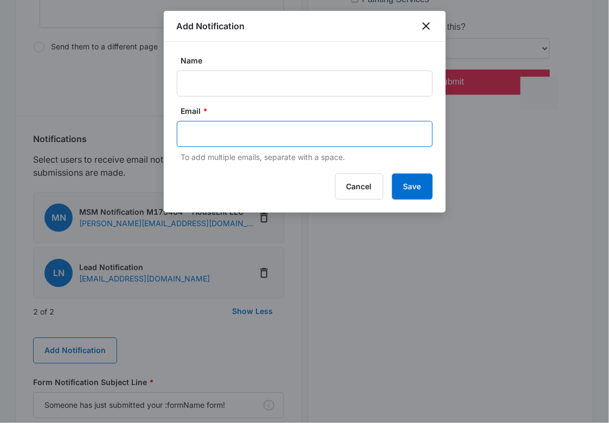
click at [231, 126] on input "text" at bounding box center [305, 134] width 235 height 16
type input "[PERSON_NAME]"
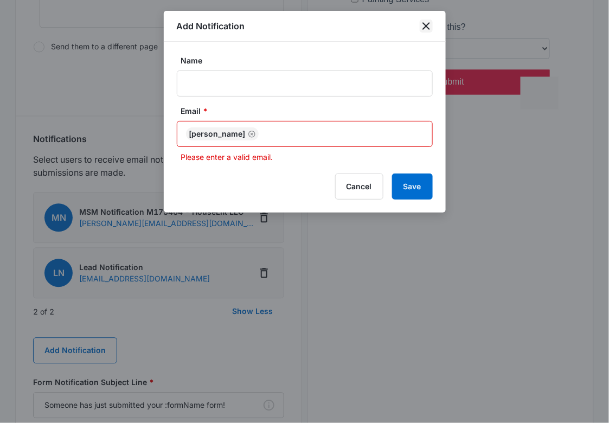
click at [430, 20] on icon "close" at bounding box center [426, 26] width 13 height 13
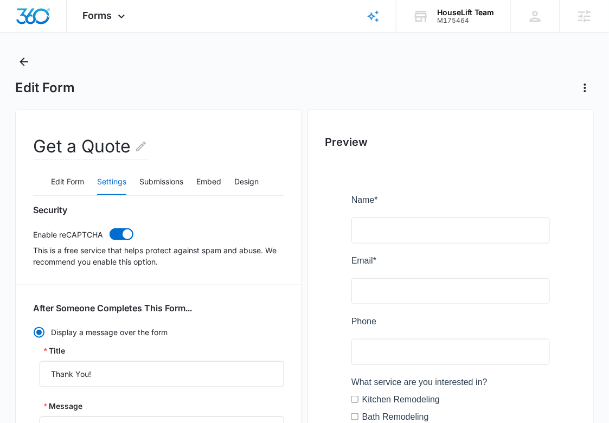
scroll to position [0, 0]
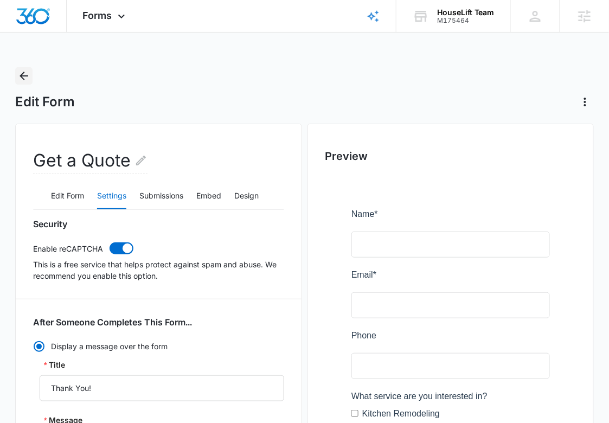
click at [29, 78] on icon "Back" at bounding box center [23, 75] width 13 height 13
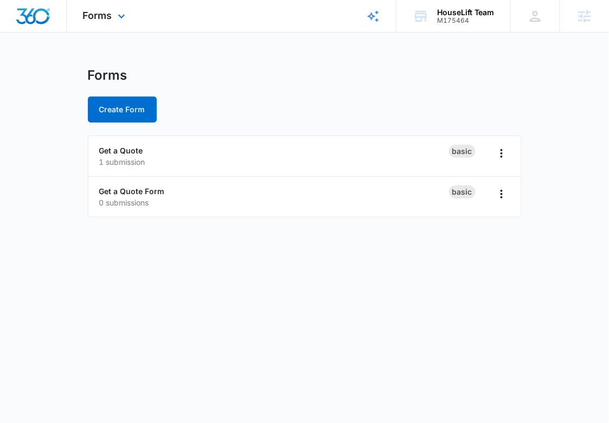
drag, startPoint x: 103, startPoint y: 16, endPoint x: 111, endPoint y: 37, distance: 23.2
click at [103, 16] on span "Forms" at bounding box center [97, 15] width 29 height 11
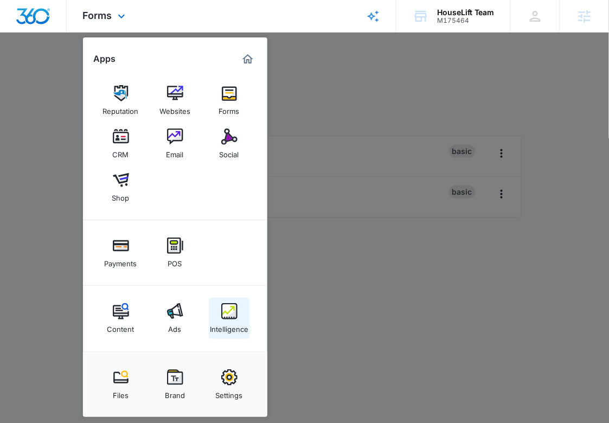
click at [230, 331] on div "Intelligence" at bounding box center [229, 327] width 39 height 14
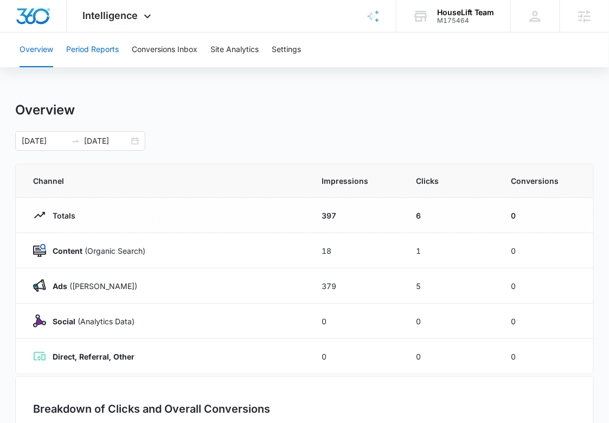
click at [101, 51] on button "Period Reports" at bounding box center [92, 50] width 53 height 35
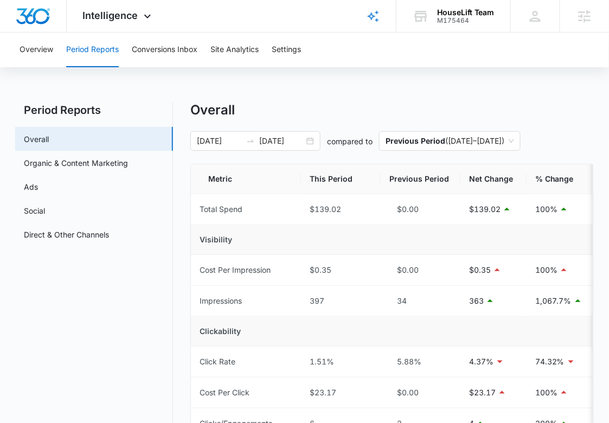
scroll to position [5, 0]
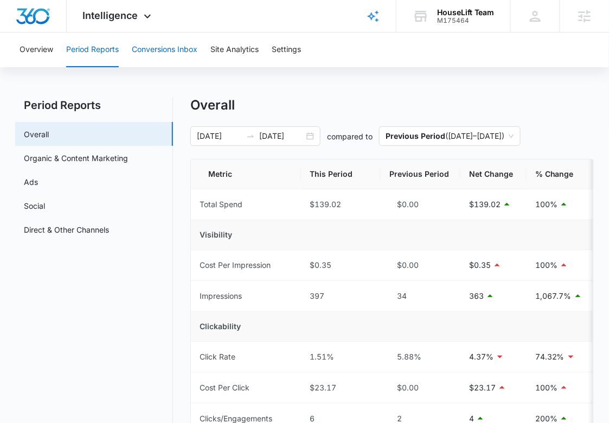
click at [150, 37] on button "Conversions Inbox" at bounding box center [165, 50] width 66 height 35
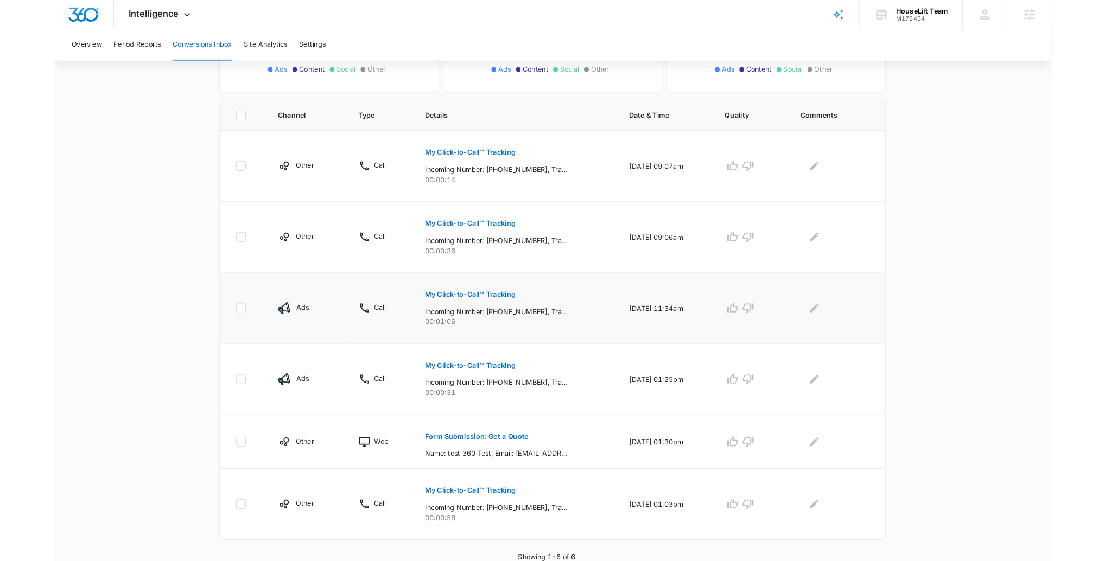
scroll to position [202, 0]
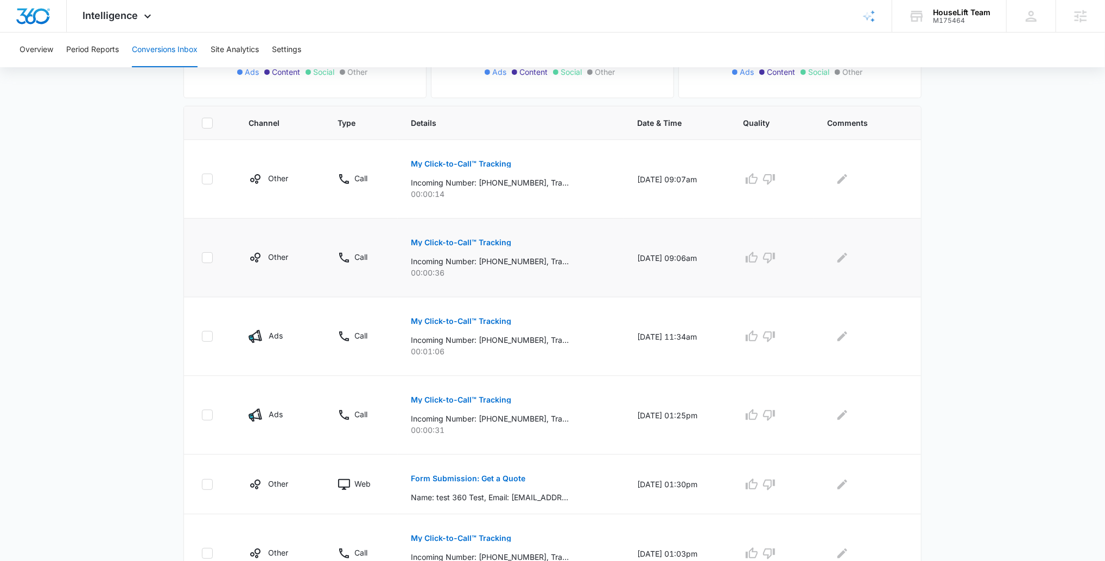
click at [456, 237] on button "My Click-to-Call™ Tracking" at bounding box center [461, 242] width 100 height 26
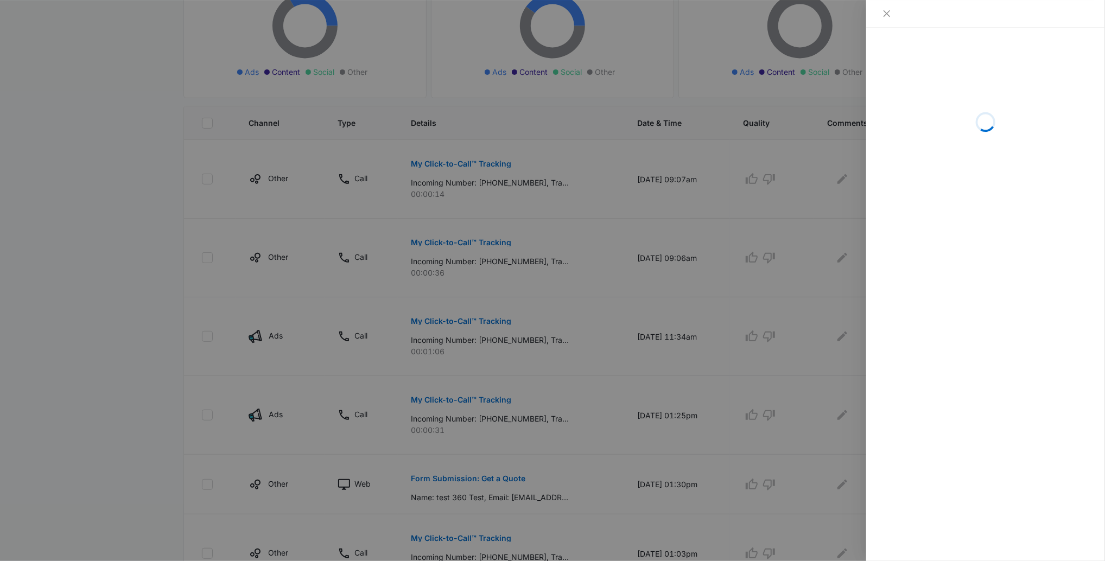
click at [456, 237] on div at bounding box center [552, 280] width 1105 height 561
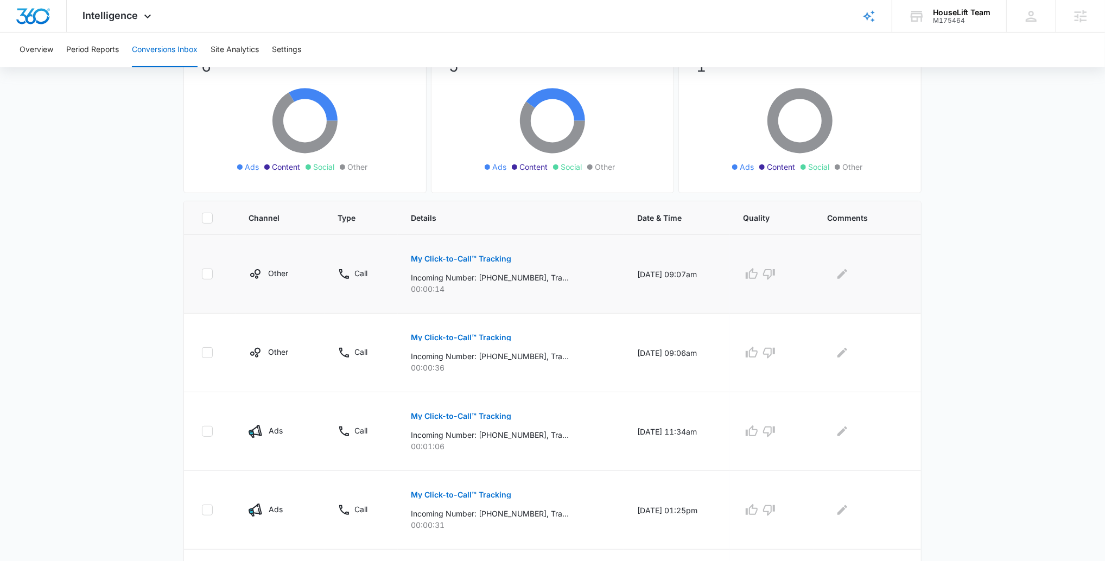
scroll to position [119, 0]
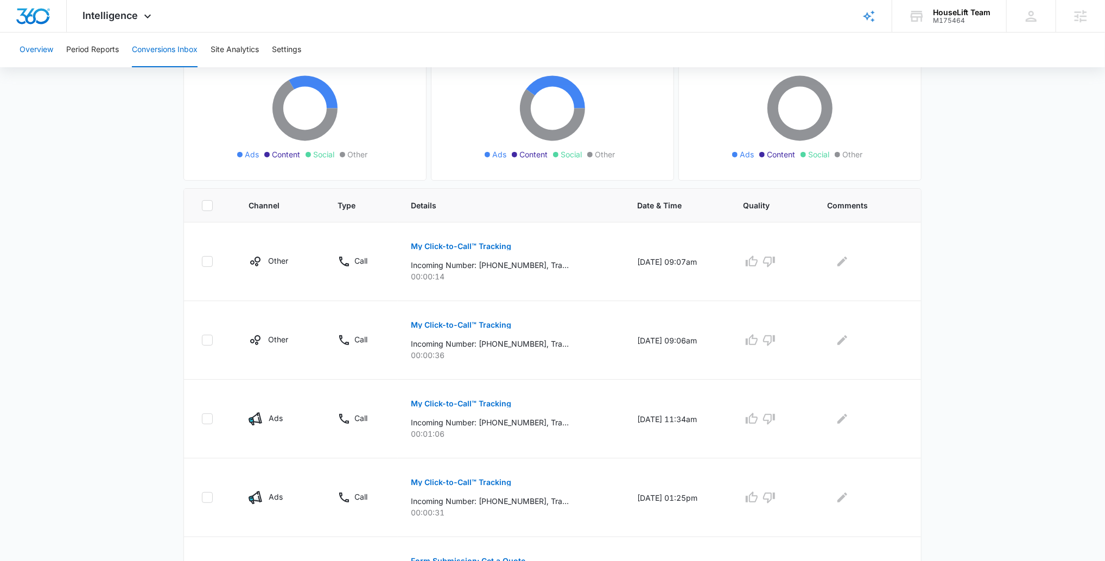
click at [44, 47] on button "Overview" at bounding box center [37, 50] width 34 height 35
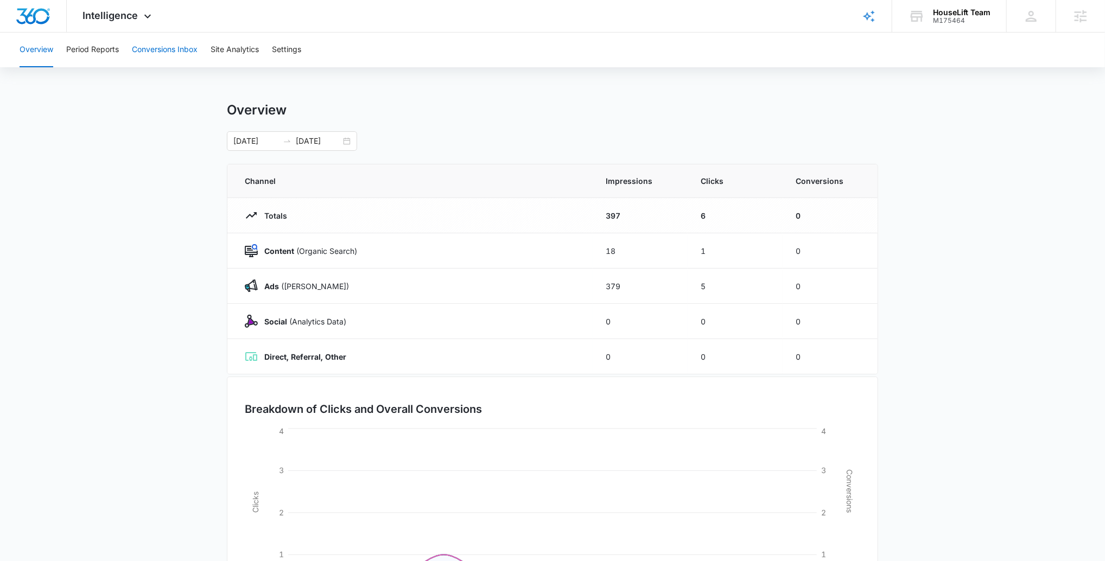
click at [181, 52] on button "Conversions Inbox" at bounding box center [165, 50] width 66 height 35
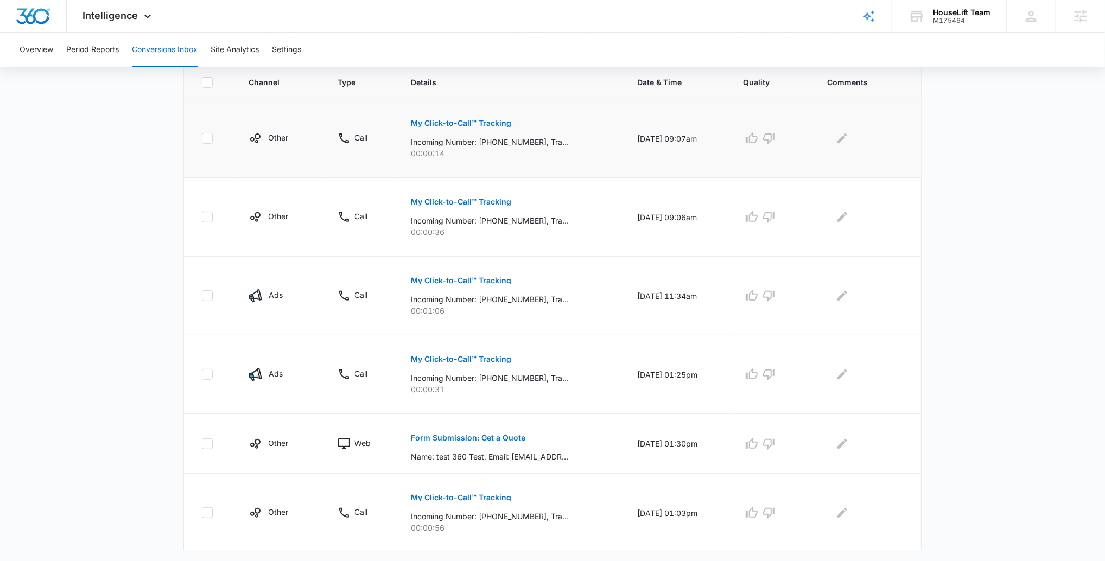
scroll to position [257, 0]
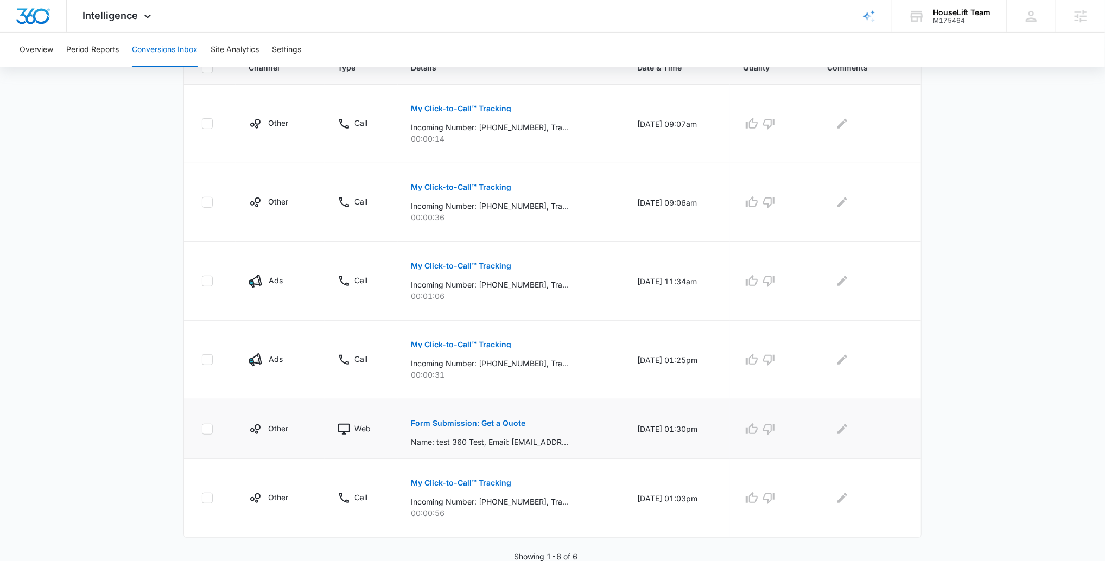
click at [464, 426] on button "Form Submission: Get a Quote" at bounding box center [468, 423] width 114 height 26
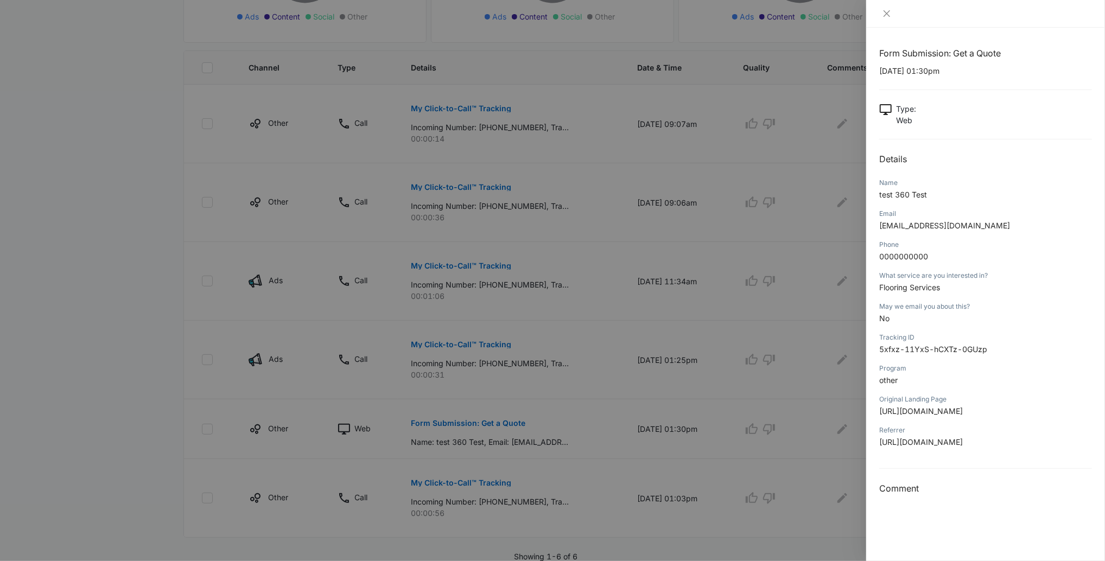
click at [469, 426] on div at bounding box center [552, 280] width 1105 height 561
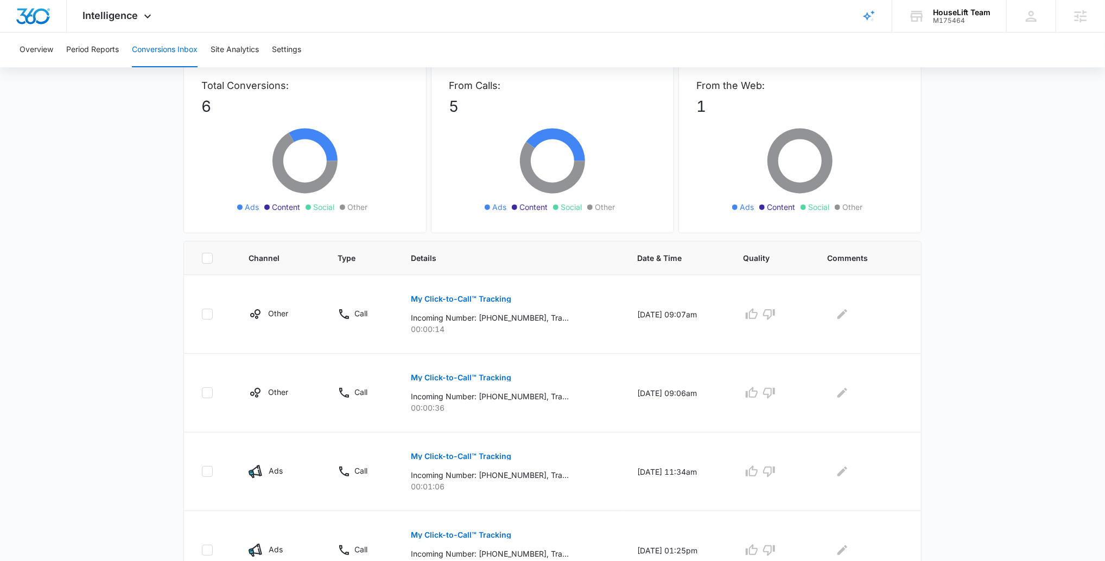
scroll to position [0, 0]
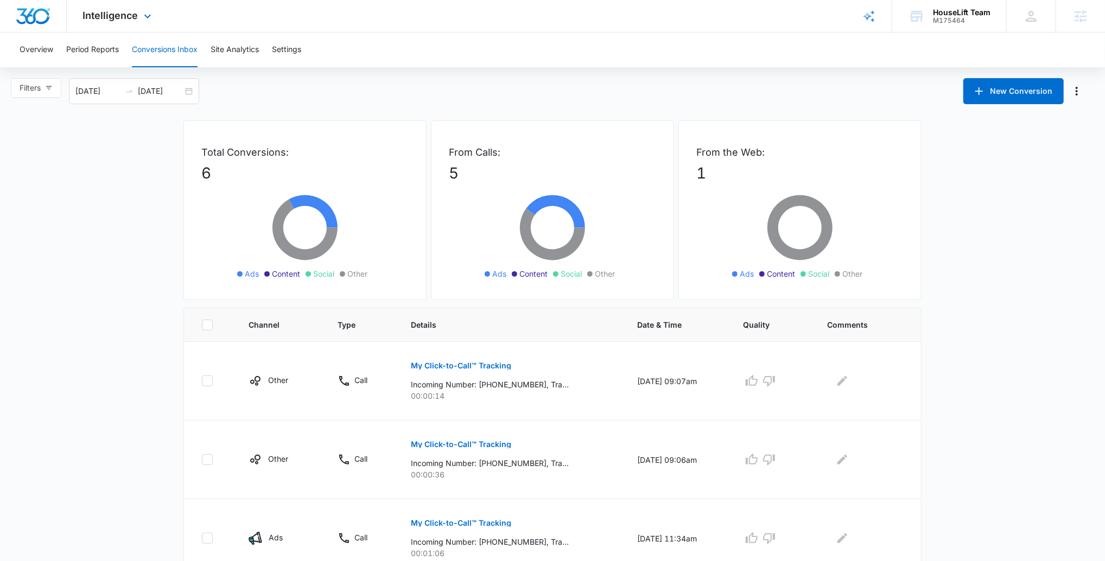
click at [123, 27] on div "Intelligence Apps Reputation Websites Forms CRM Email Social Shop Payments POS …" at bounding box center [119, 16] width 104 height 32
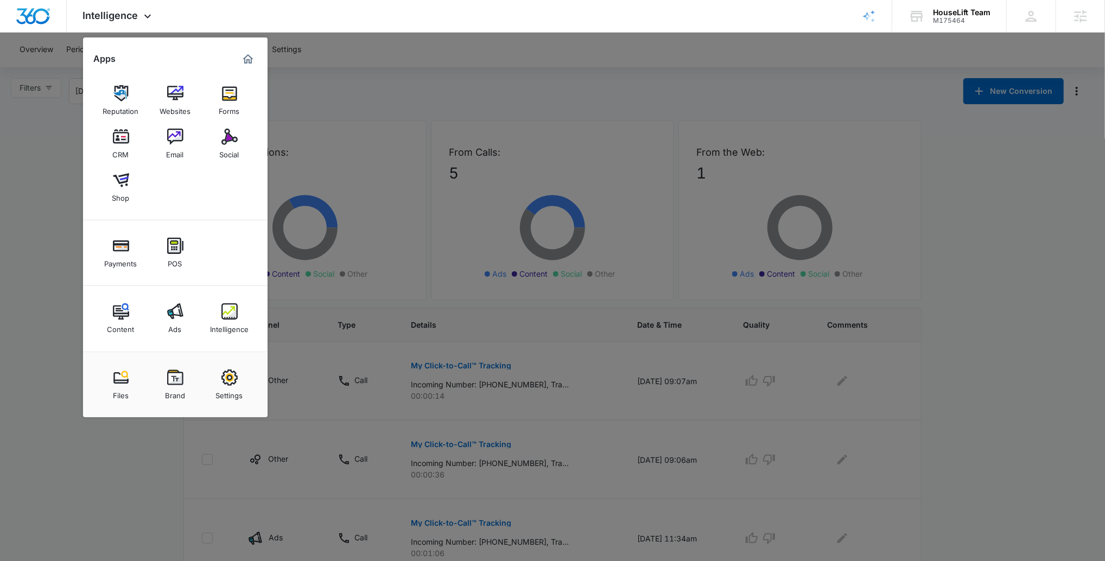
click at [121, 131] on img at bounding box center [121, 137] width 16 height 16
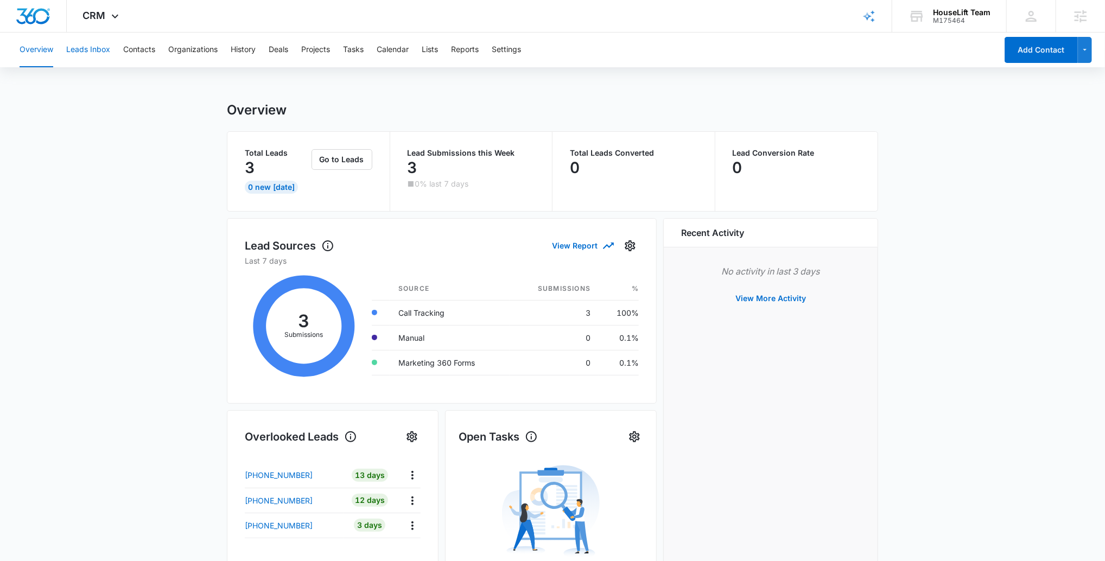
click at [90, 53] on button "Leads Inbox" at bounding box center [88, 50] width 44 height 35
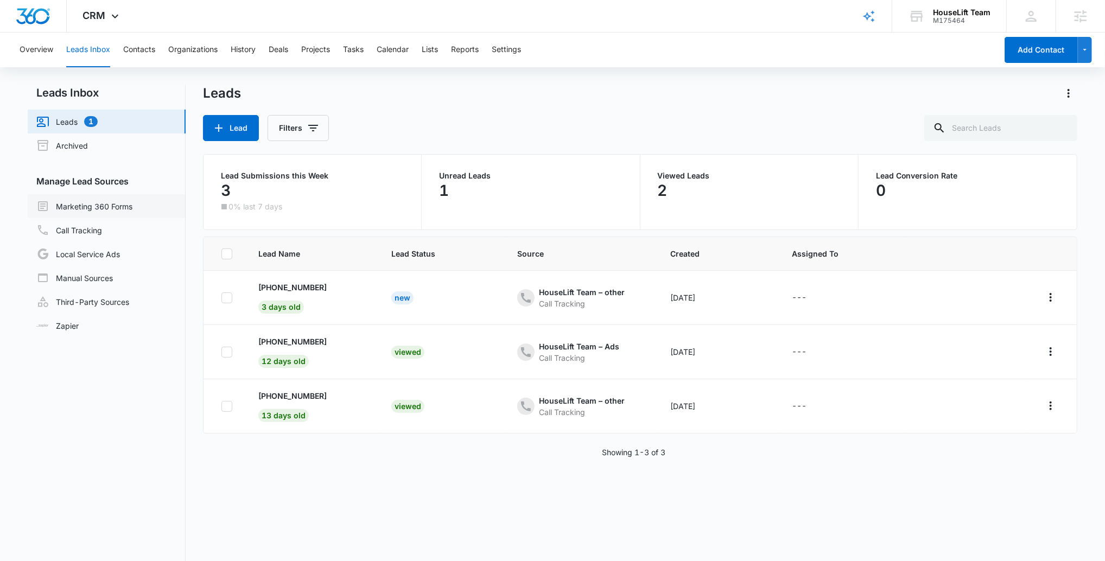
click at [120, 205] on link "Marketing 360 Forms" at bounding box center [84, 206] width 96 height 13
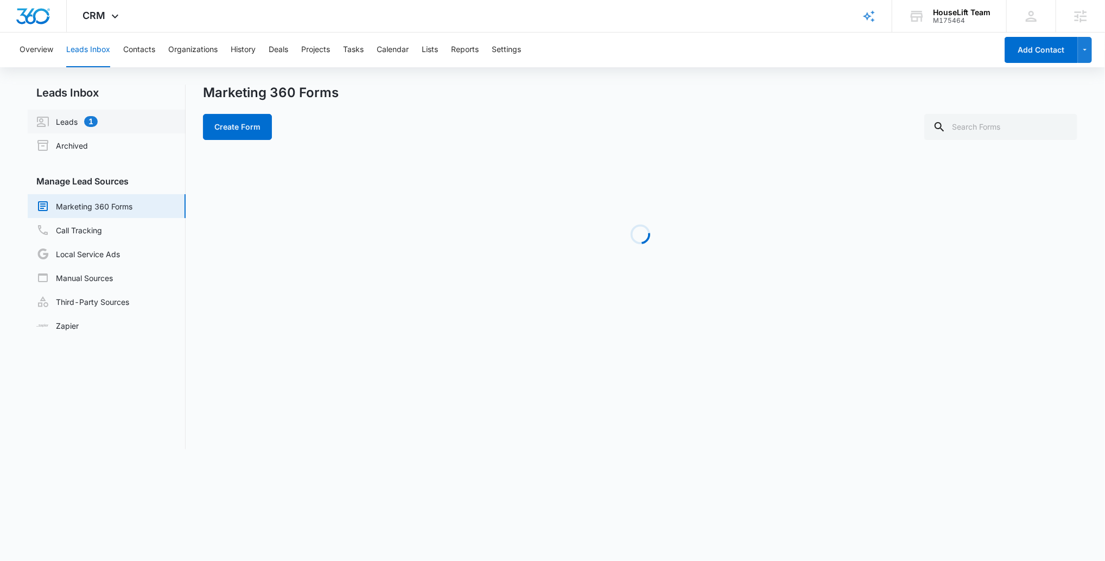
click at [98, 117] on link "Leads 1" at bounding box center [66, 121] width 61 height 13
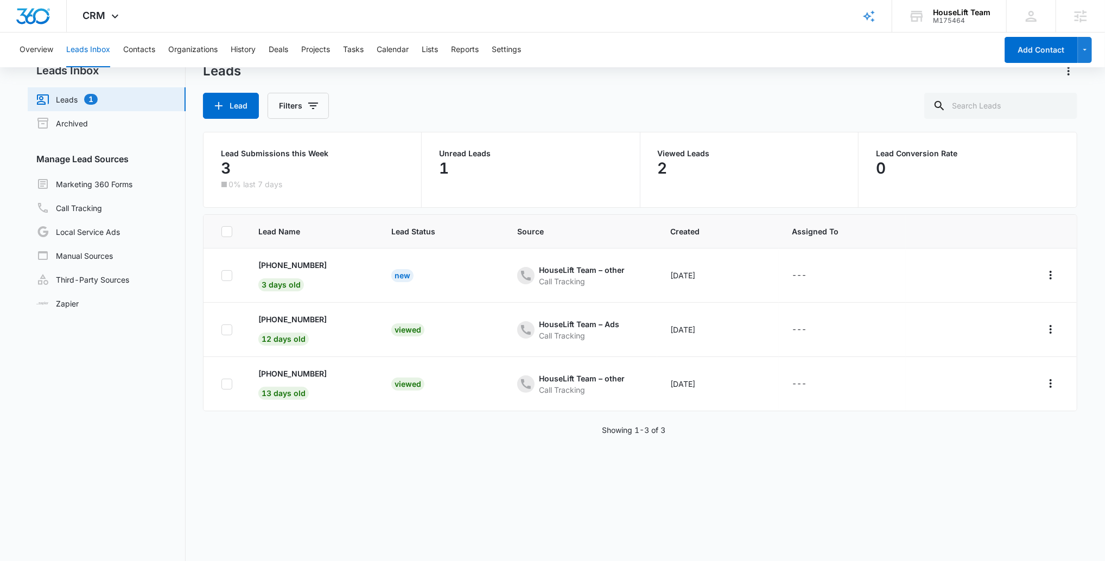
scroll to position [24, 0]
click at [550, 269] on div "HouseLift Team – other" at bounding box center [582, 268] width 86 height 11
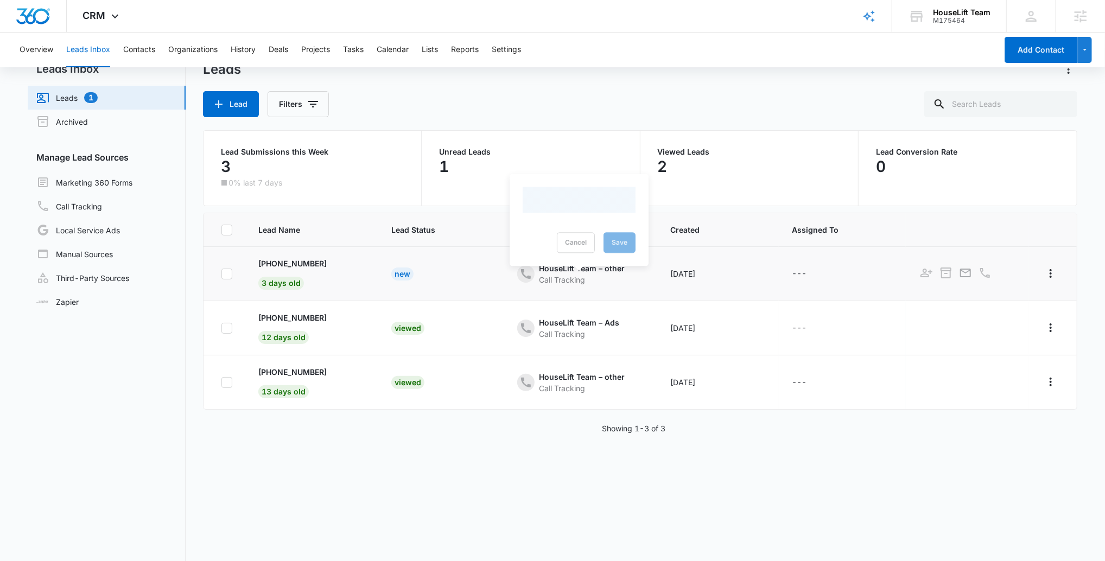
click at [456, 267] on td "New" at bounding box center [441, 274] width 126 height 54
click at [299, 259] on p "[PHONE_NUMBER]" at bounding box center [292, 261] width 68 height 11
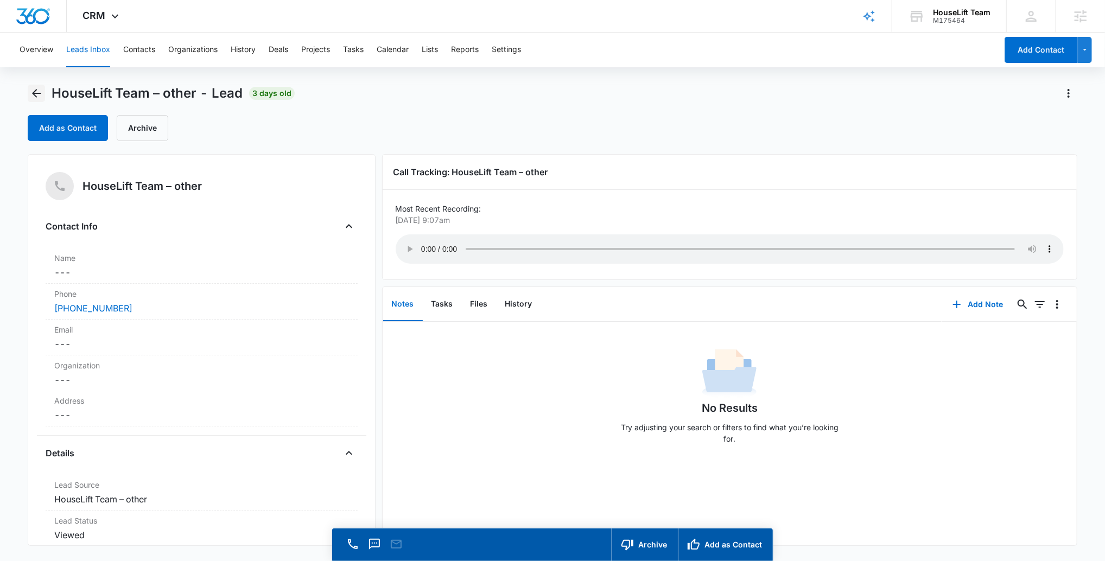
click at [34, 92] on icon "Back" at bounding box center [36, 93] width 9 height 9
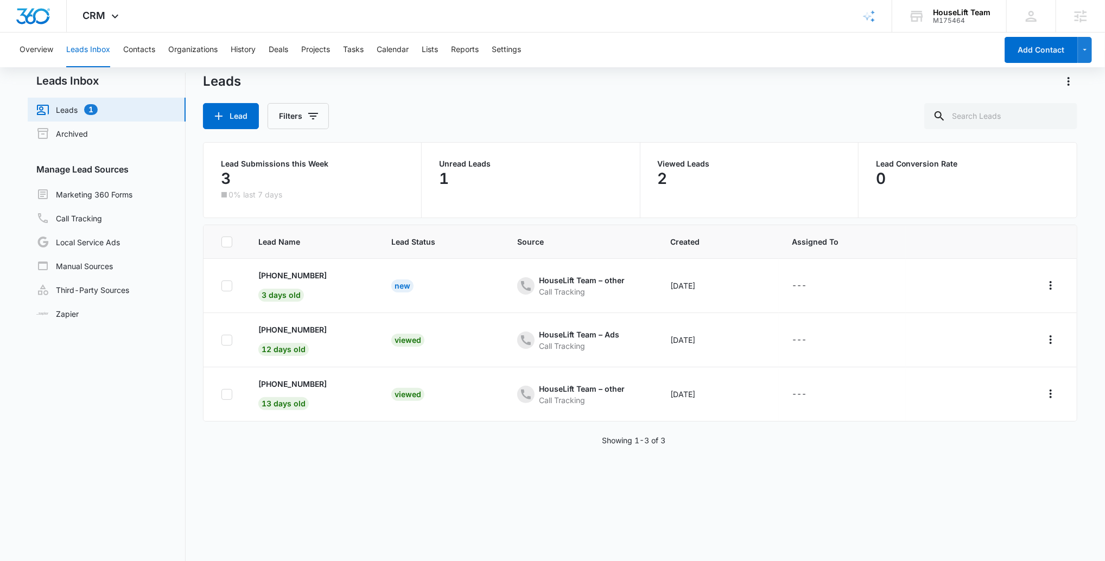
scroll to position [14, 0]
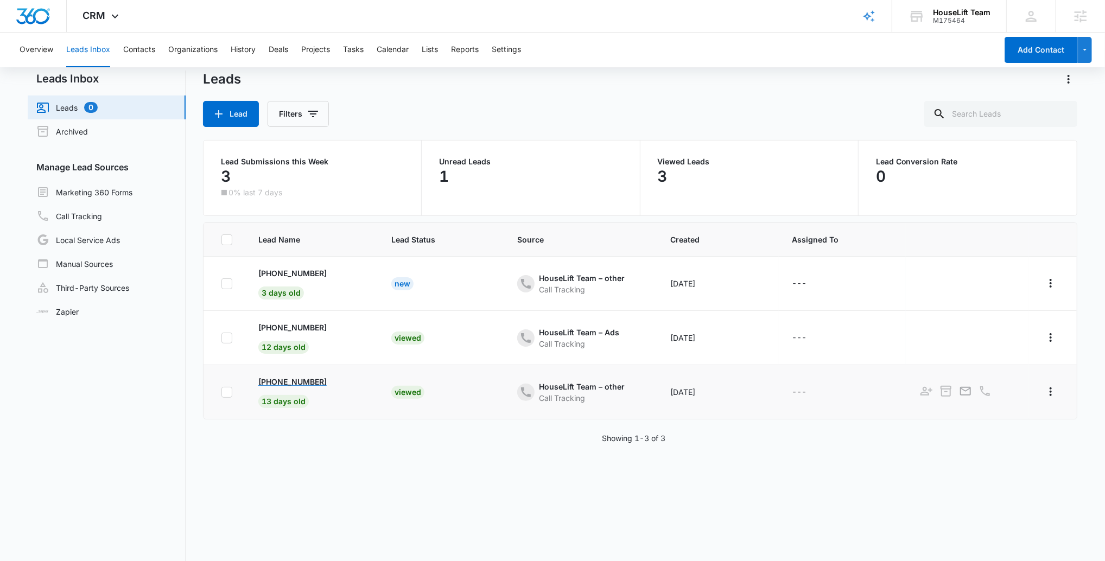
click at [304, 379] on p "[PHONE_NUMBER]" at bounding box center [292, 381] width 68 height 11
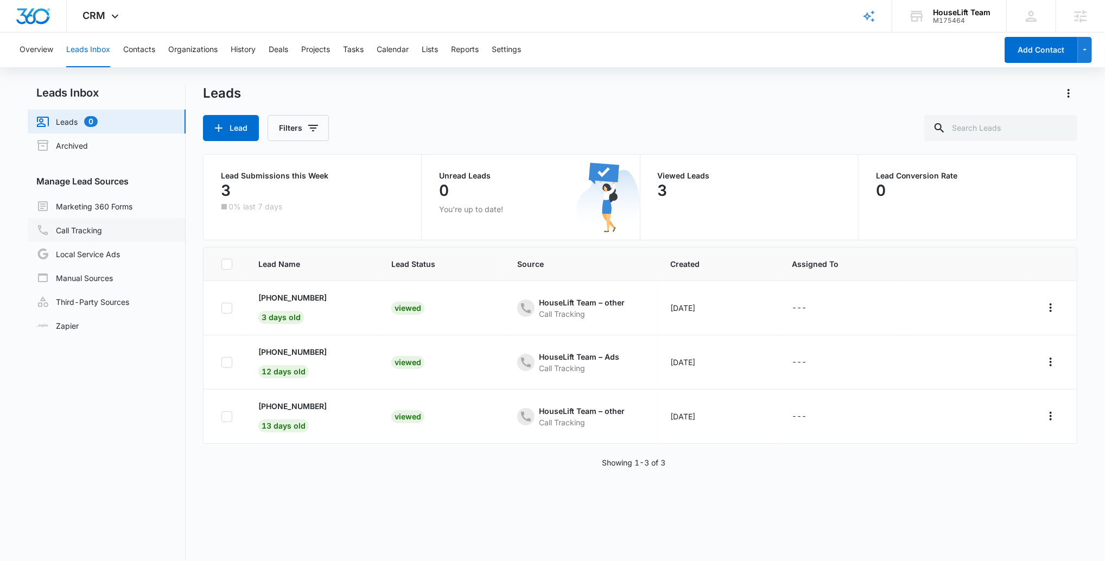
click at [102, 230] on link "Call Tracking" at bounding box center [69, 230] width 66 height 13
